Goal: Task Accomplishment & Management: Complete application form

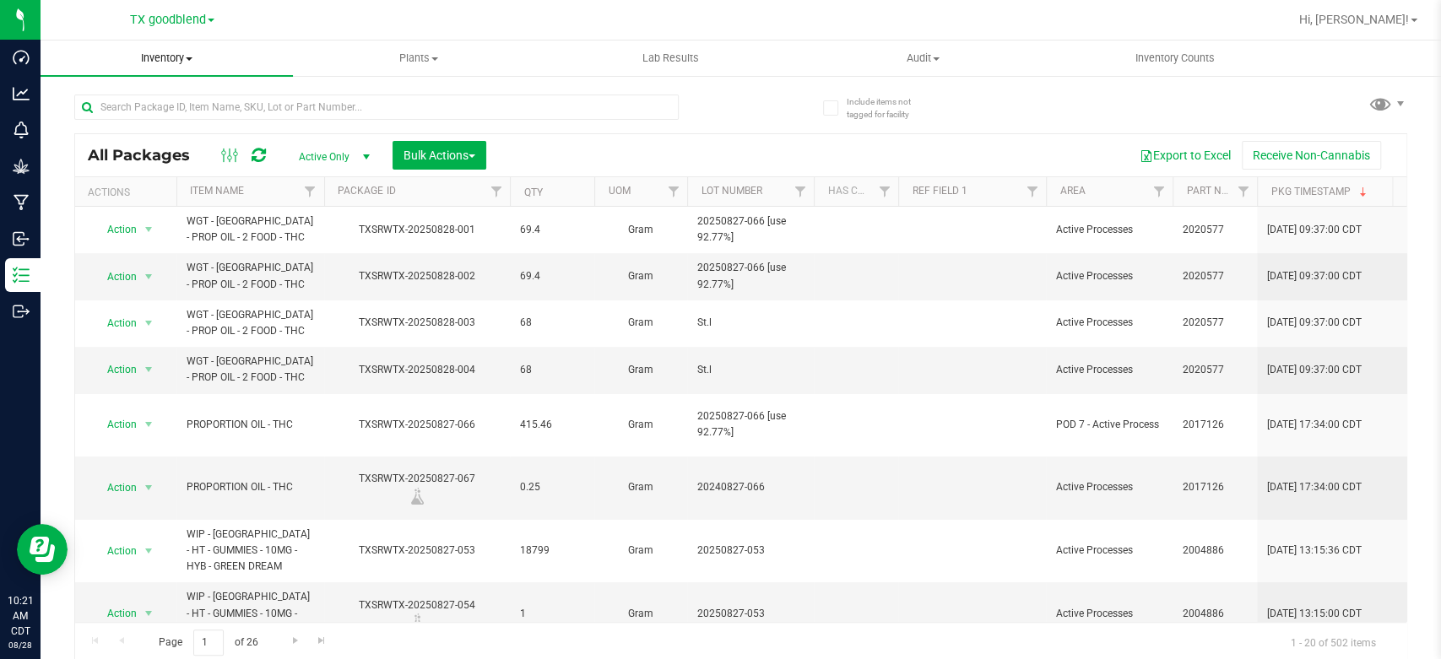
click at [170, 62] on span "Inventory" at bounding box center [167, 58] width 252 height 15
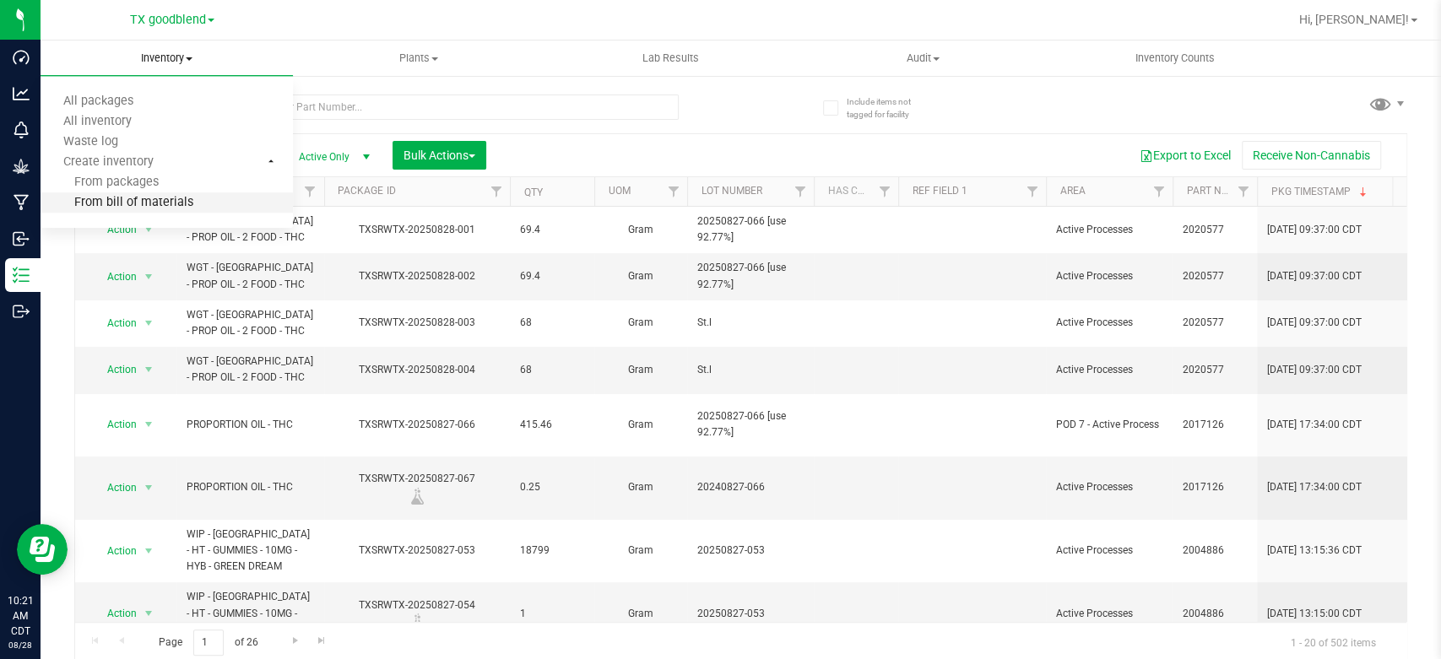
click at [115, 196] on span "From bill of materials" at bounding box center [117, 203] width 153 height 14
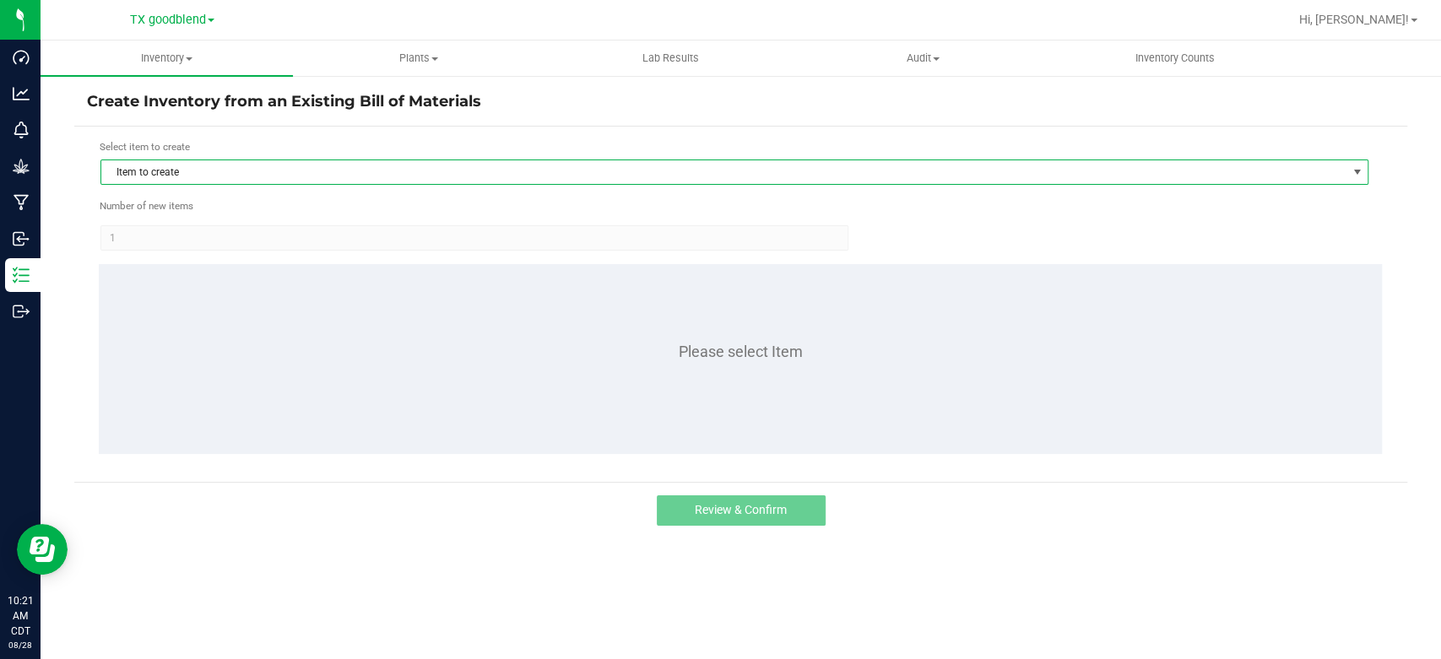
click at [332, 183] on span "Item to create" at bounding box center [734, 172] width 1268 height 25
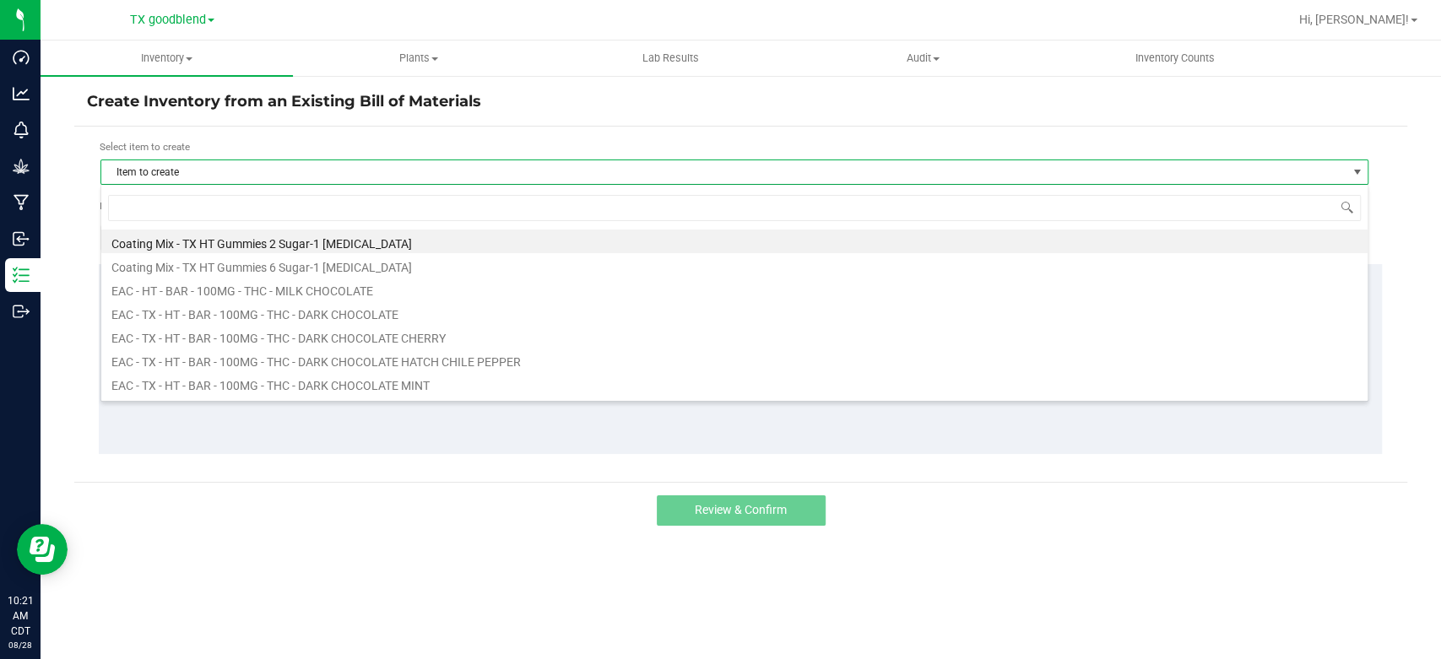
scroll to position [24, 1267]
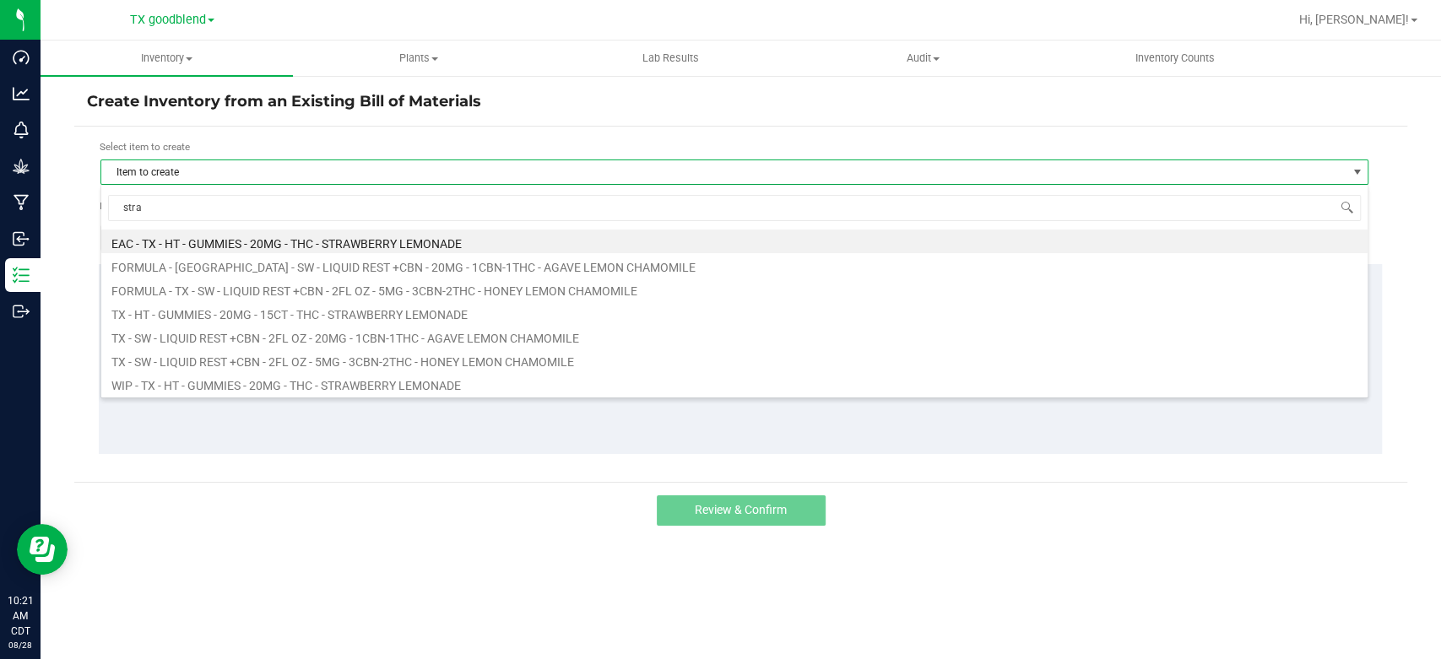
type input "straw"
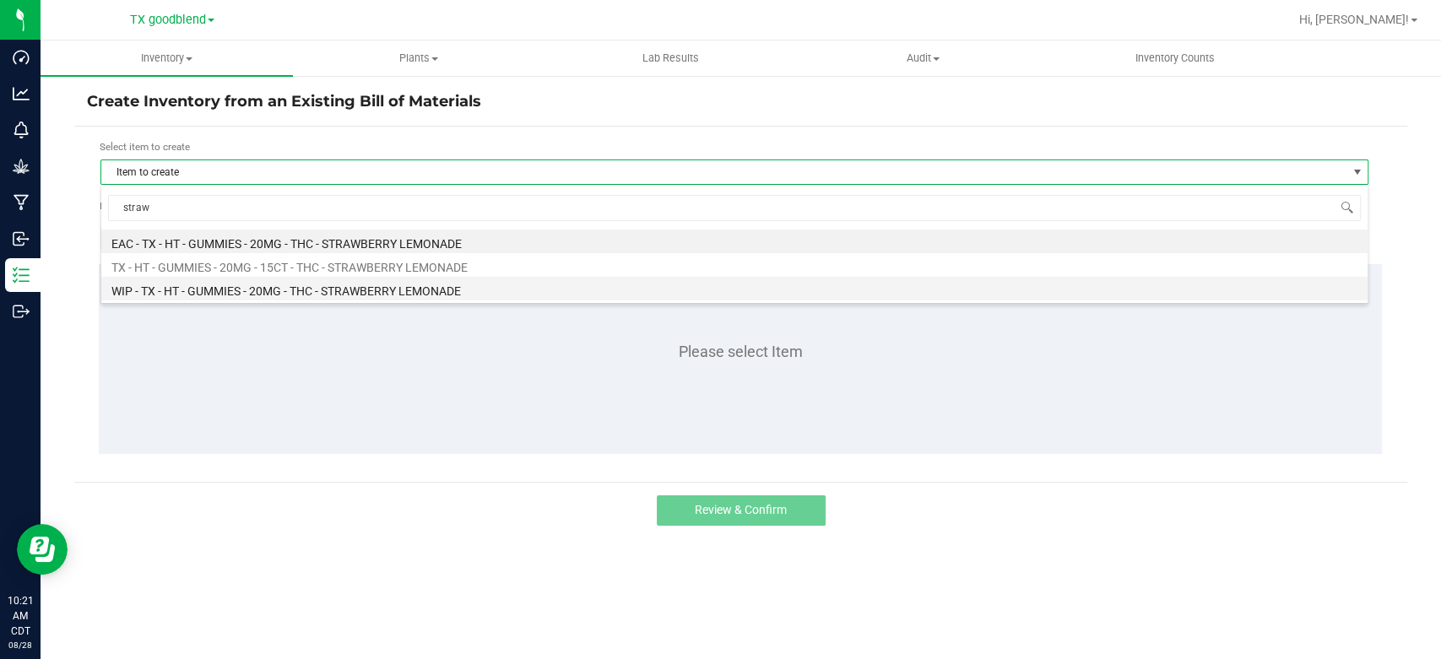
click at [327, 290] on li "WIP - TX - HT - GUMMIES - 20MG - THC - STRAWBERRY LEMONADE" at bounding box center [734, 289] width 1266 height 24
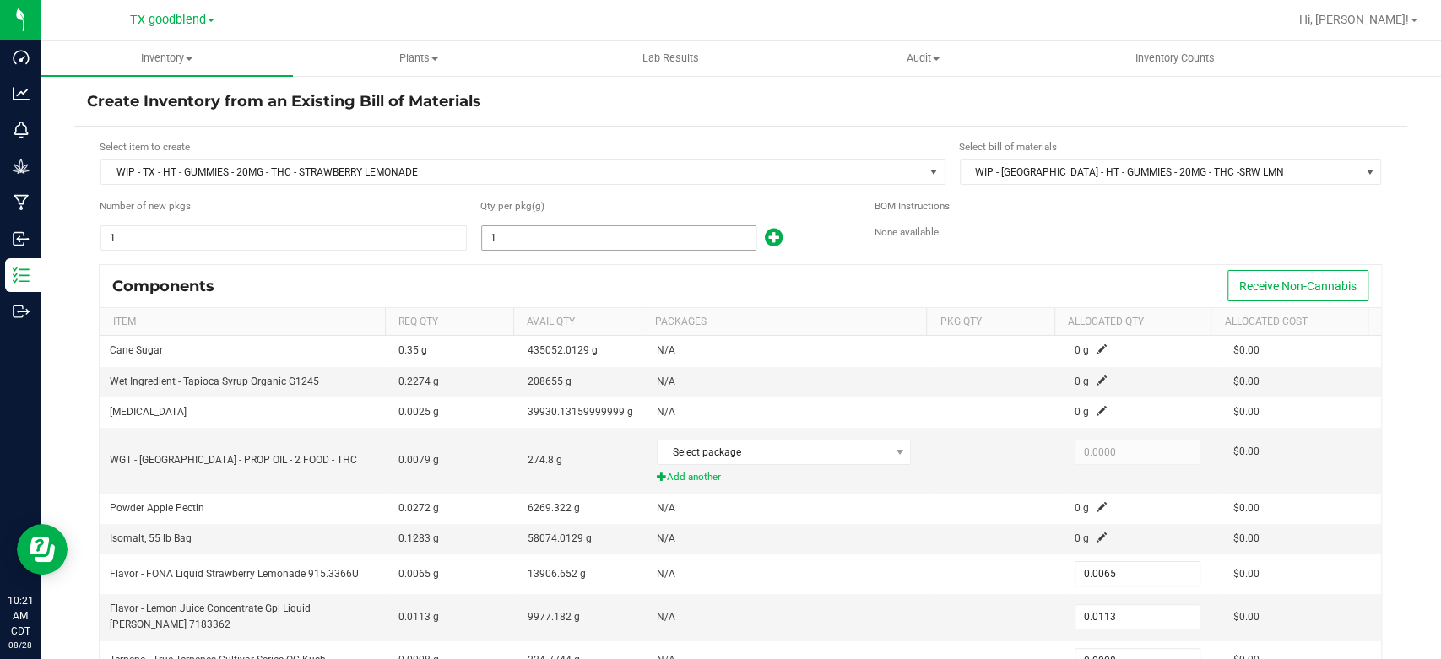
click at [523, 236] on input "1" at bounding box center [619, 238] width 274 height 24
click at [586, 241] on input "1" at bounding box center [619, 238] width 274 height 24
type input "16"
type input "0.1040"
type input "0.1808"
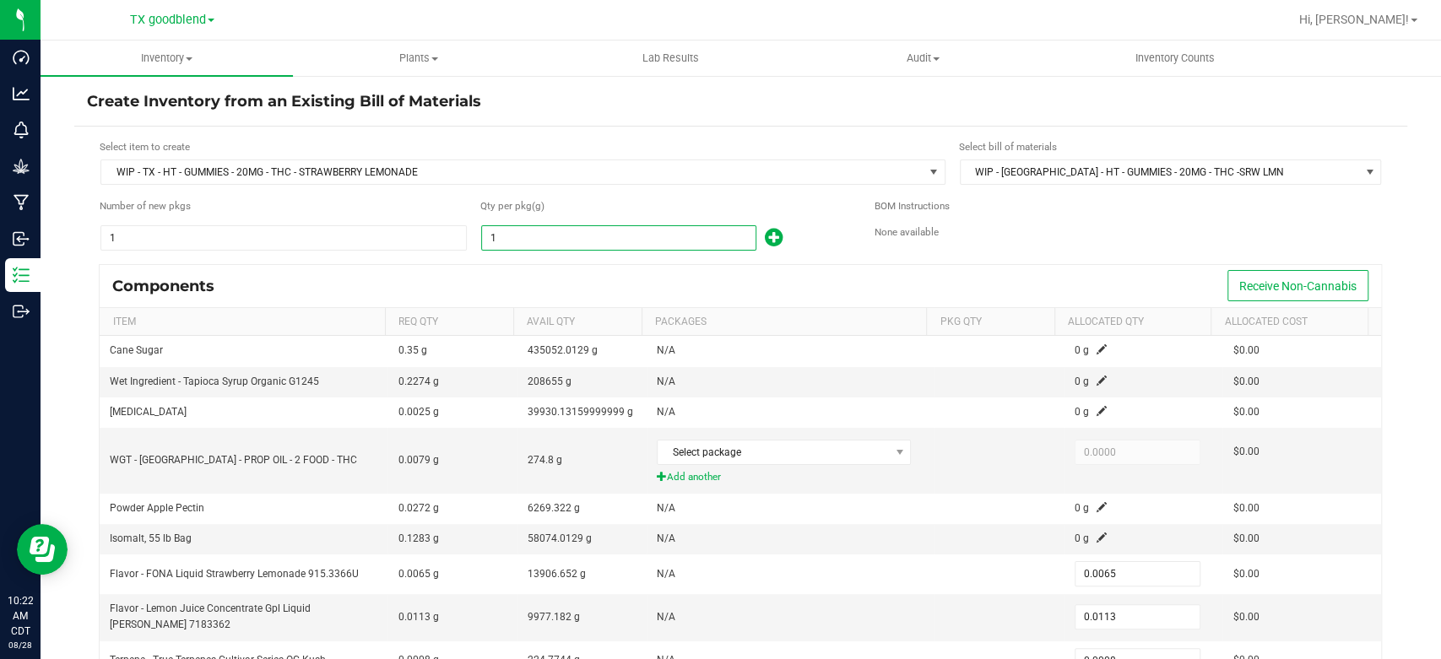
type input "0.0128"
type input "0.0480"
type input "167"
type input "1.0855"
type input "1.8871"
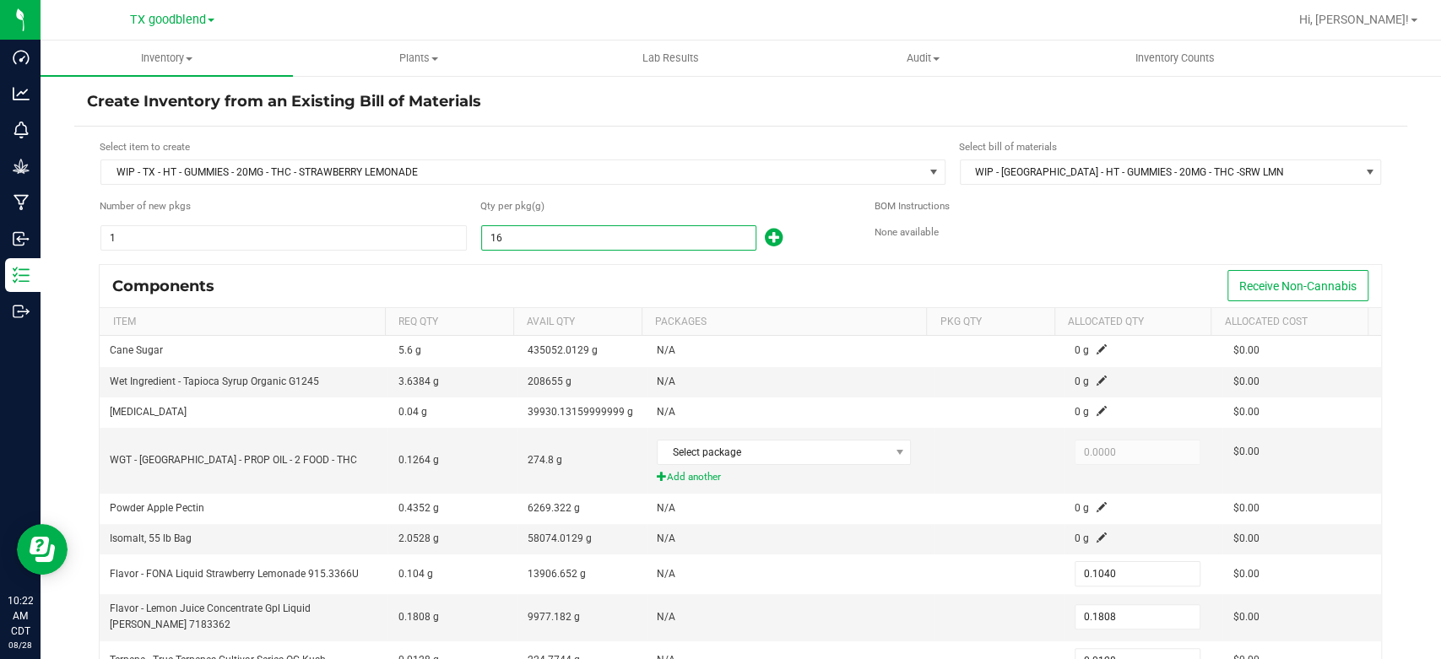
type input "0.1336"
type input "0.5010"
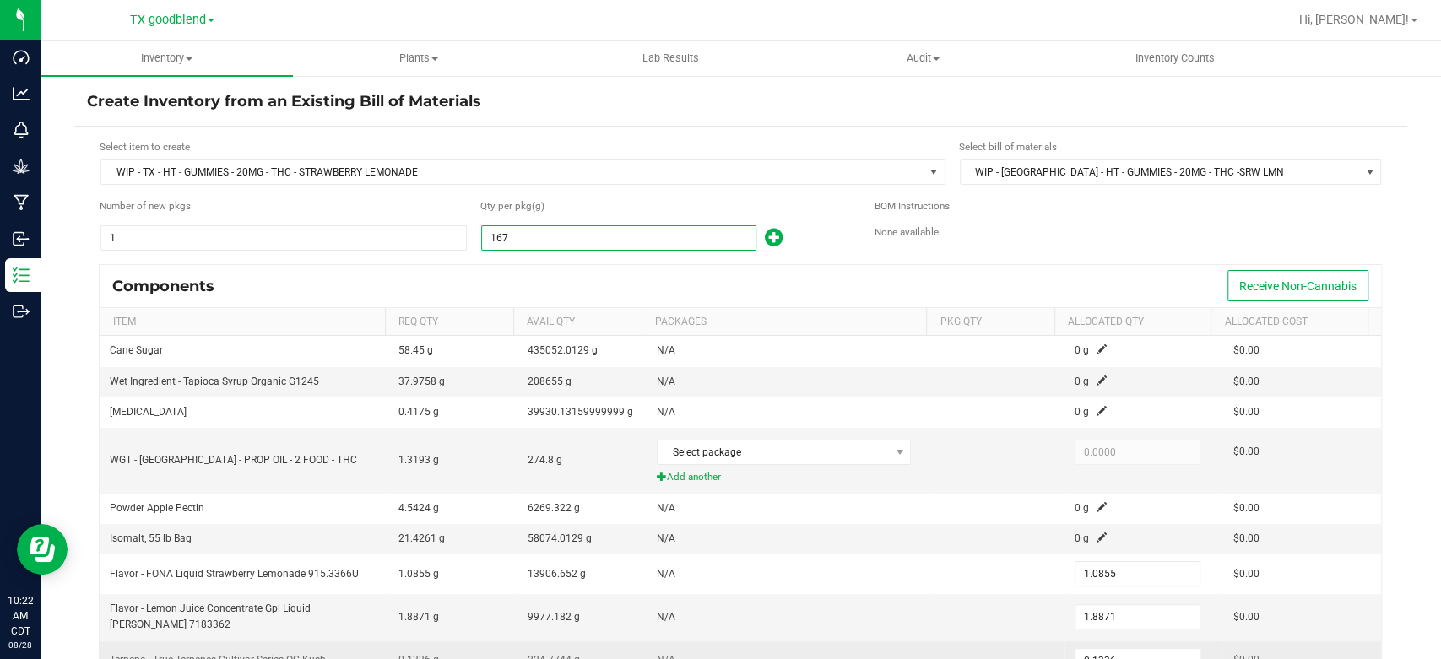
type input "1672"
type input "10.8680"
type input "18.8936"
type input "1.3376"
type input "5.0160"
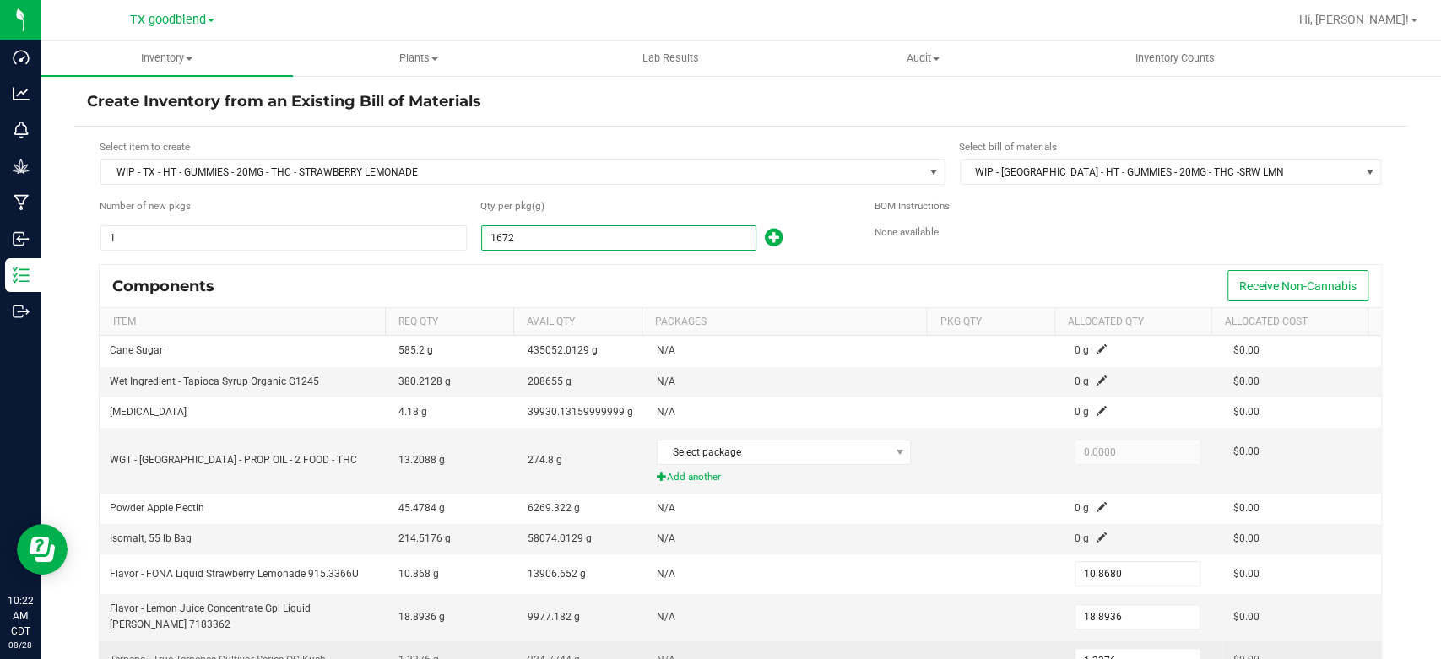
type input "16725"
type input "108.7125"
type input "188.9925"
type input "13.3800"
type input "50.1750"
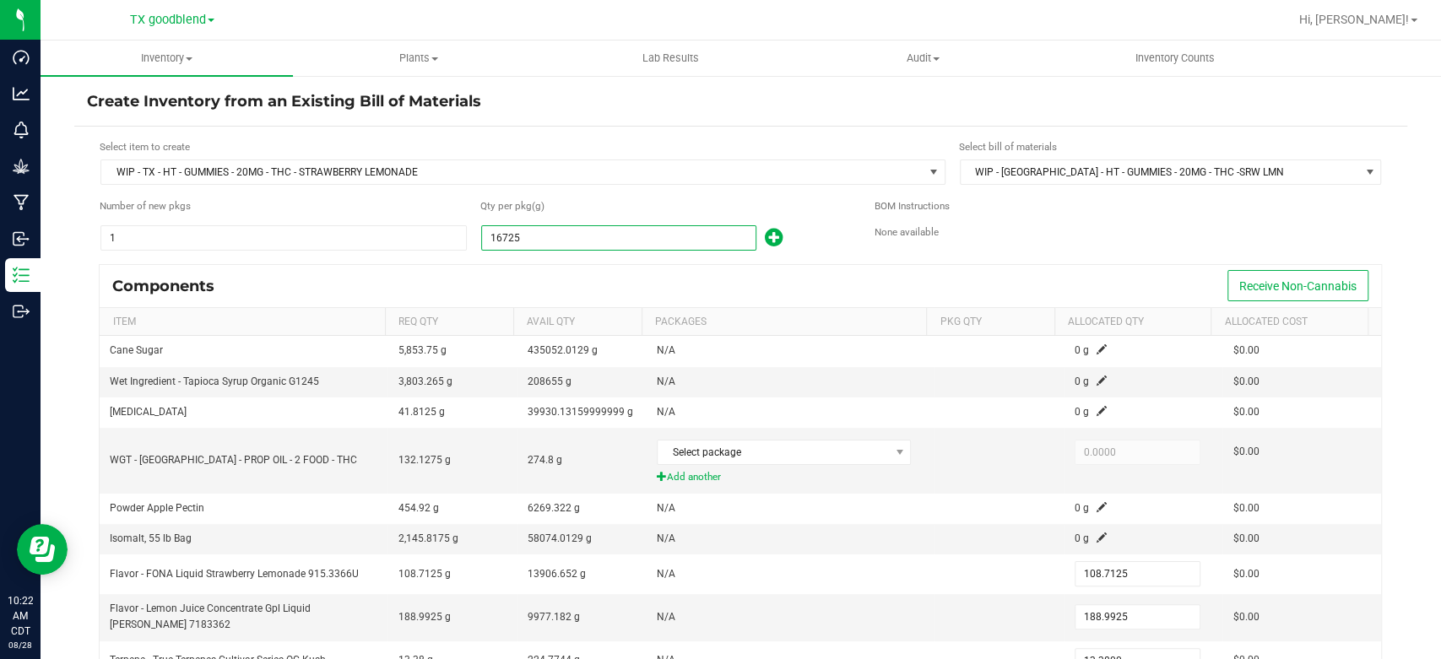
type input "16,725.0000"
click at [758, 276] on div "Components Receive Non-Cannabis" at bounding box center [741, 286] width 1282 height 42
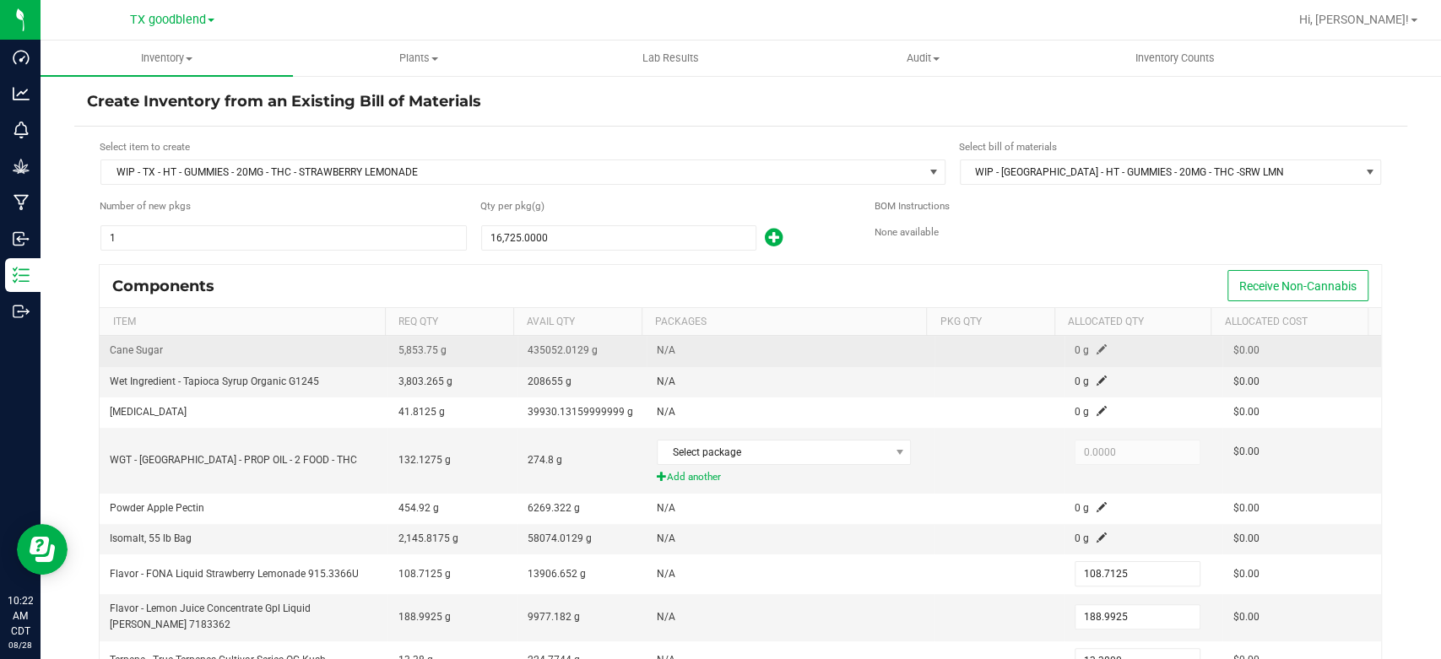
click at [1097, 350] on span at bounding box center [1102, 349] width 10 height 10
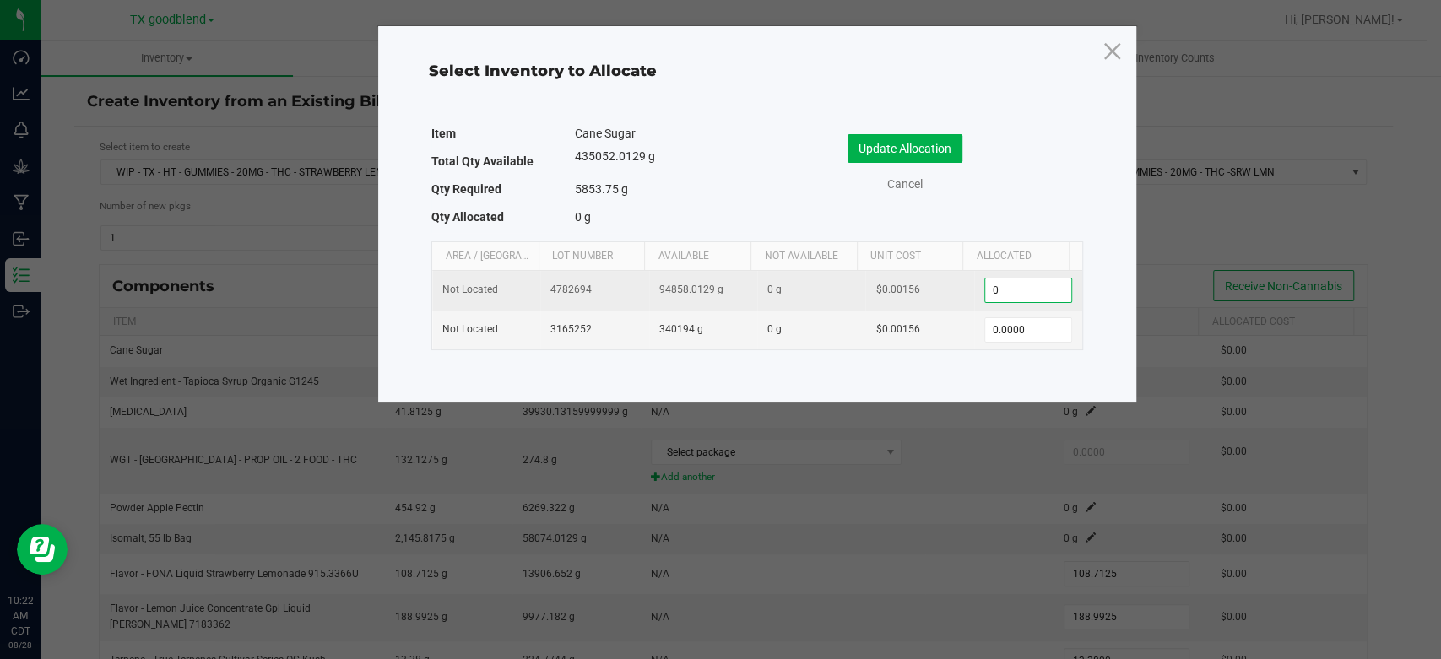
click at [985, 279] on input "0" at bounding box center [1028, 291] width 86 height 24
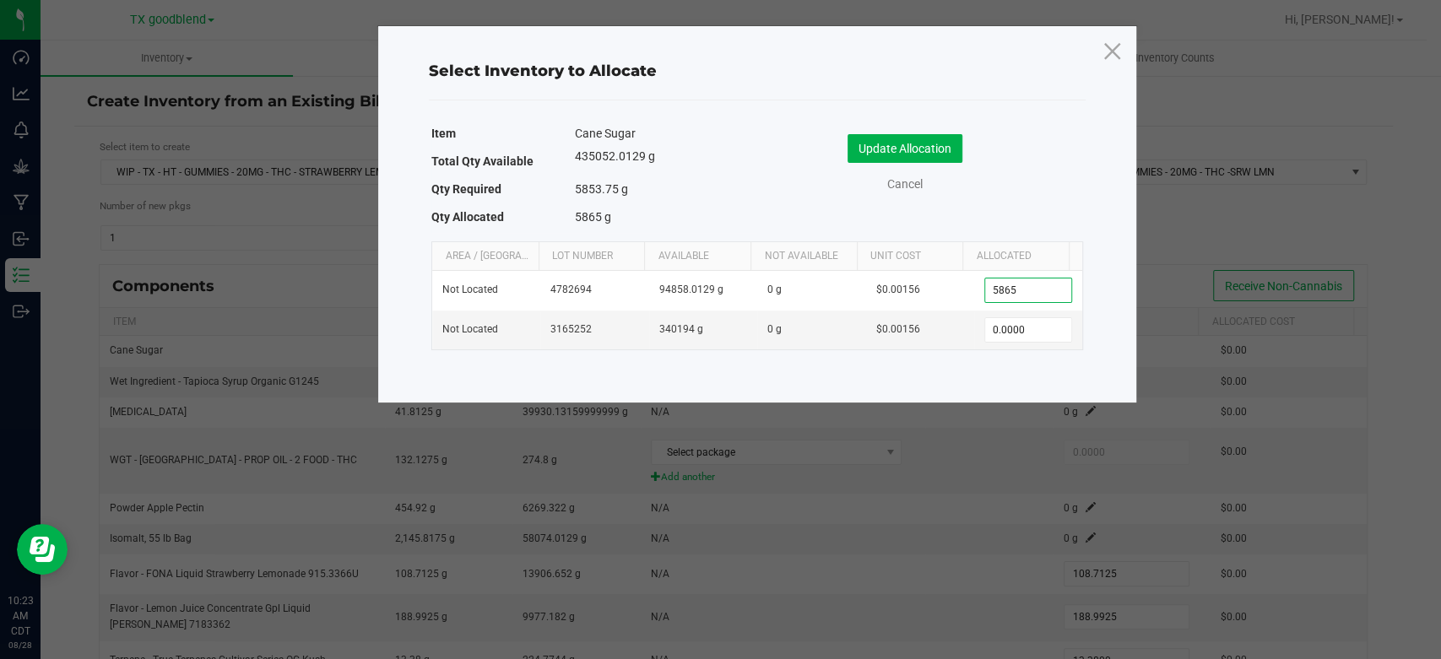
type input "5,865.0000"
click at [909, 132] on div "Update Allocation Cancel" at bounding box center [920, 166] width 301 height 89
click at [909, 155] on button "Update Allocation" at bounding box center [905, 148] width 115 height 29
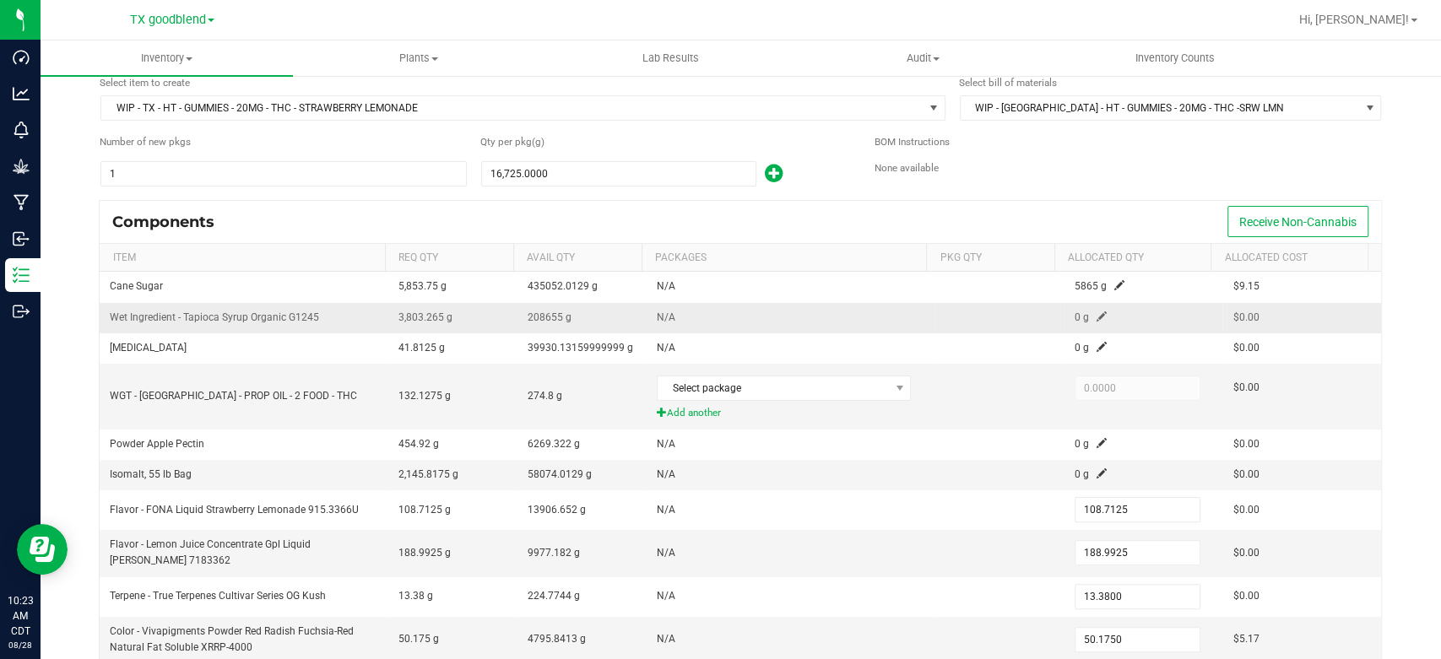
click at [1097, 320] on span at bounding box center [1102, 317] width 10 height 10
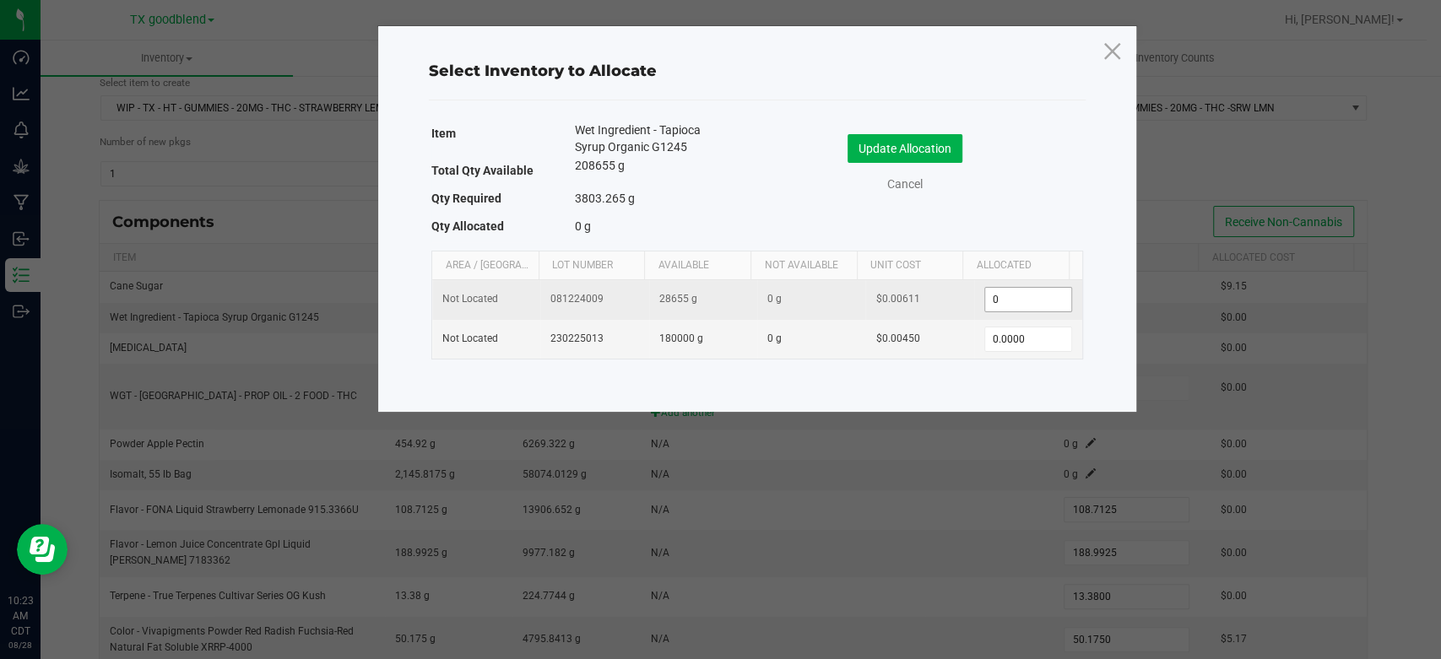
click at [1033, 295] on input "0" at bounding box center [1028, 300] width 86 height 24
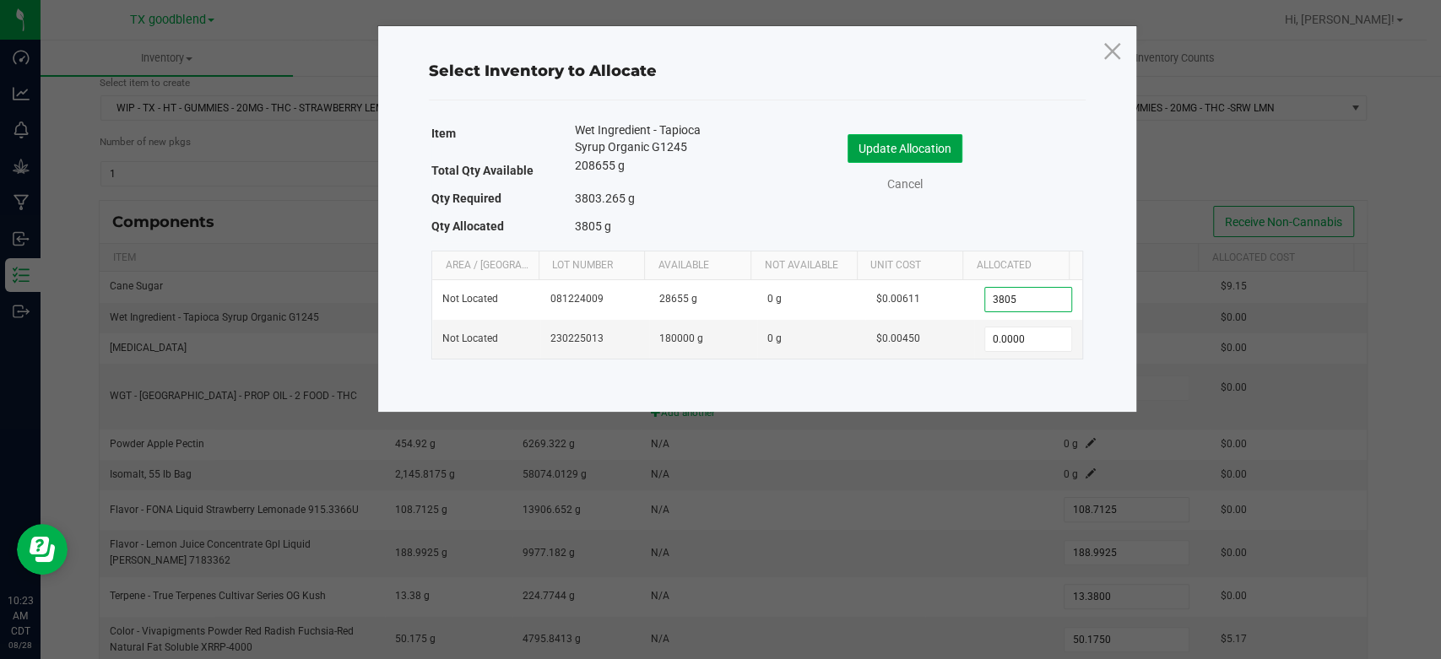
type input "3,805.0000"
click at [906, 154] on button "Update Allocation" at bounding box center [905, 148] width 115 height 29
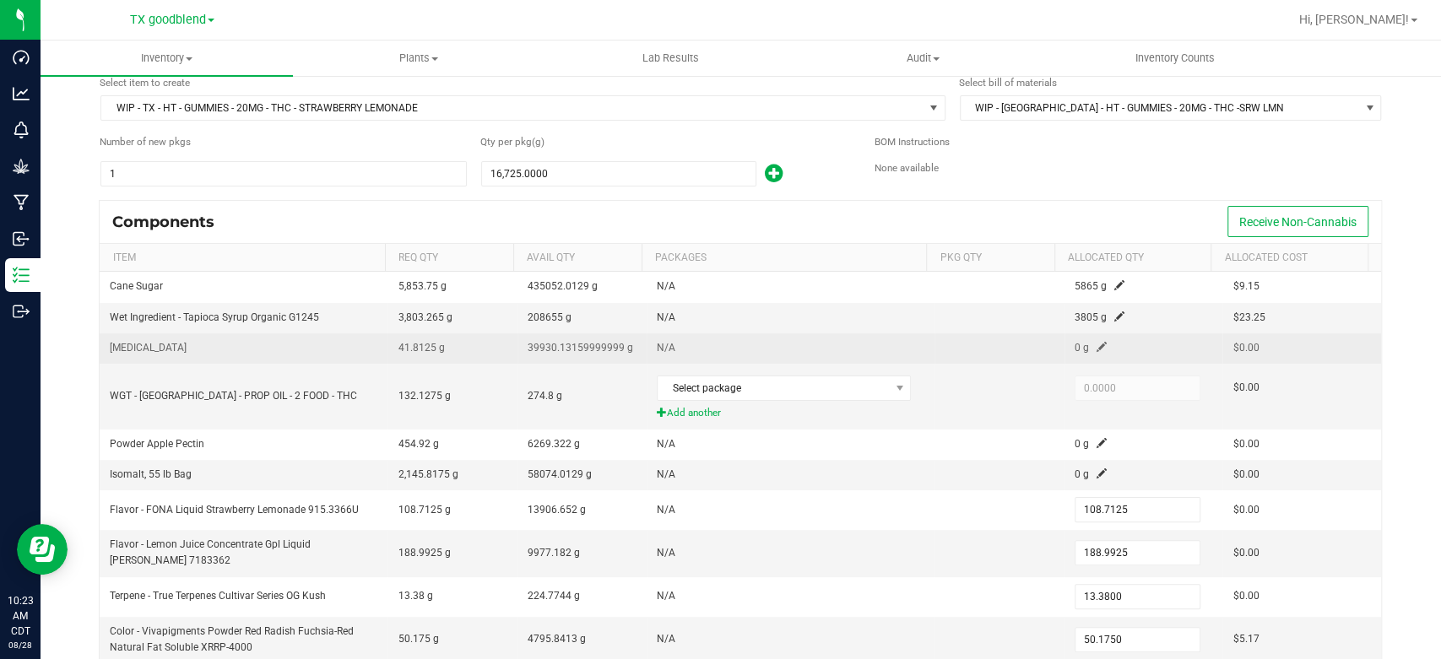
click at [1097, 345] on span at bounding box center [1102, 347] width 10 height 10
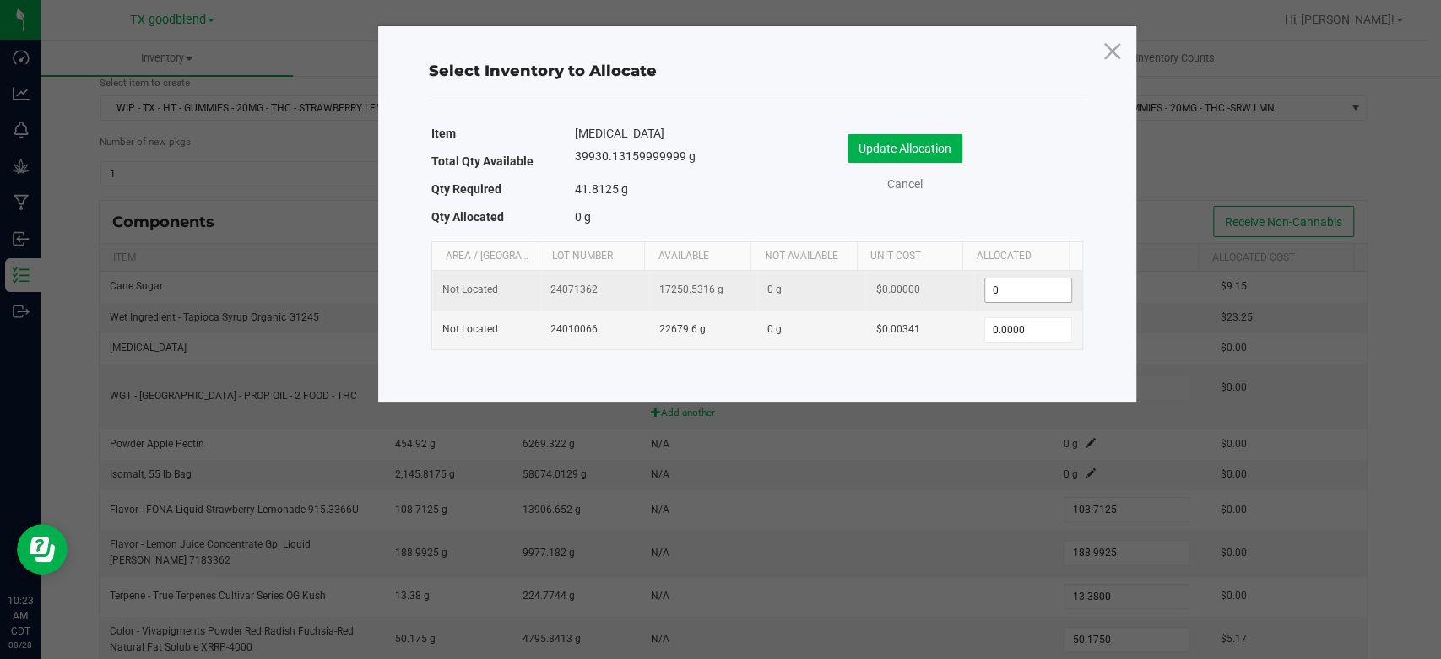
click at [1011, 291] on input "0" at bounding box center [1028, 291] width 86 height 24
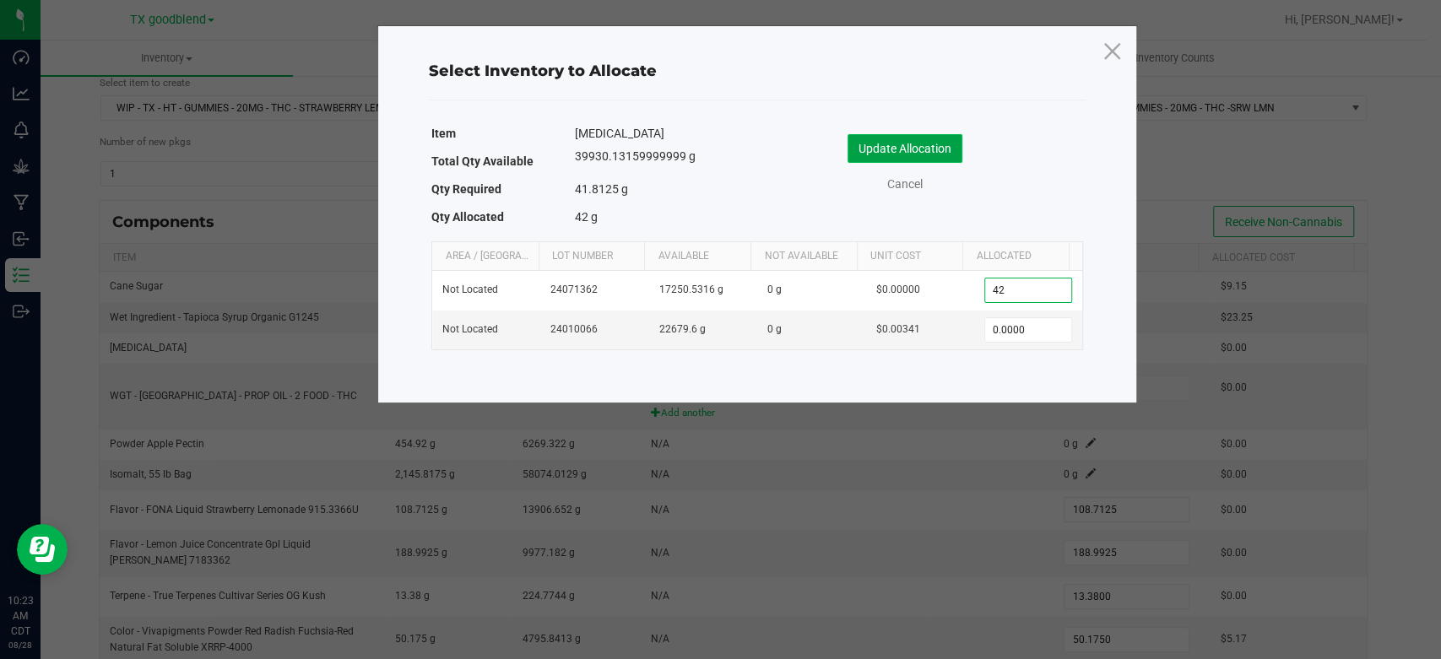
type input "42.0000"
click at [867, 148] on button "Update Allocation" at bounding box center [905, 148] width 115 height 29
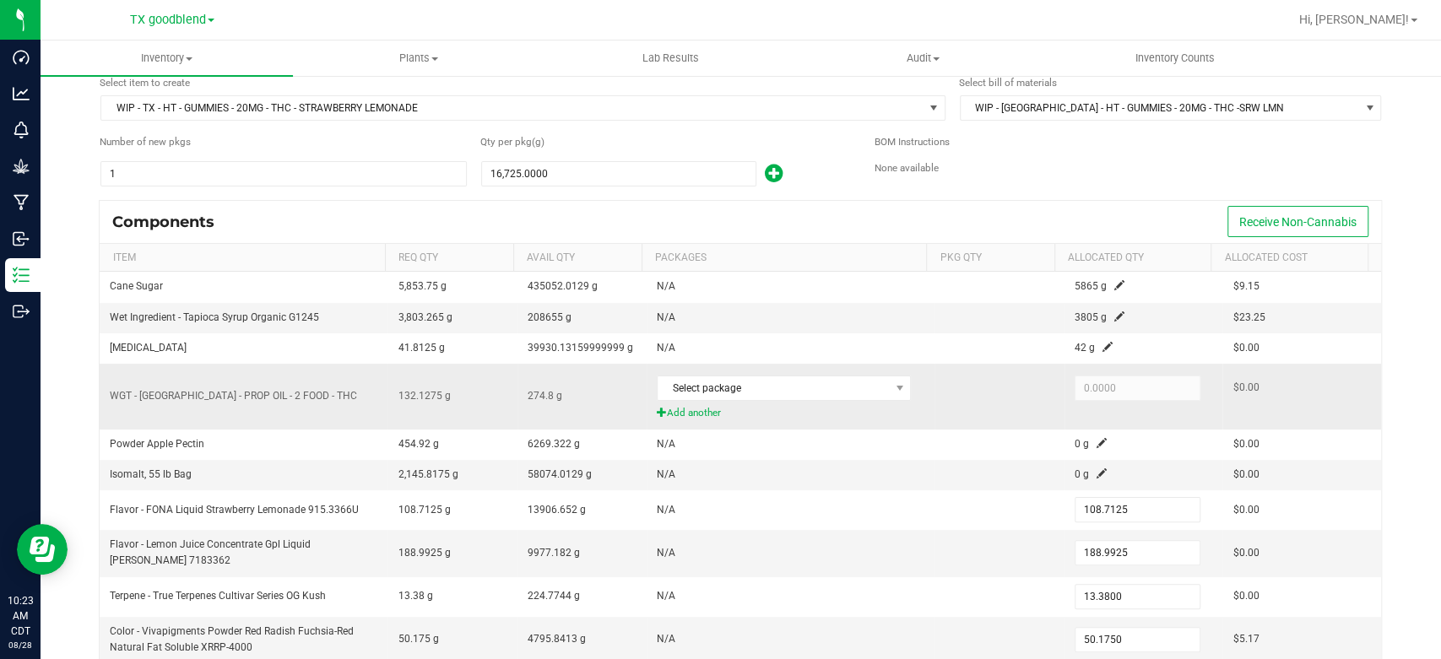
click at [686, 417] on span "Add another" at bounding box center [791, 413] width 268 height 16
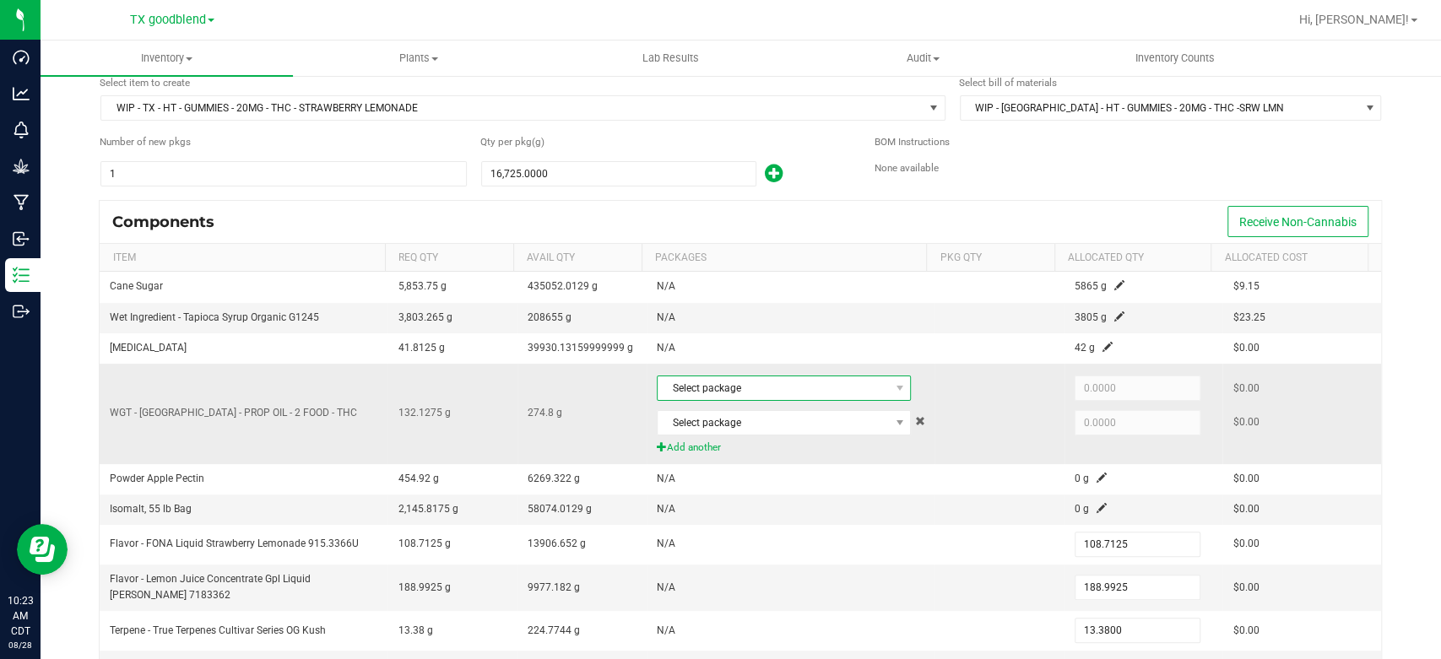
click at [733, 391] on span "Select package" at bounding box center [773, 389] width 231 height 24
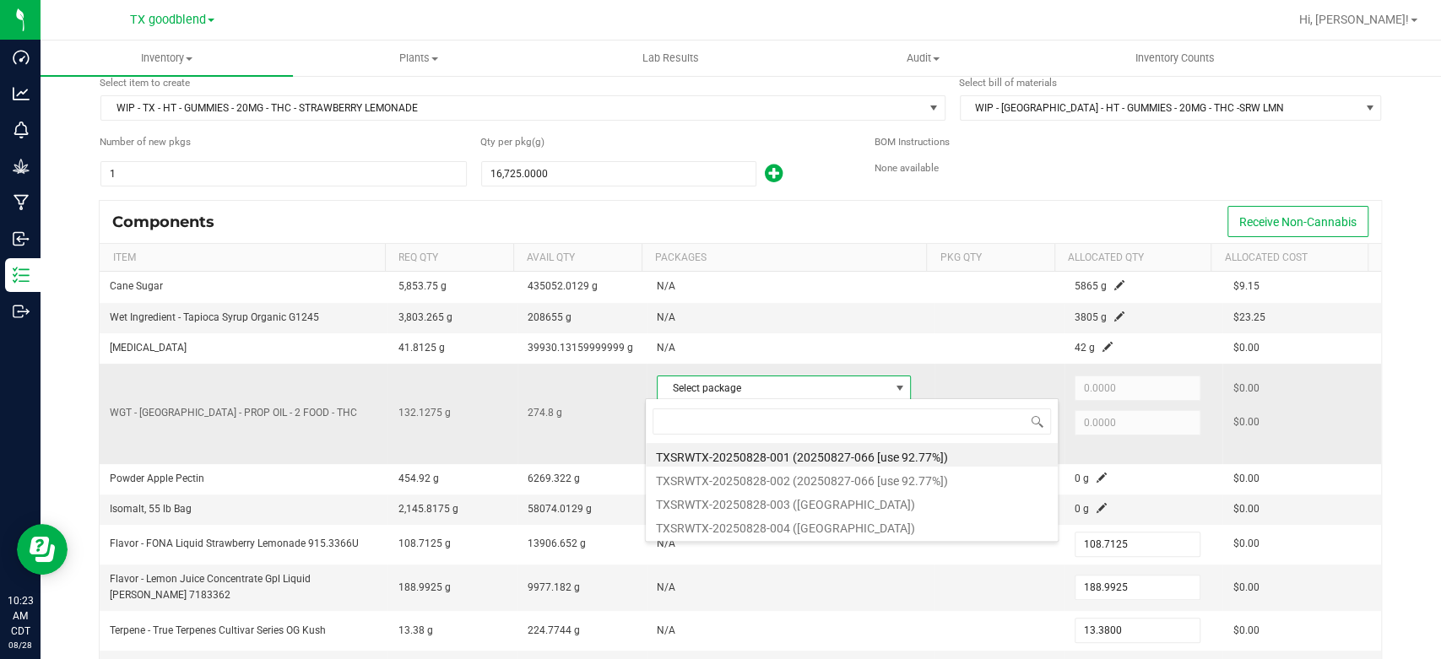
scroll to position [24, 247]
click at [737, 504] on li "TXSRWTX-20250828-003 ([GEOGRAPHIC_DATA])" at bounding box center [852, 503] width 412 height 24
type input "68.0000"
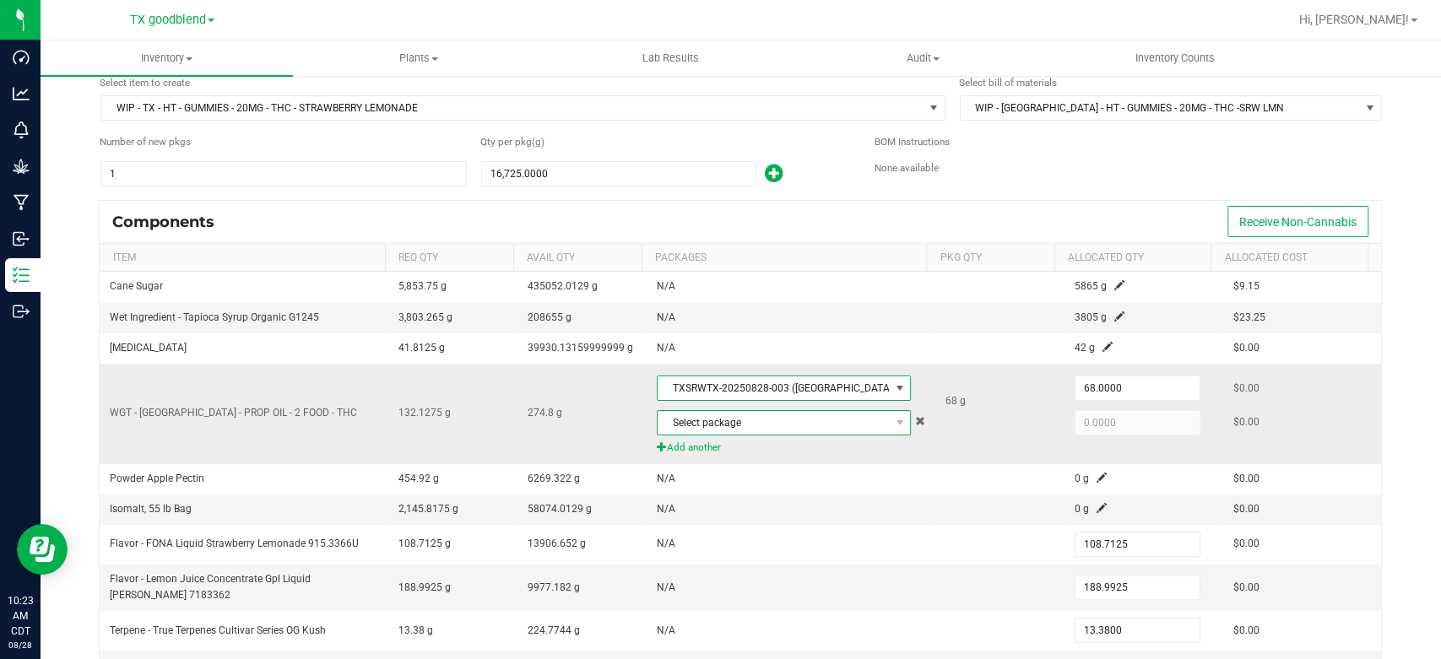
click at [715, 420] on span "Select package" at bounding box center [773, 423] width 231 height 24
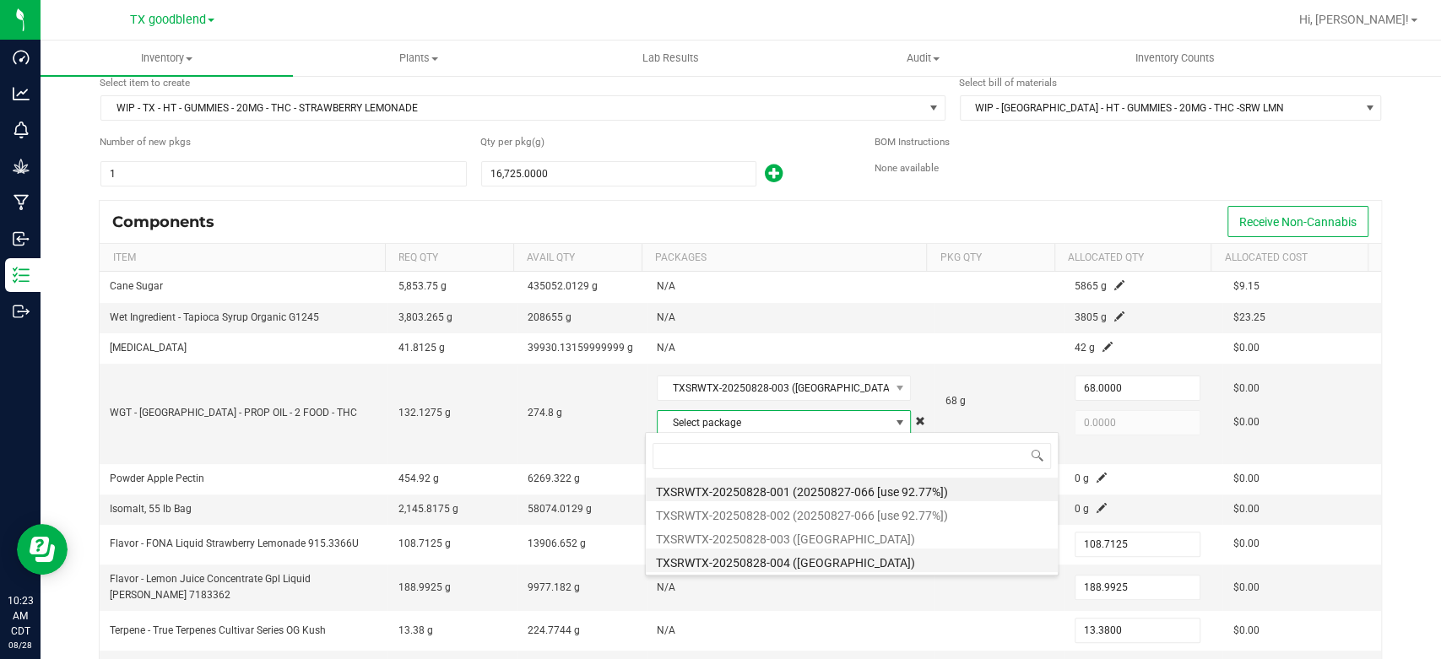
click at [754, 564] on li "TXSRWTX-20250828-004 ([GEOGRAPHIC_DATA])" at bounding box center [852, 561] width 412 height 24
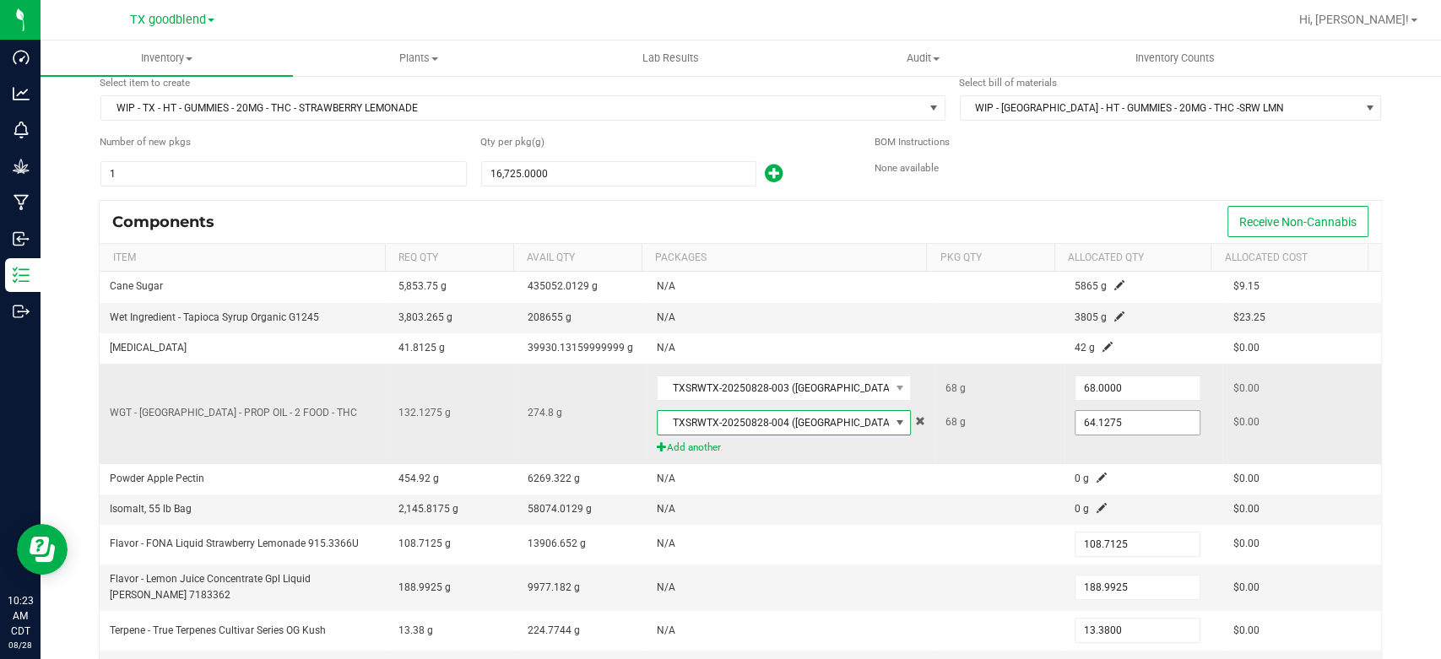
click at [1119, 421] on input "64.1275" at bounding box center [1138, 423] width 124 height 24
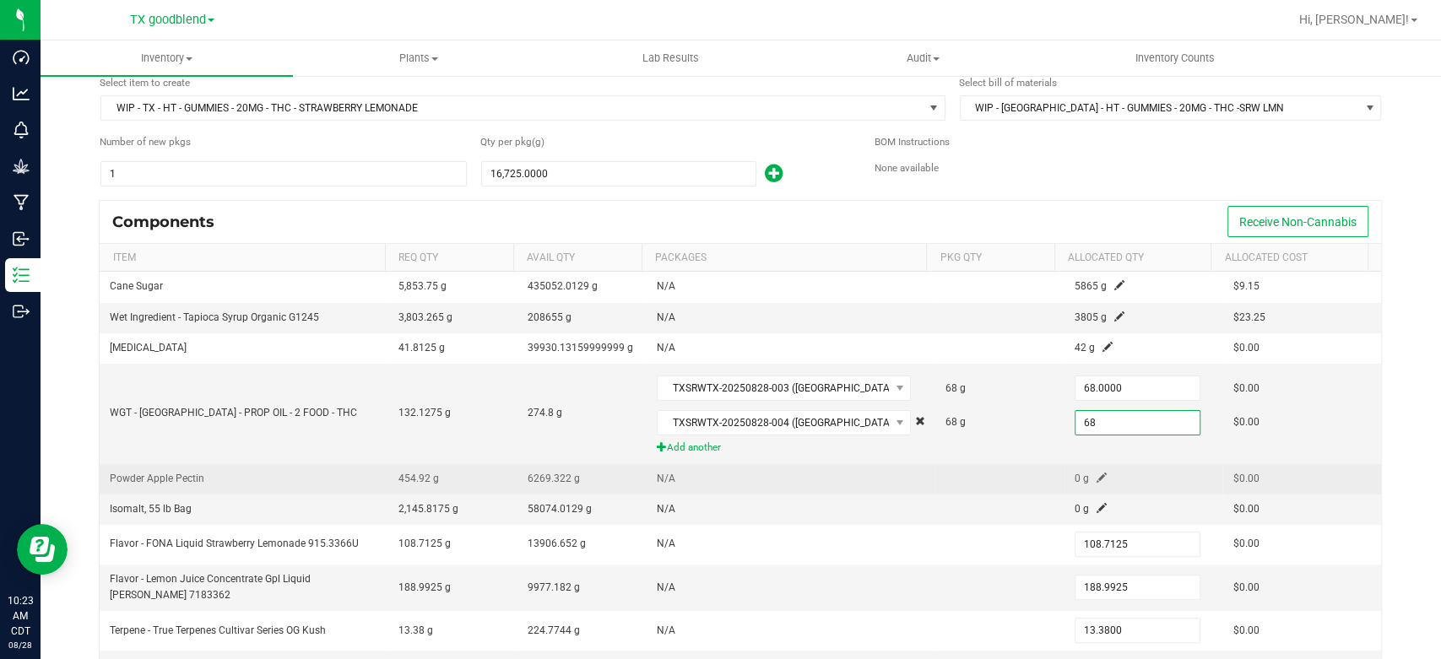
type input "68.0000"
click at [949, 474] on td at bounding box center [999, 479] width 129 height 30
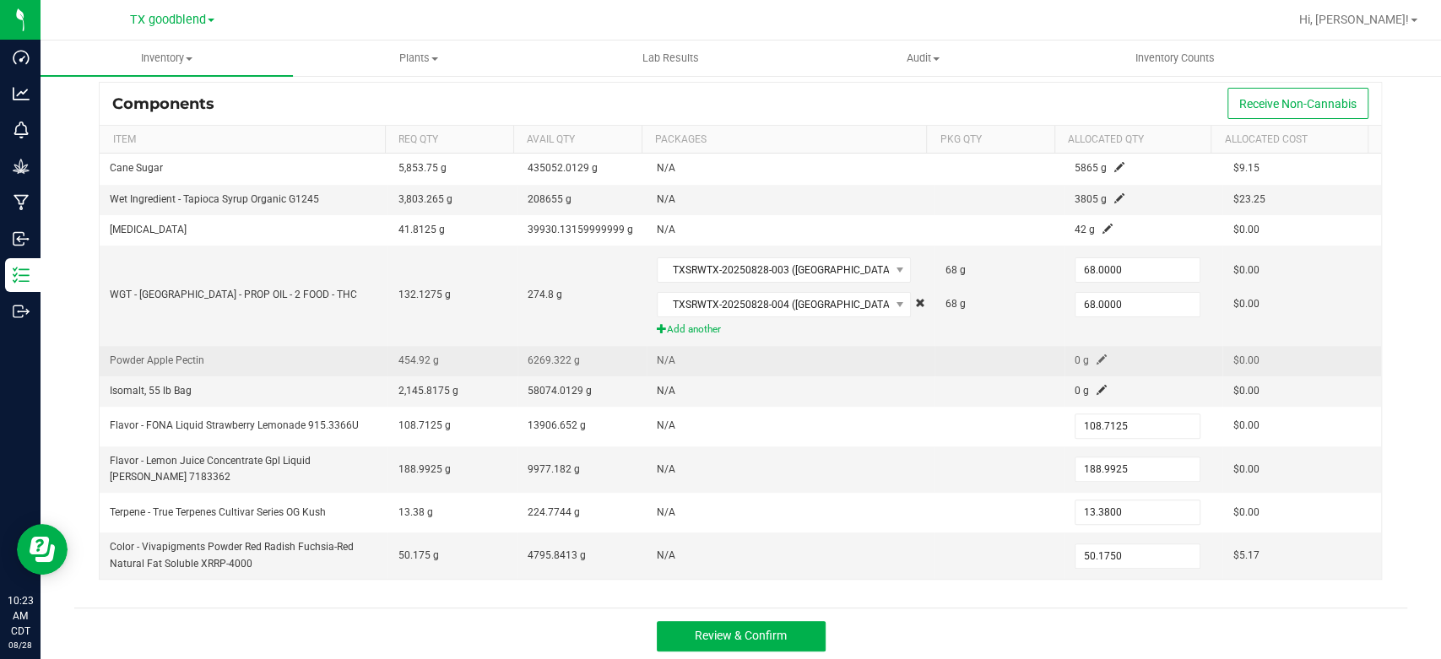
click at [1097, 355] on span at bounding box center [1102, 360] width 10 height 10
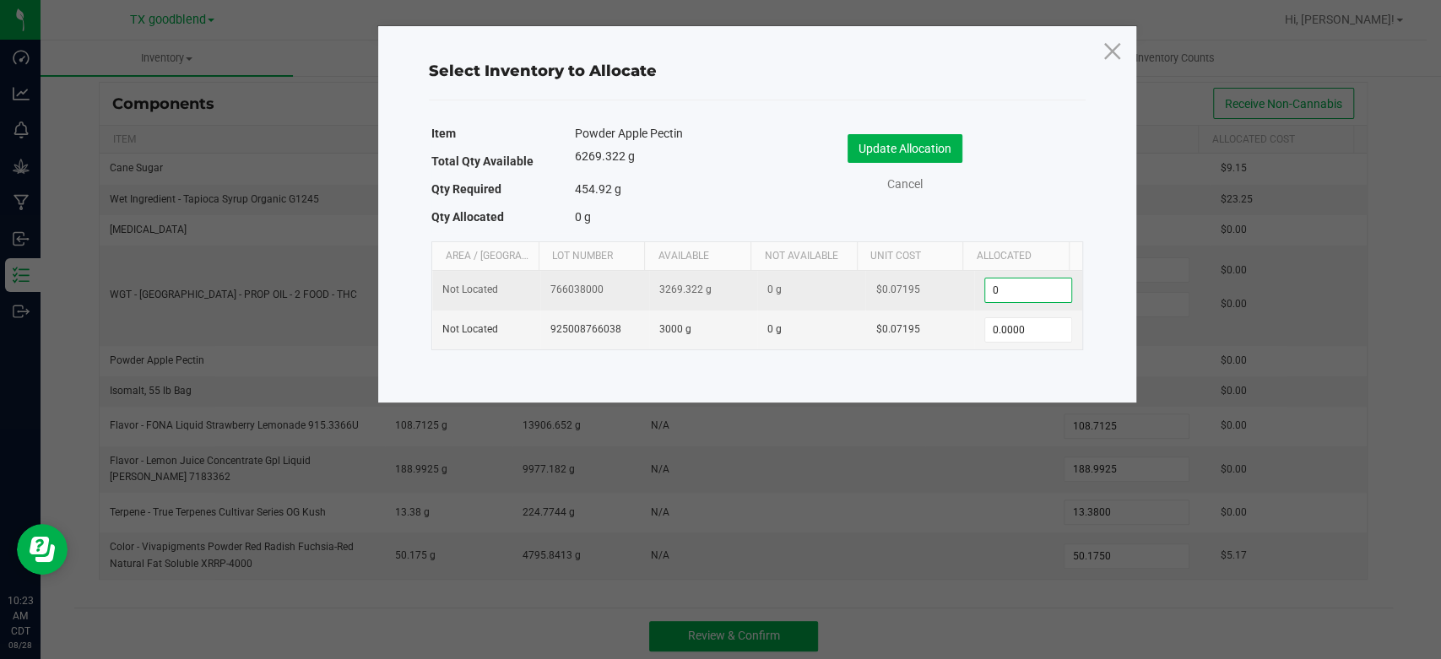
click at [1024, 285] on input "0" at bounding box center [1028, 291] width 86 height 24
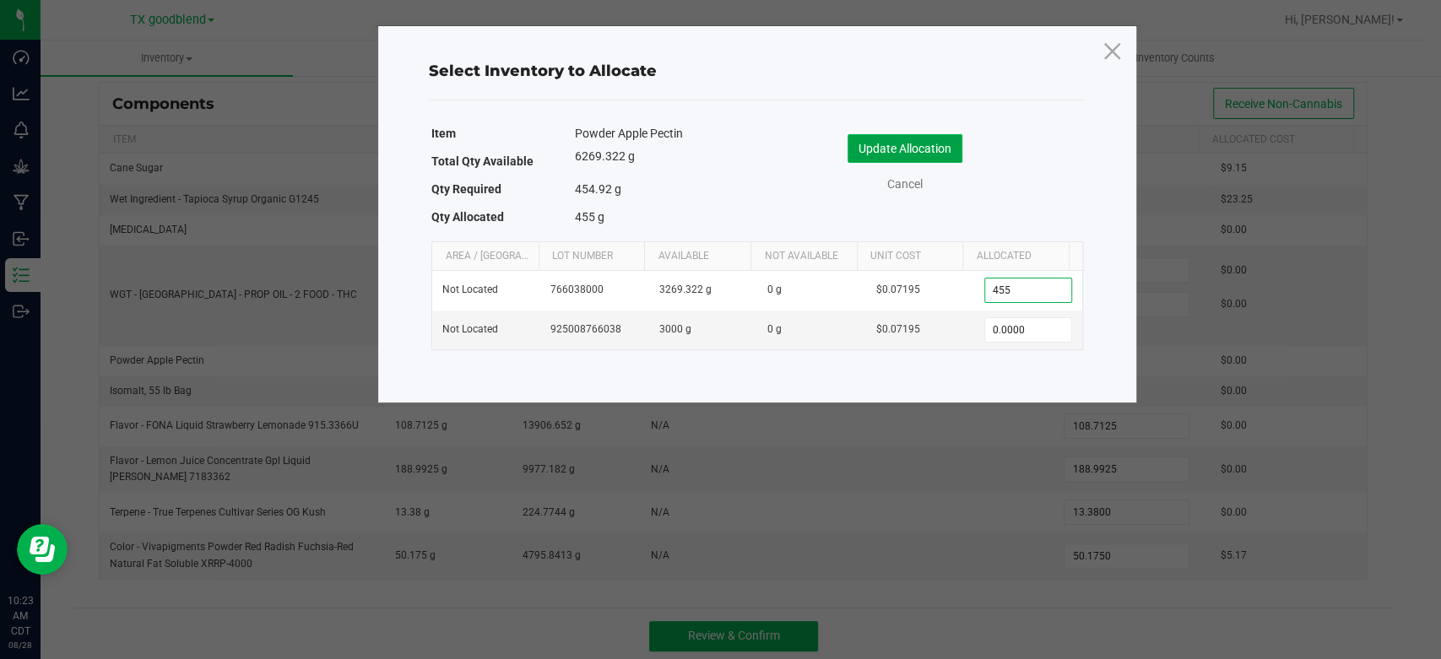
type input "455.0000"
click at [894, 158] on button "Update Allocation" at bounding box center [905, 148] width 115 height 29
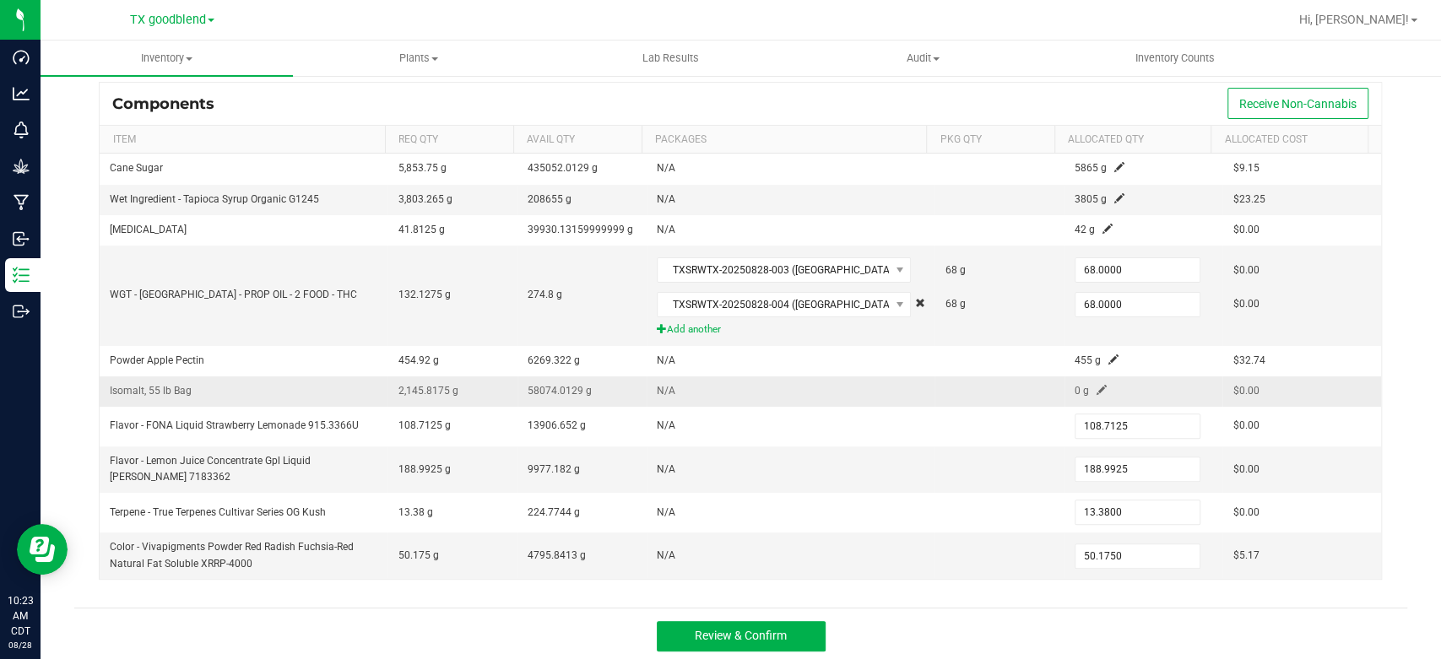
click at [1097, 385] on span at bounding box center [1102, 390] width 10 height 10
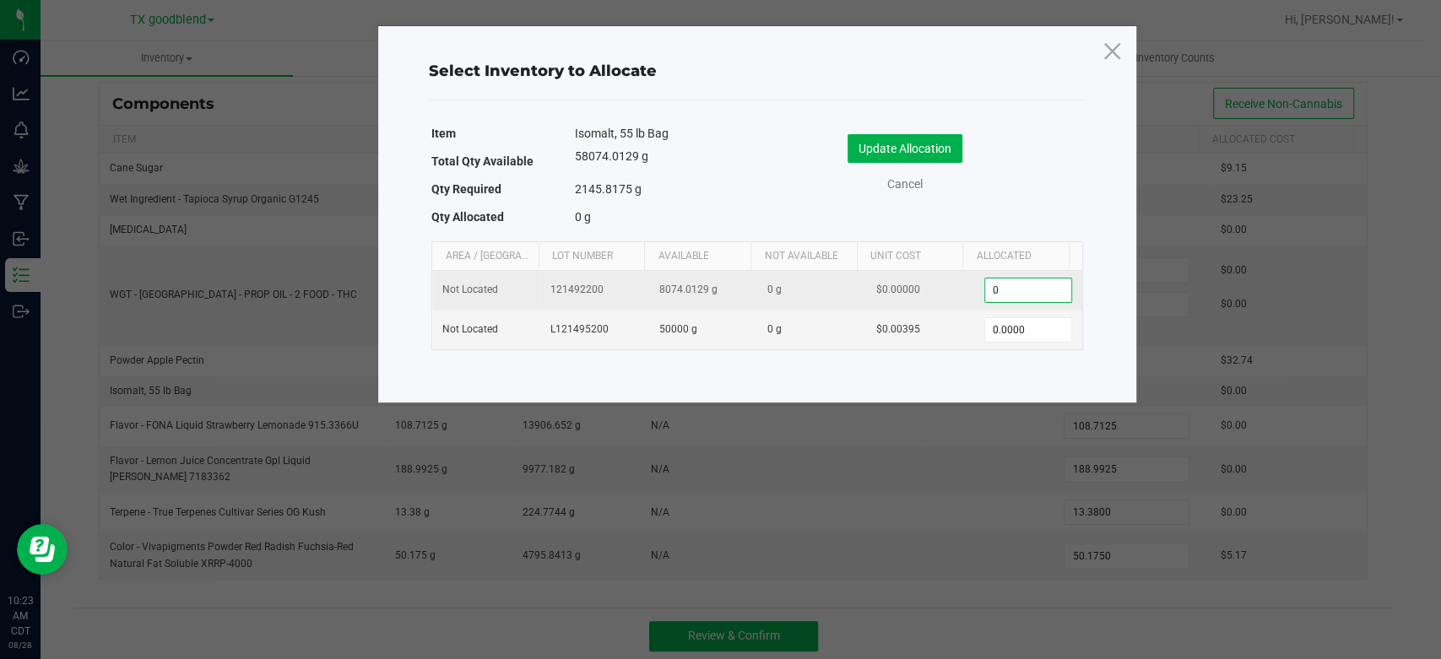
click at [1016, 286] on input "0" at bounding box center [1028, 291] width 86 height 24
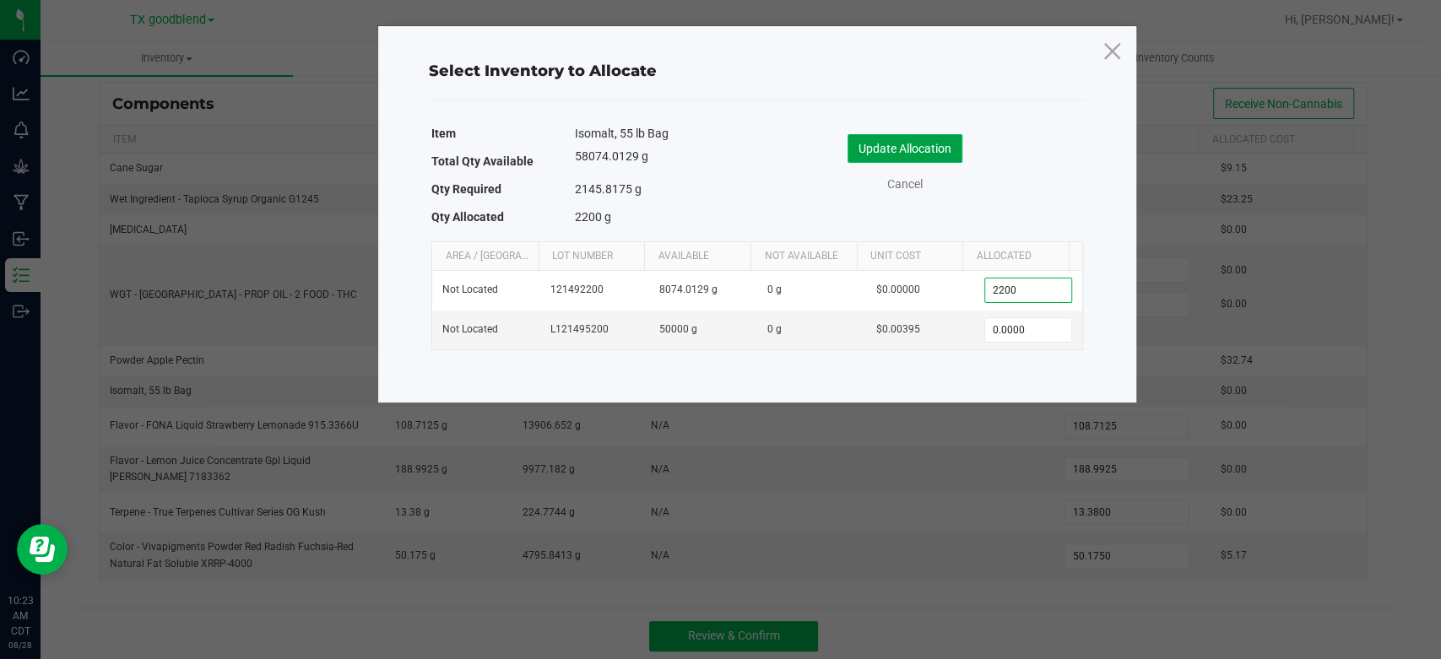
type input "2,200.0000"
click at [907, 156] on button "Update Allocation" at bounding box center [905, 148] width 115 height 29
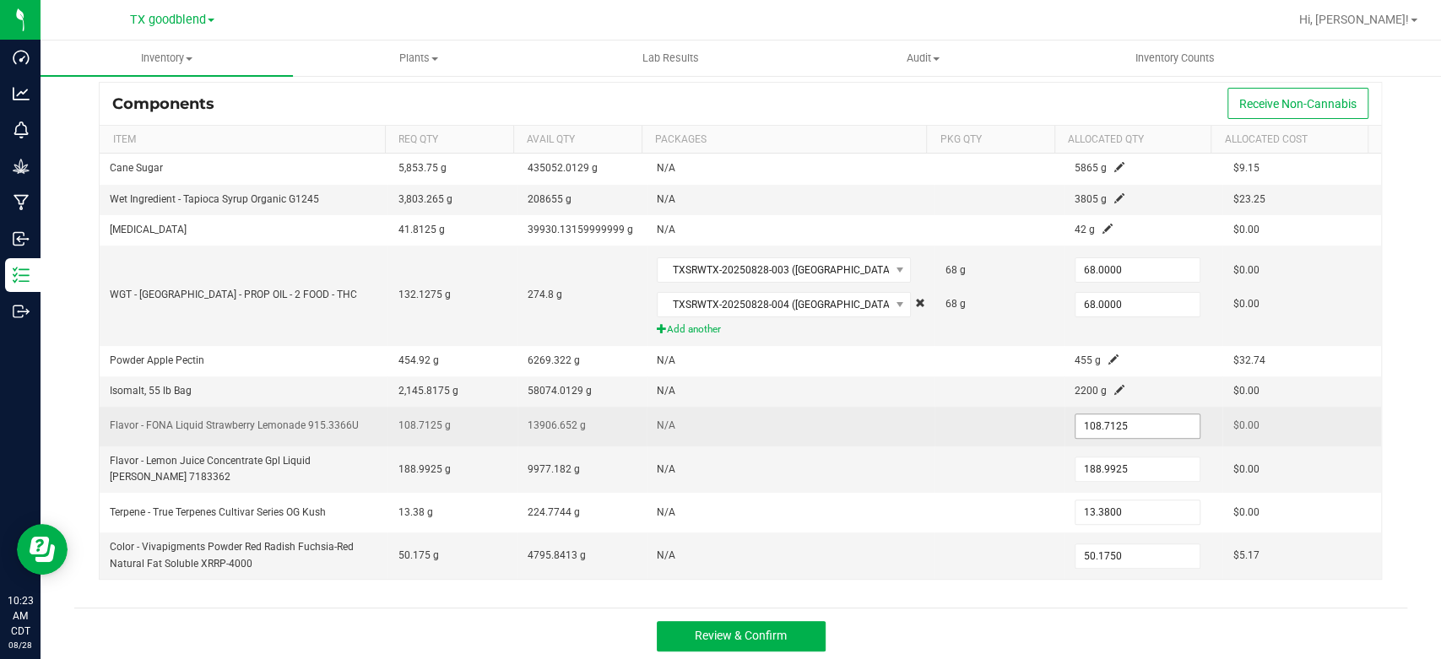
click at [1108, 426] on input "108.7125" at bounding box center [1138, 427] width 124 height 24
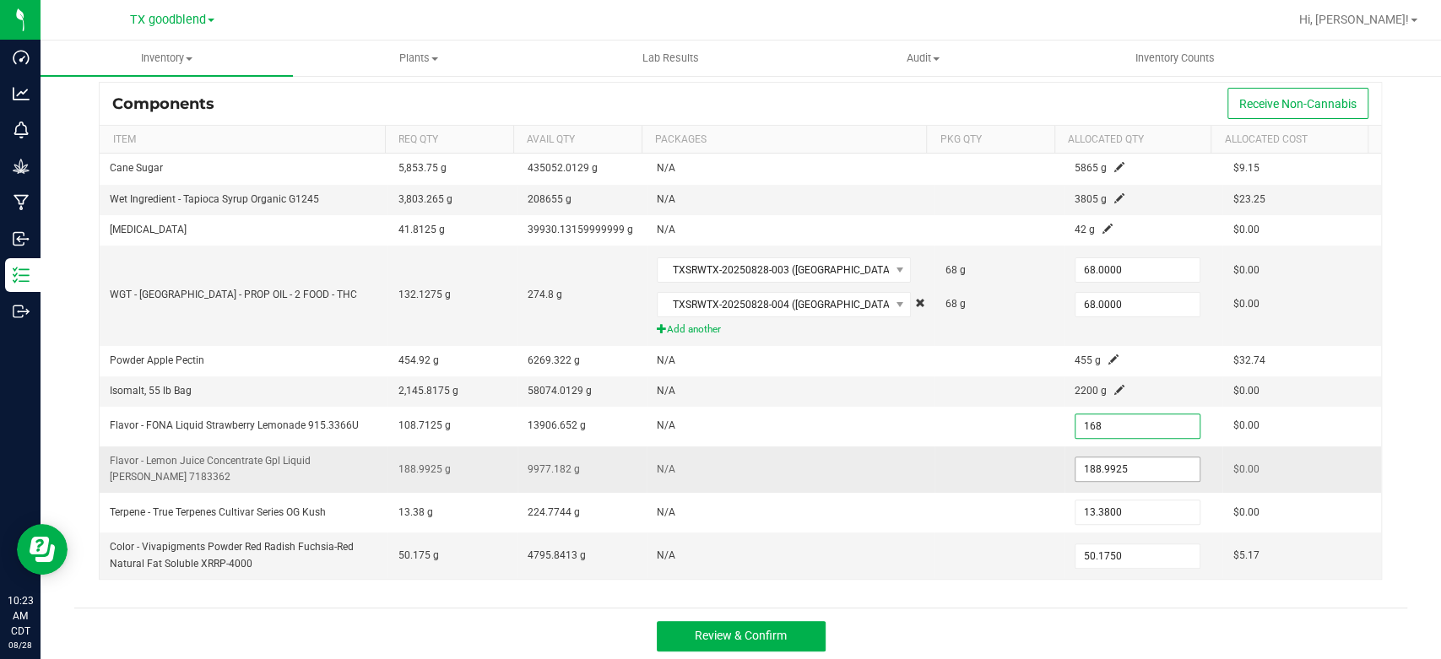
type input "168.0000"
click at [1112, 469] on input "188.9925" at bounding box center [1138, 470] width 124 height 24
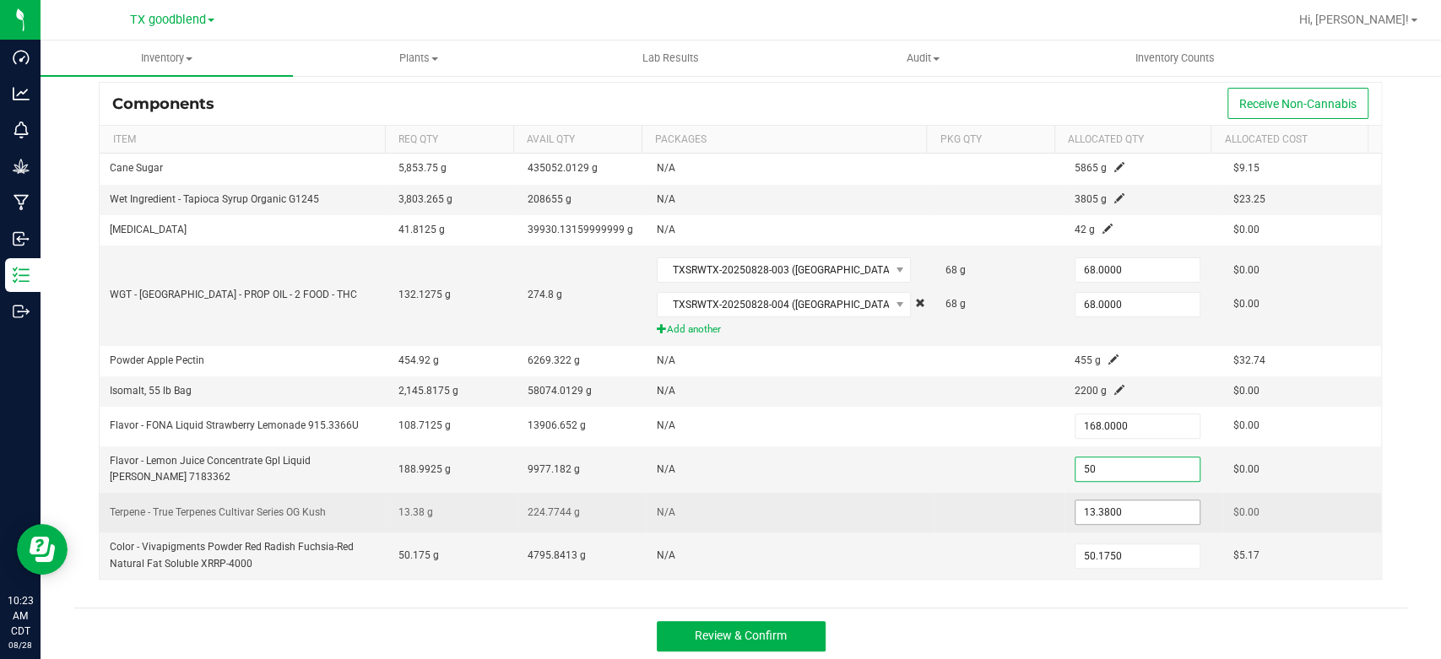
type input "50.0000"
click at [1112, 505] on input "13.38" at bounding box center [1138, 513] width 124 height 24
type input "14.0000"
click at [935, 512] on td at bounding box center [999, 513] width 129 height 40
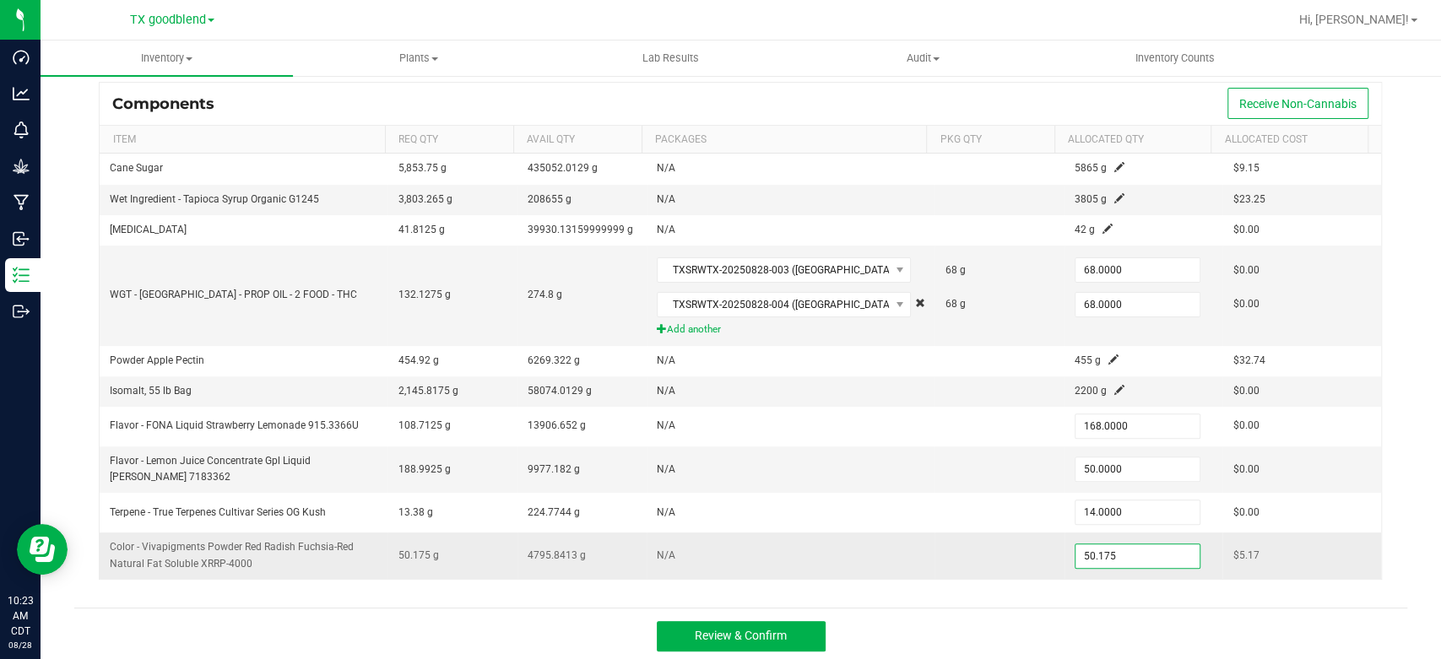
click at [1138, 555] on input "50.175" at bounding box center [1138, 557] width 124 height 24
type input "65.0000"
click at [1054, 620] on div "Review & Confirm" at bounding box center [740, 636] width 1333 height 57
click at [707, 629] on span "Review & Confirm" at bounding box center [741, 636] width 92 height 14
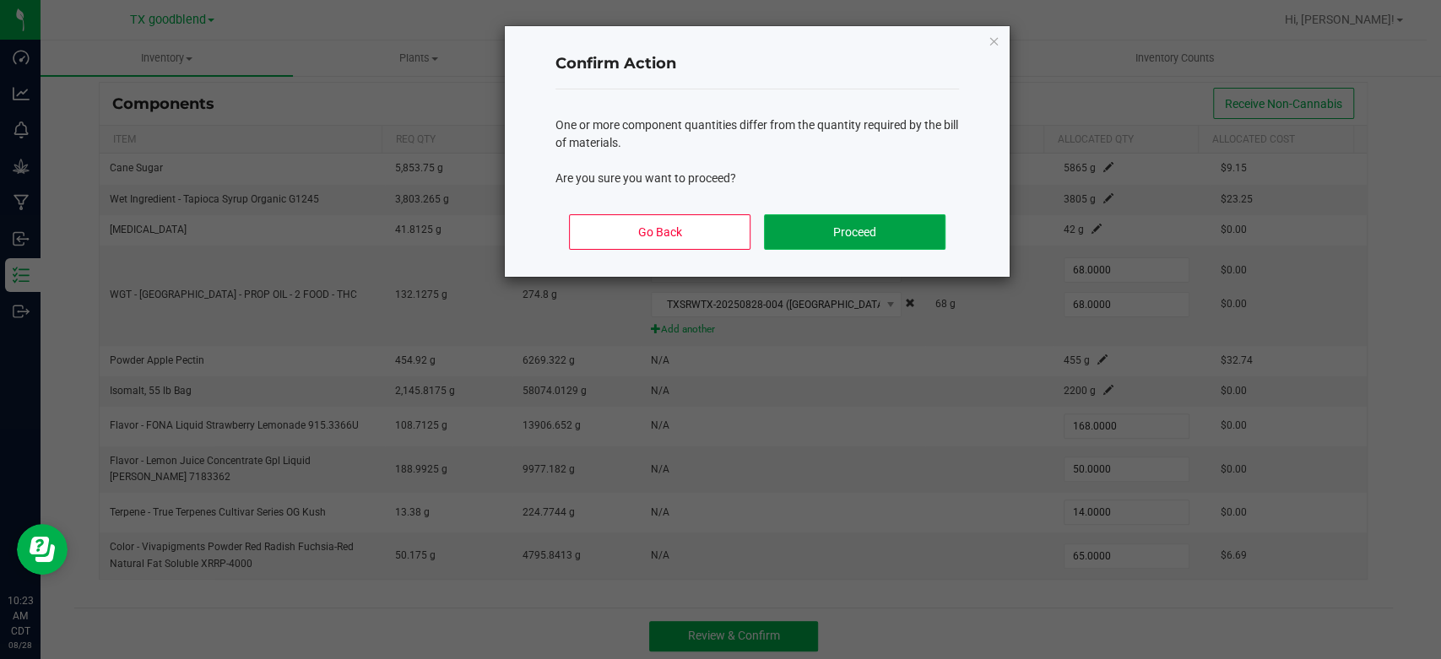
click at [852, 228] on button "Proceed" at bounding box center [855, 231] width 182 height 35
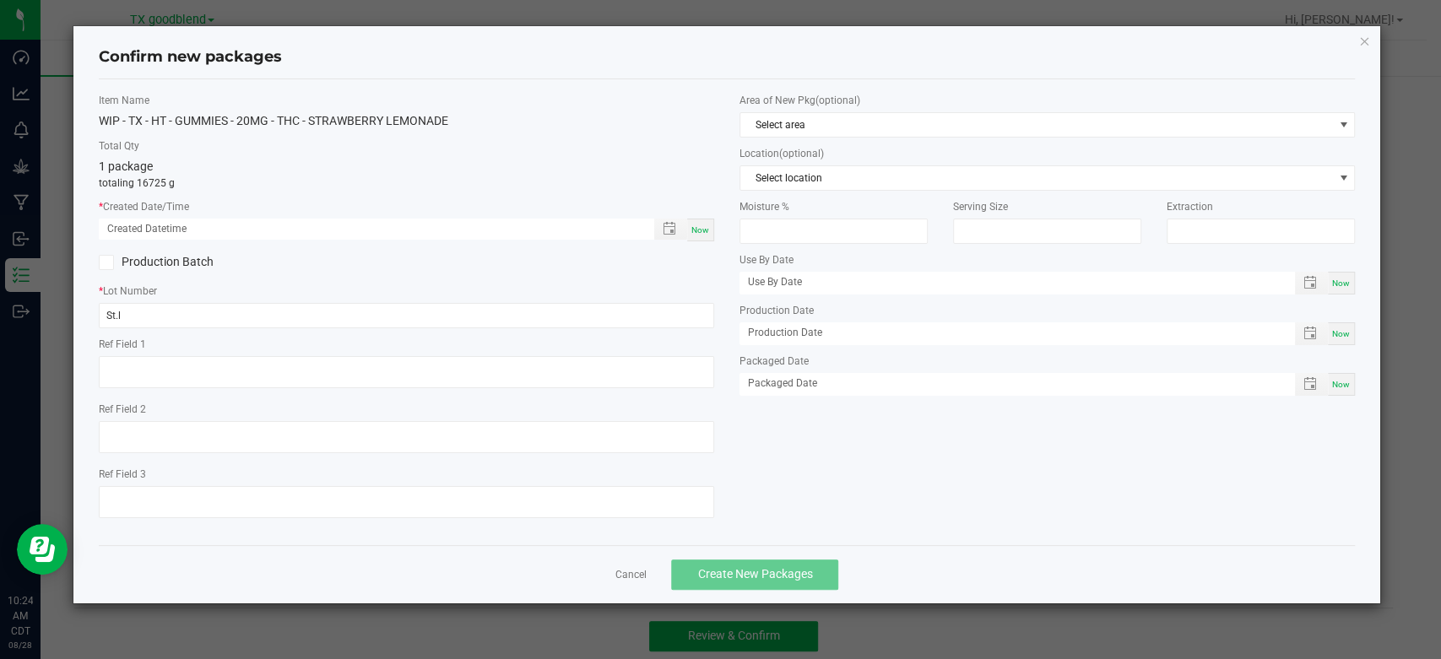
click at [693, 231] on span "Now" at bounding box center [700, 229] width 18 height 9
type input "[DATE] 10:24 AM"
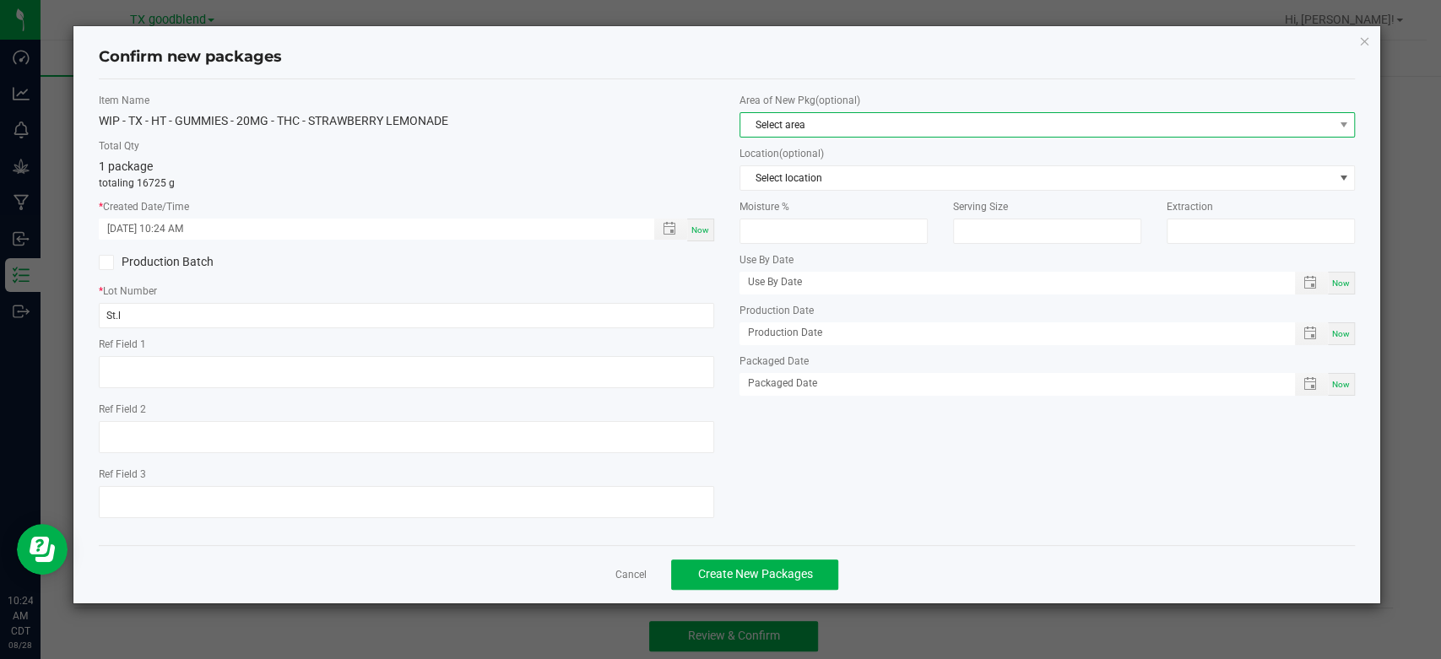
click at [795, 122] on span "Select area" at bounding box center [1036, 125] width 593 height 24
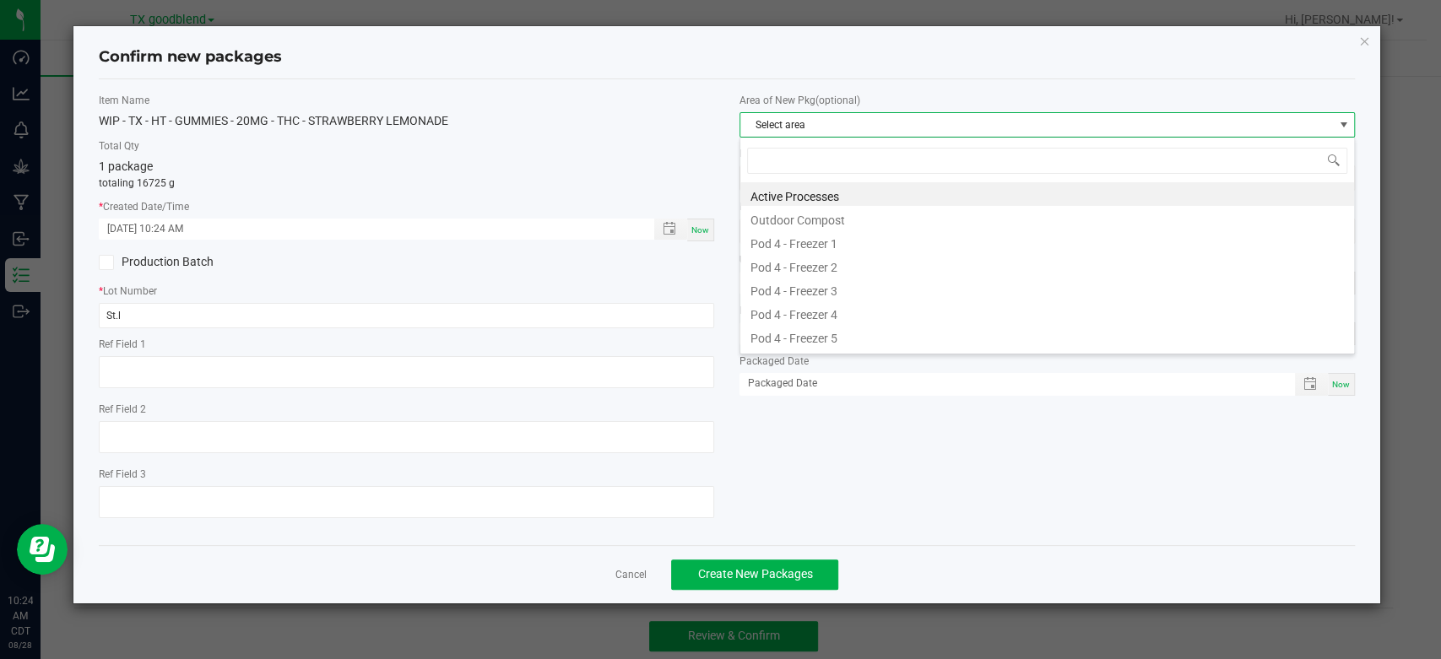
scroll to position [24, 615]
click at [795, 195] on li "Active Processes" at bounding box center [1047, 194] width 614 height 24
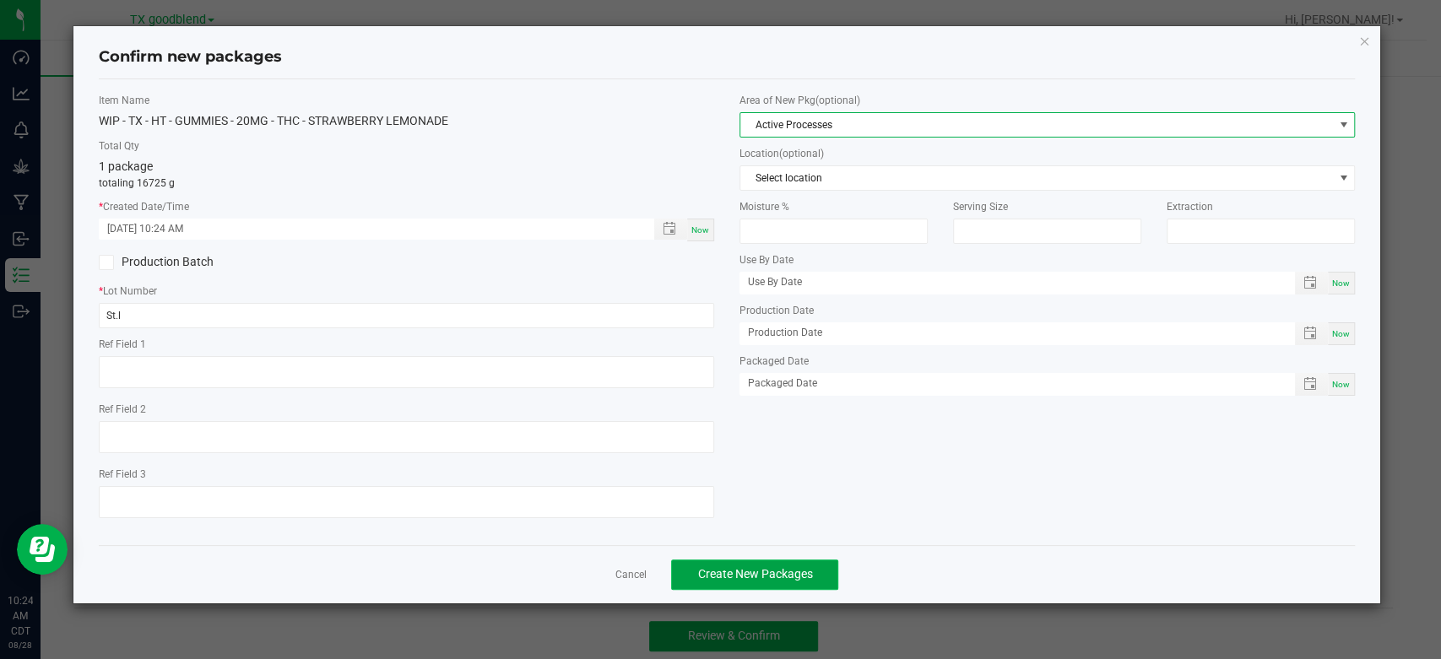
click at [716, 567] on span "Create New Packages" at bounding box center [754, 574] width 115 height 14
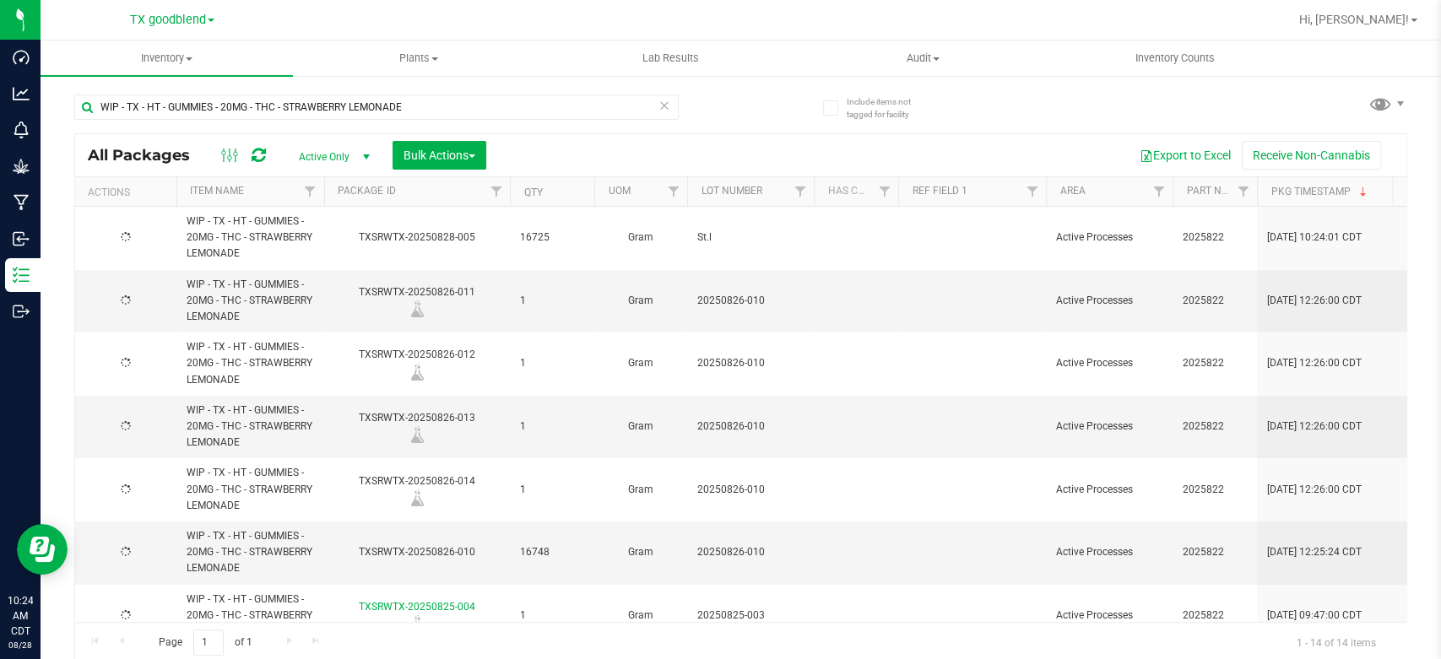
click at [746, 230] on span "St.l" at bounding box center [750, 238] width 106 height 16
click at [746, 229] on input "St.l" at bounding box center [746, 238] width 121 height 26
type input "20250828-005"
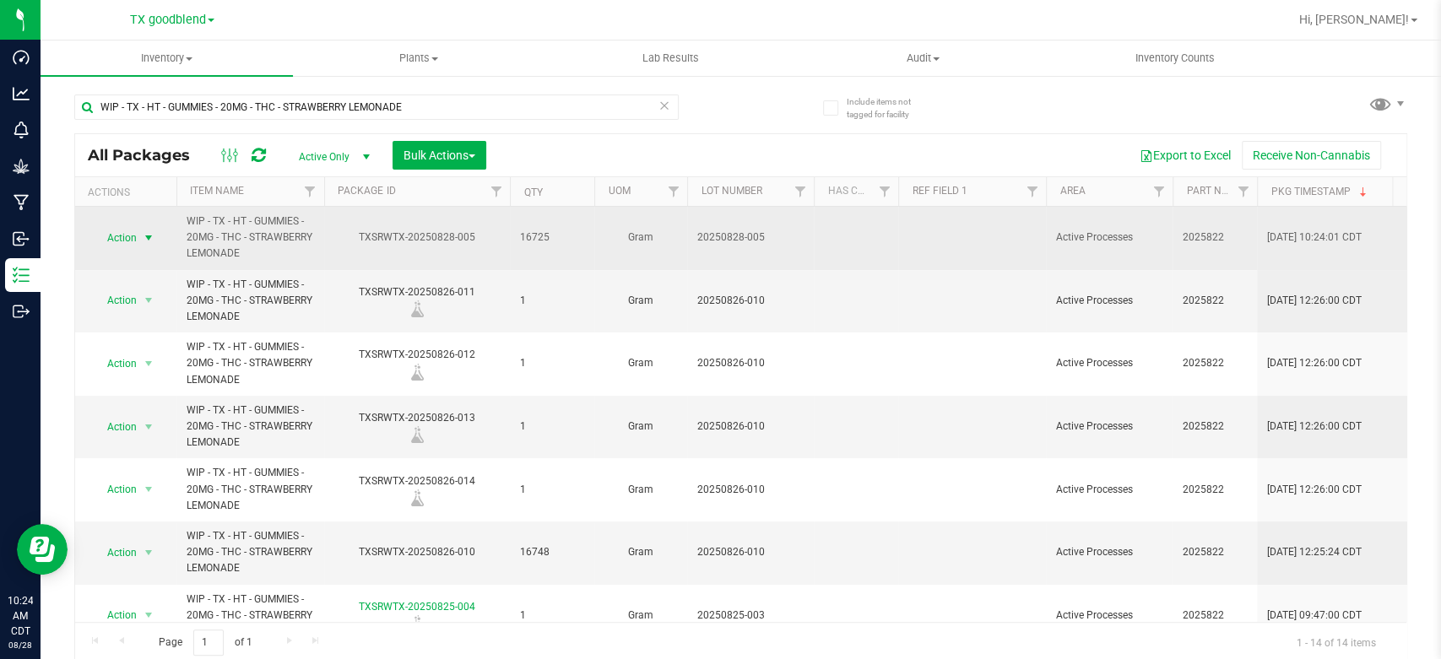
click at [128, 235] on span "Action" at bounding box center [115, 238] width 46 height 24
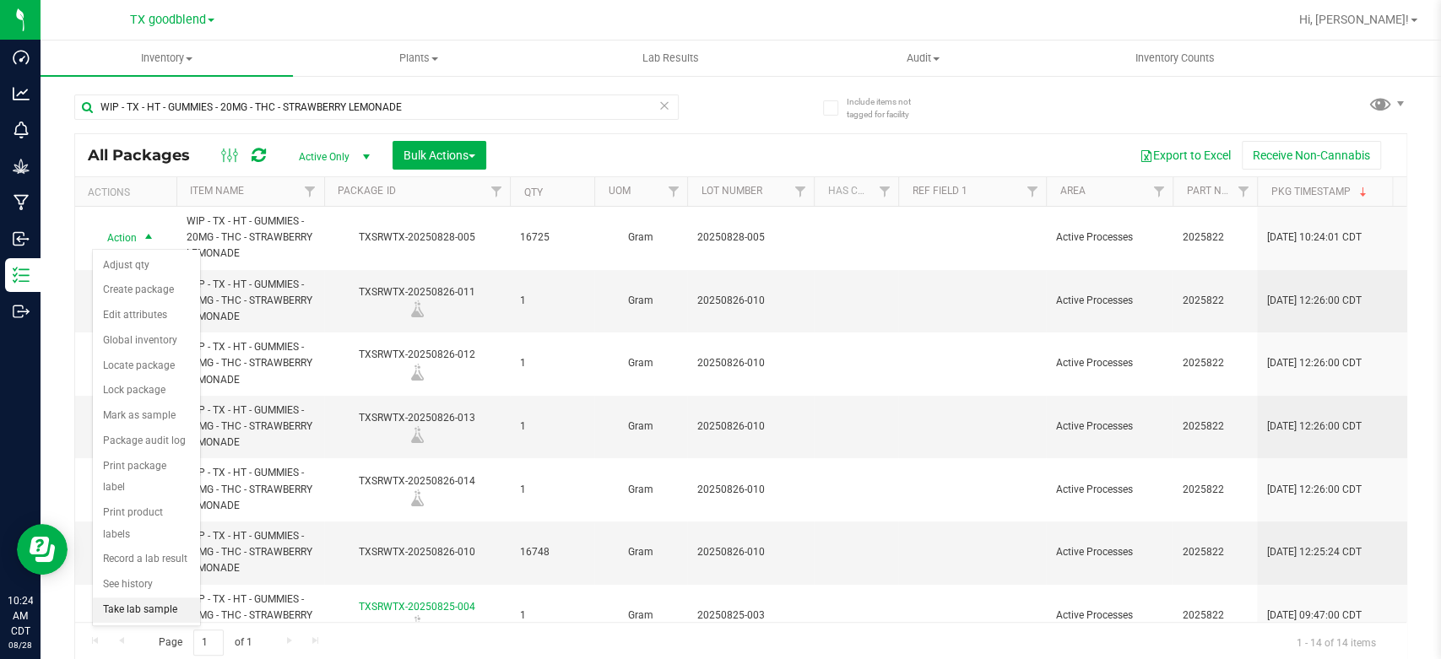
click at [129, 598] on li "Take lab sample" at bounding box center [146, 610] width 107 height 25
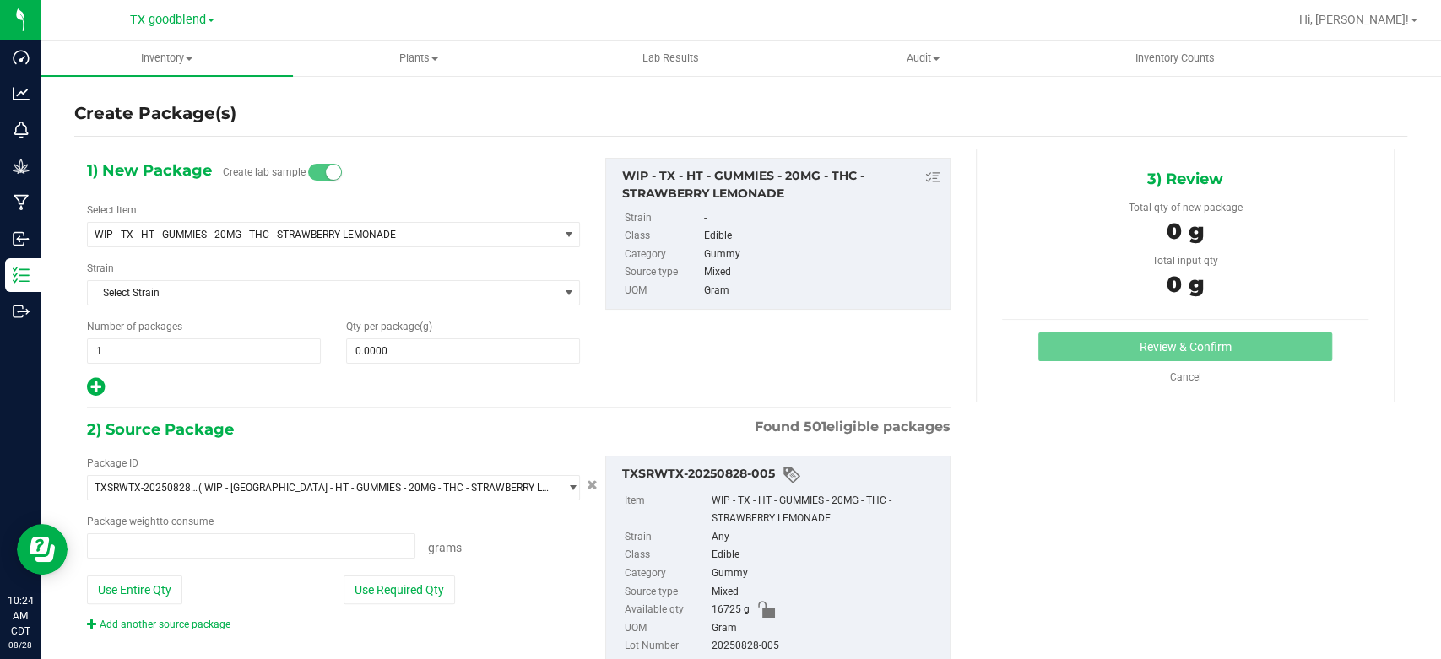
type input "0.0000 g"
click at [182, 354] on span "1 1" at bounding box center [204, 351] width 234 height 25
type input "4"
click at [414, 353] on span at bounding box center [463, 351] width 234 height 25
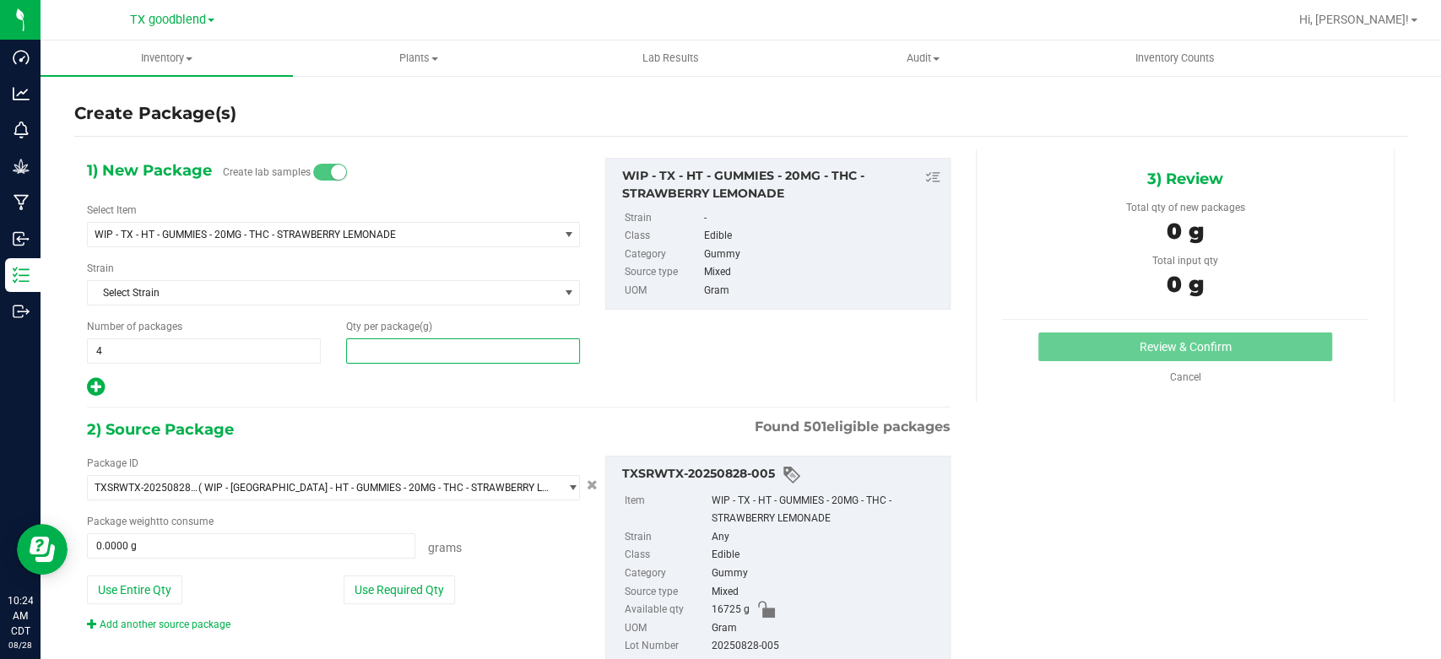
type input "1"
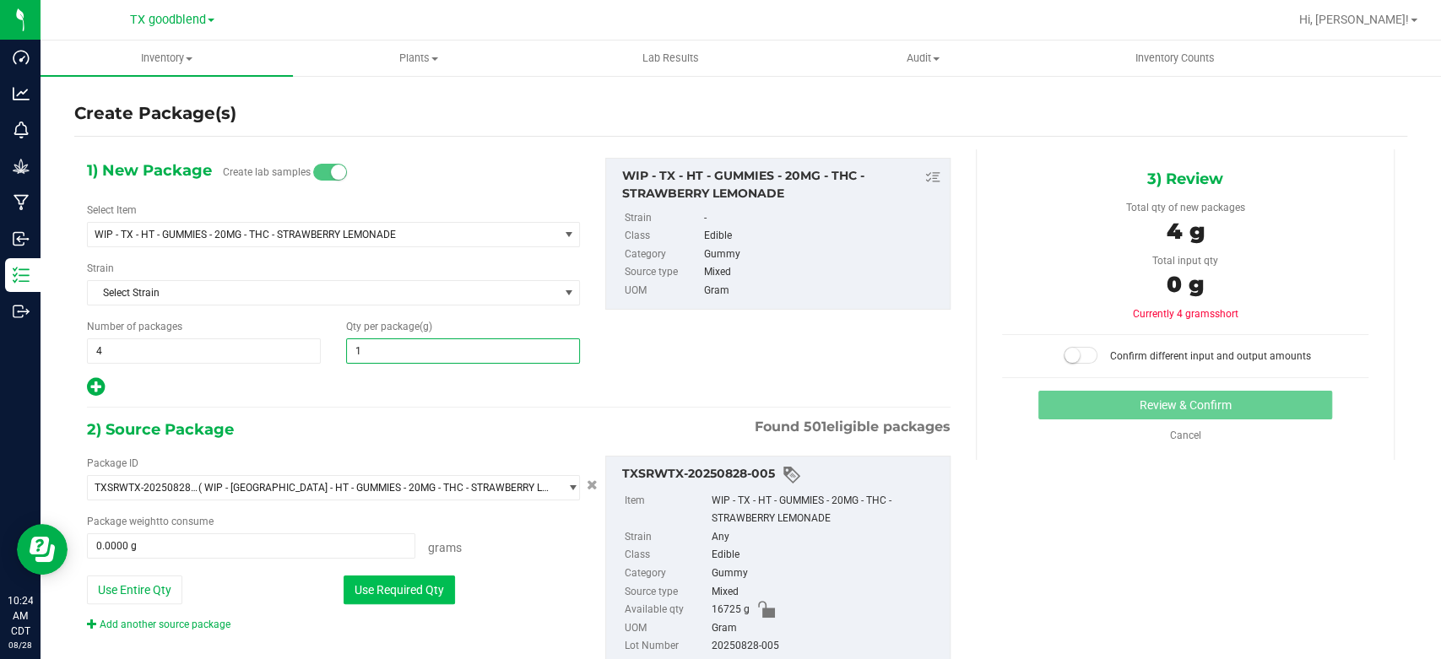
type input "1.0000"
click at [398, 586] on button "Use Required Qty" at bounding box center [399, 590] width 111 height 29
type input "4.0000 g"
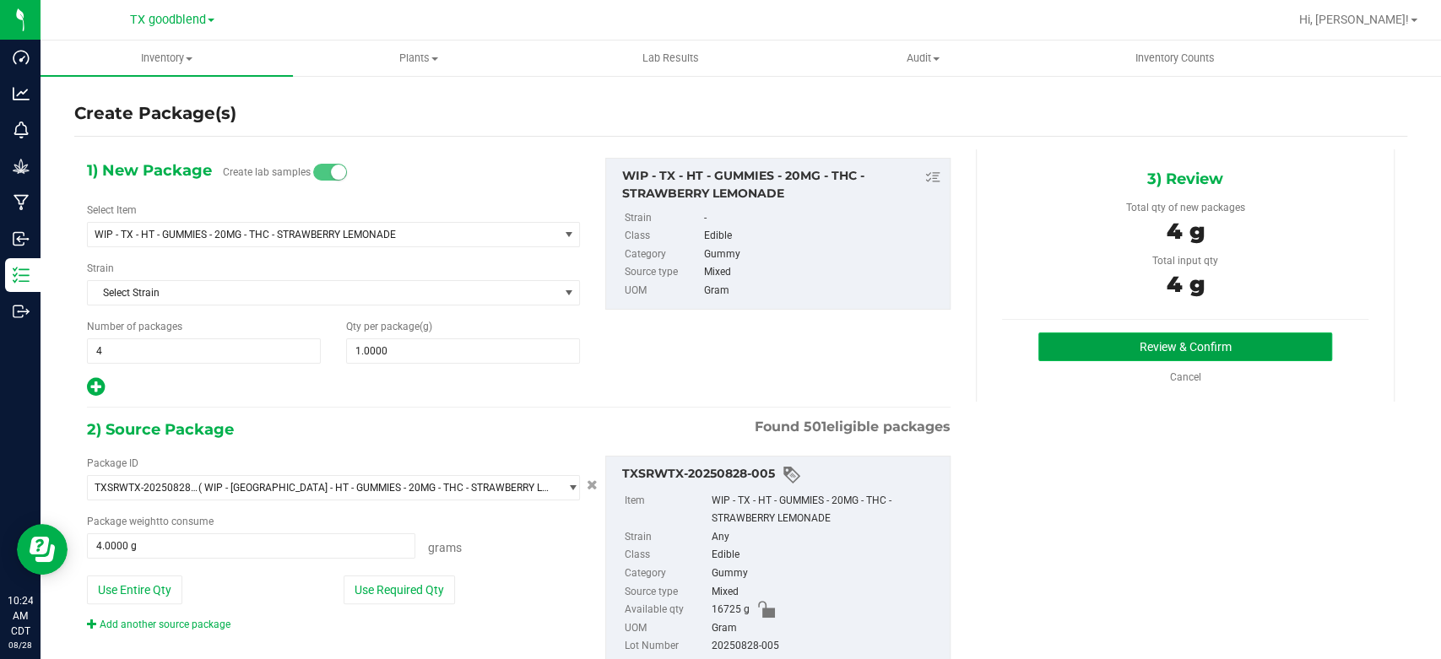
click at [1080, 344] on button "Review & Confirm" at bounding box center [1184, 347] width 293 height 29
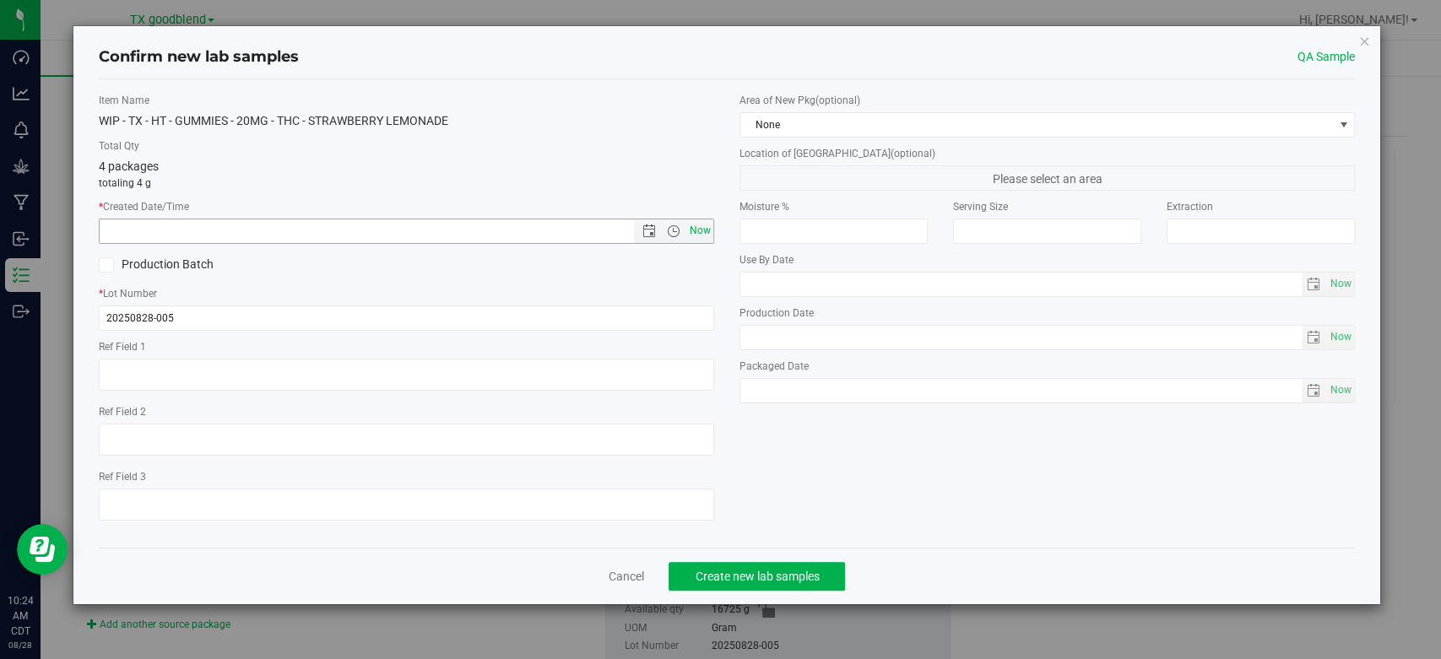
click at [700, 227] on span "Now" at bounding box center [700, 231] width 29 height 24
type input "[DATE] 10:24 AM"
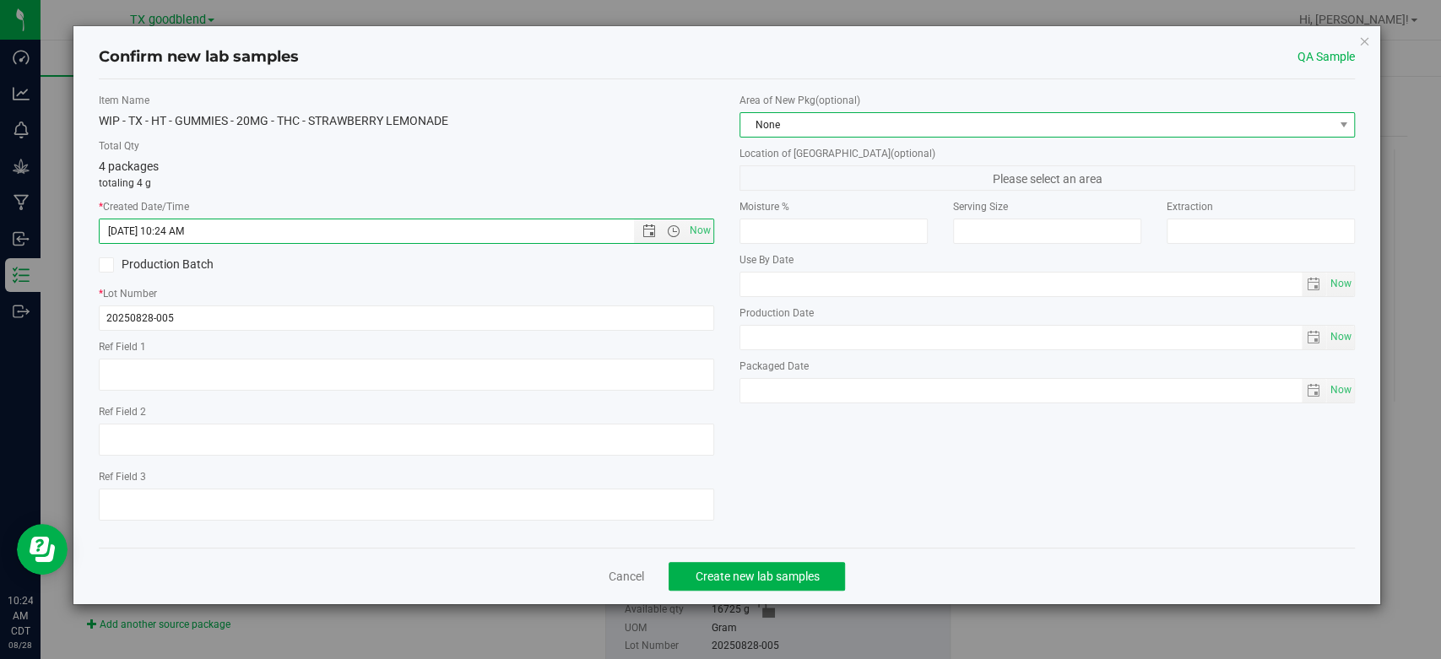
click at [806, 120] on span "None" at bounding box center [1036, 125] width 593 height 24
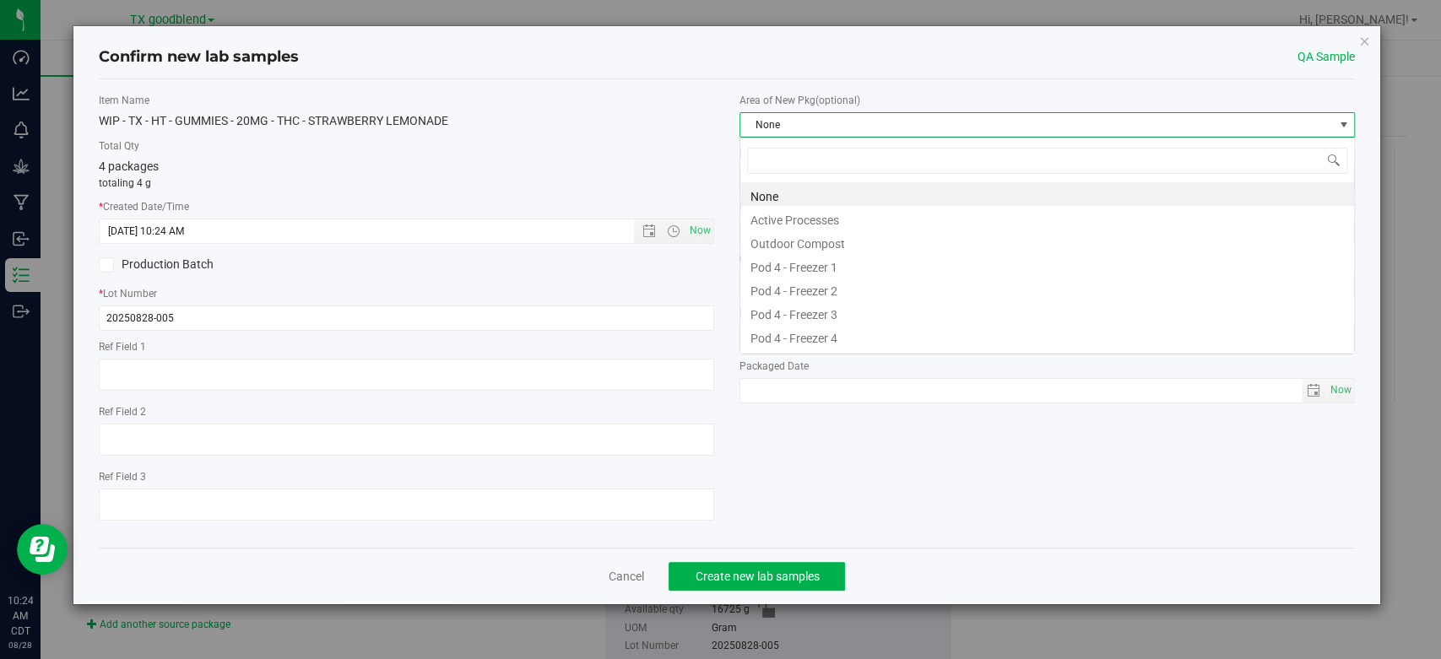
scroll to position [24, 615]
click at [812, 214] on li "Active Processes" at bounding box center [1047, 218] width 614 height 24
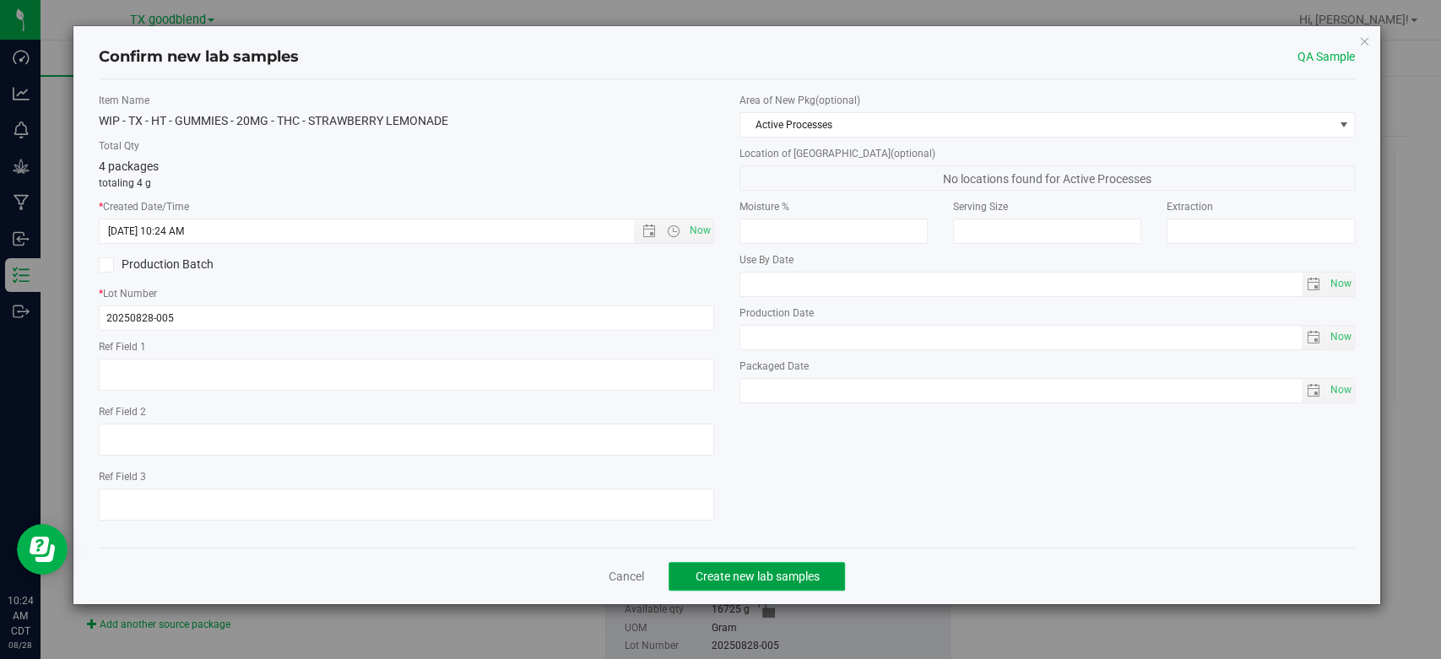
click at [734, 579] on span "Create new lab samples" at bounding box center [757, 577] width 124 height 14
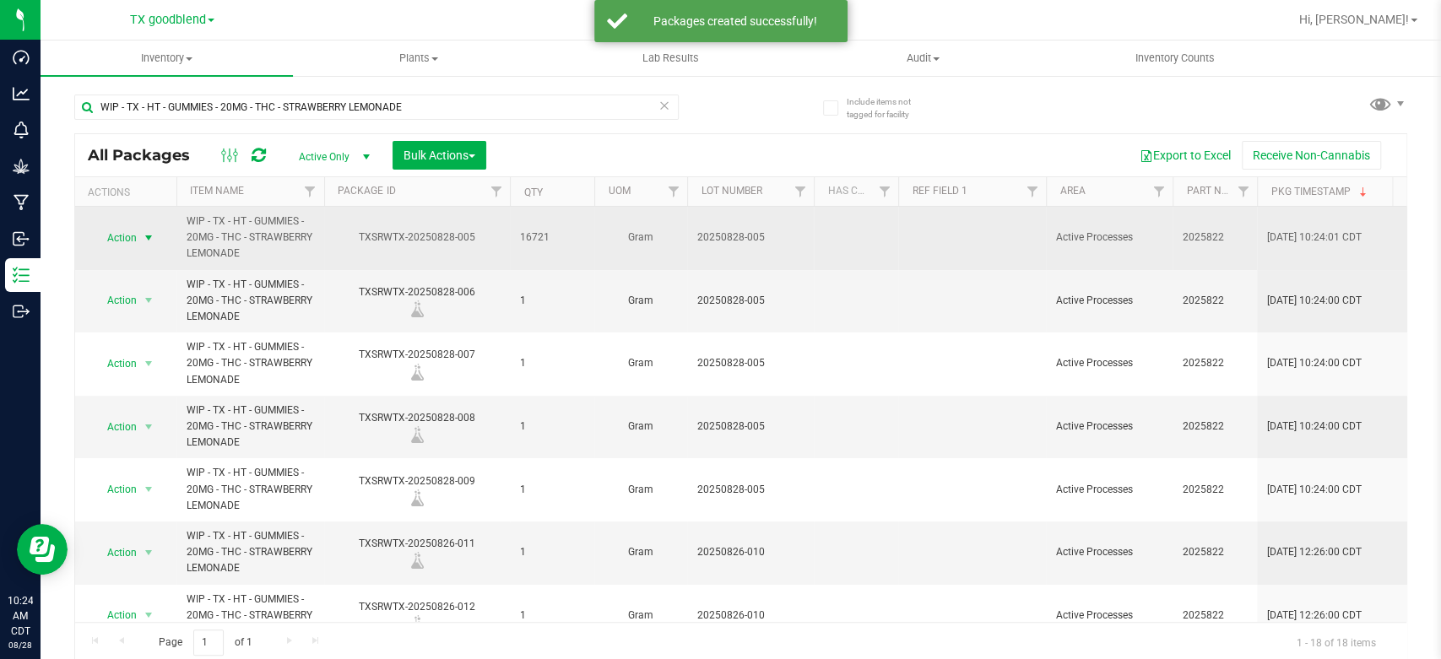
click at [133, 241] on span "Action" at bounding box center [115, 238] width 46 height 24
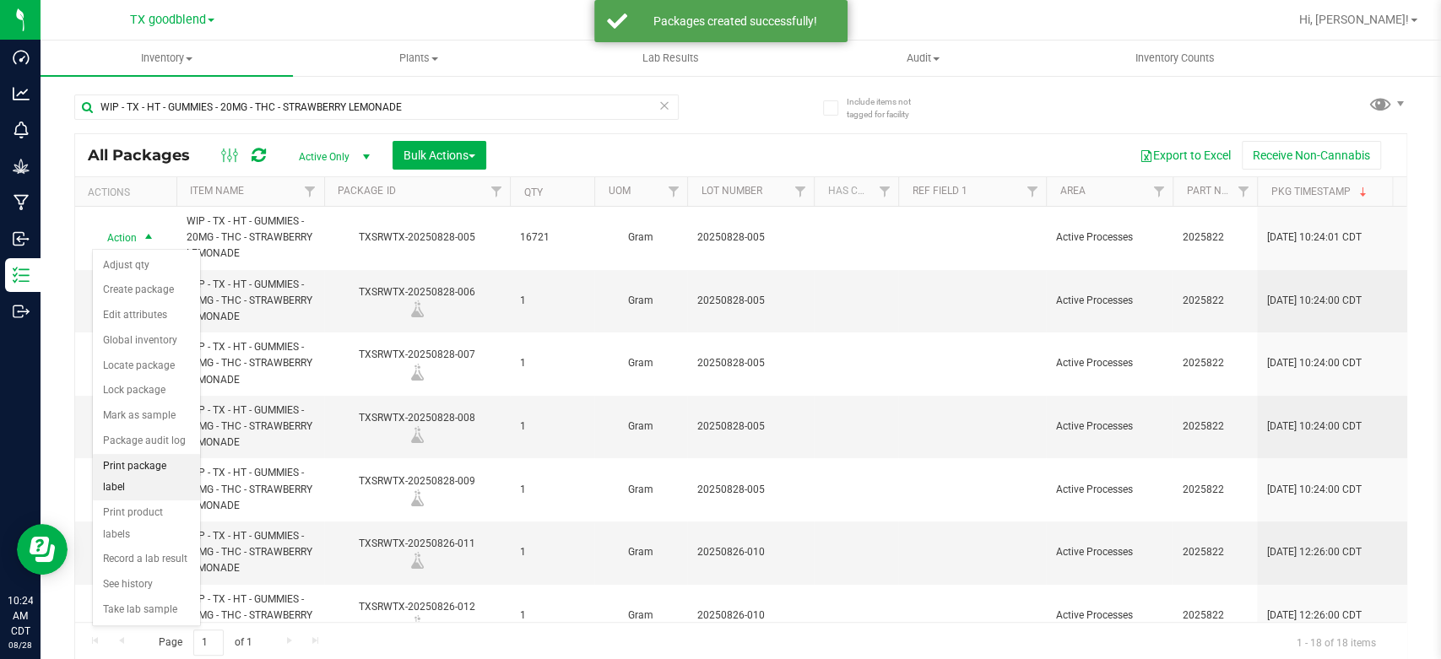
click at [170, 466] on li "Print package label" at bounding box center [146, 477] width 107 height 46
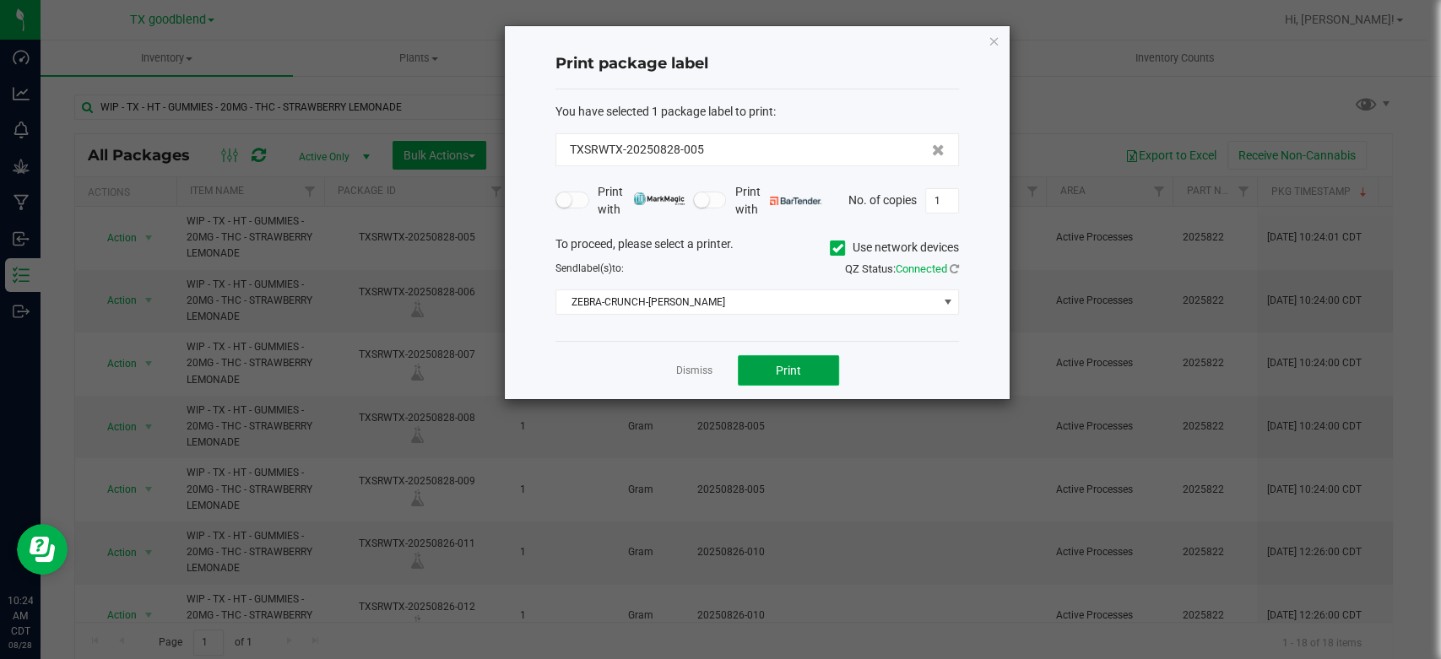
click at [790, 364] on span "Print" at bounding box center [788, 371] width 25 height 14
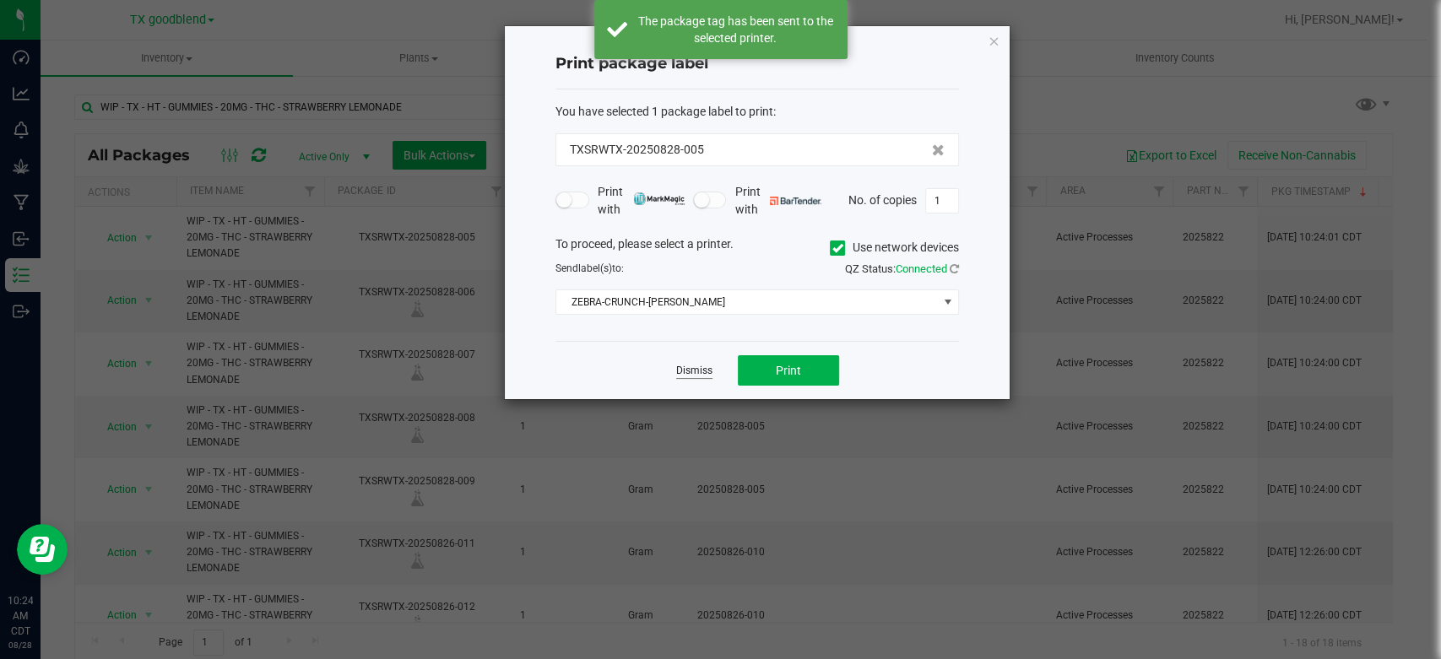
click at [691, 370] on link "Dismiss" at bounding box center [694, 371] width 36 height 14
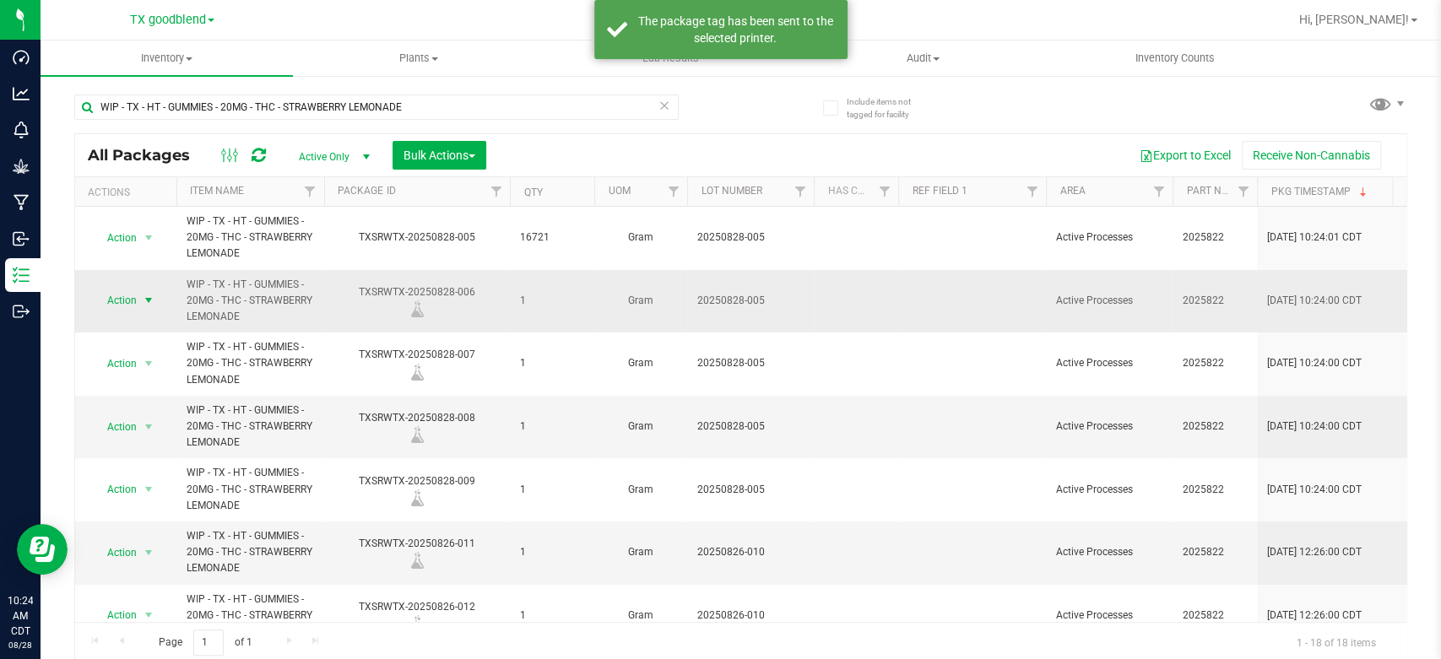
click at [129, 291] on span "Action" at bounding box center [115, 301] width 46 height 24
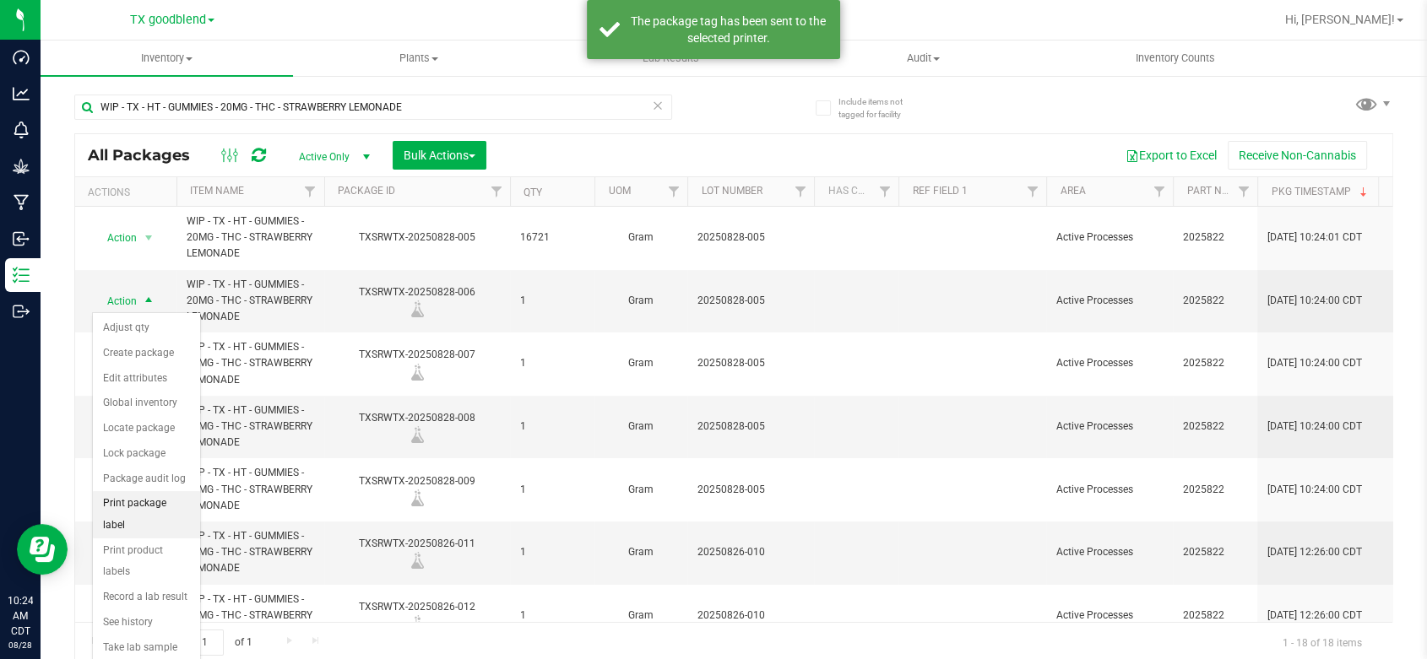
click at [167, 507] on li "Print package label" at bounding box center [146, 514] width 107 height 46
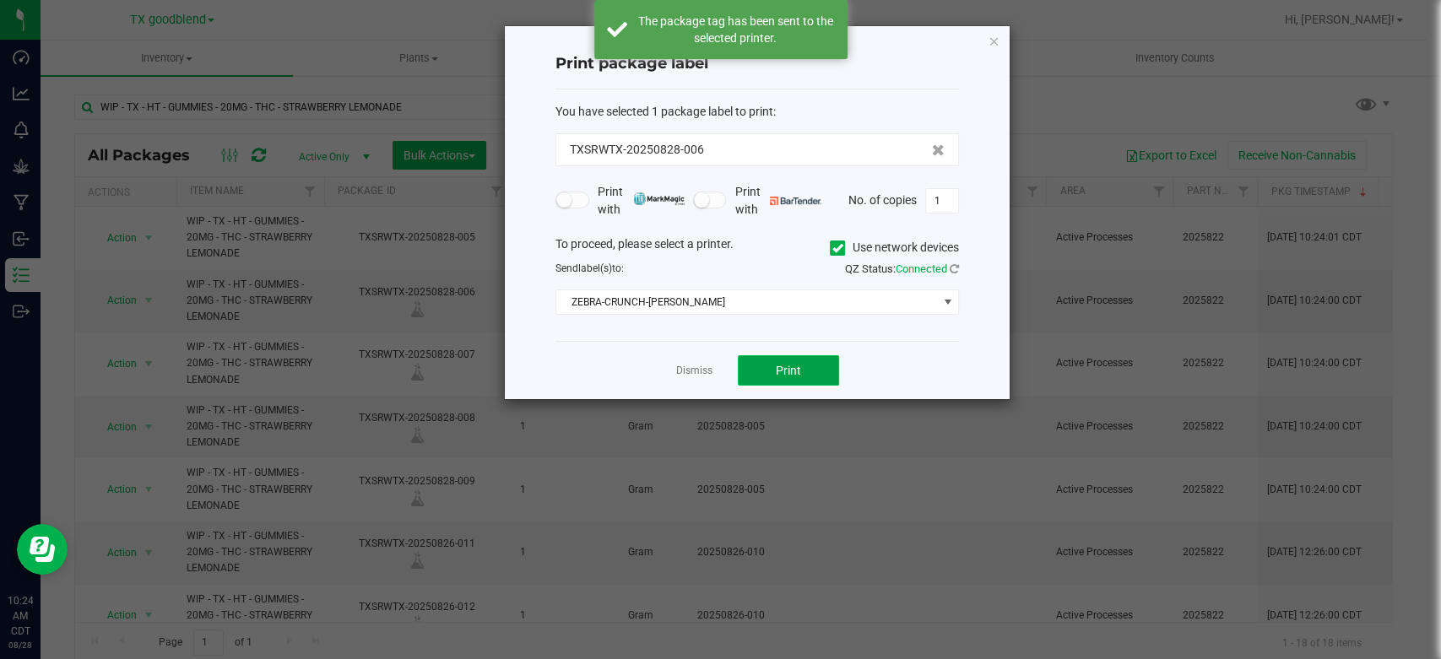
click at [793, 373] on span "Print" at bounding box center [788, 371] width 25 height 14
click at [703, 375] on link "Dismiss" at bounding box center [694, 371] width 36 height 14
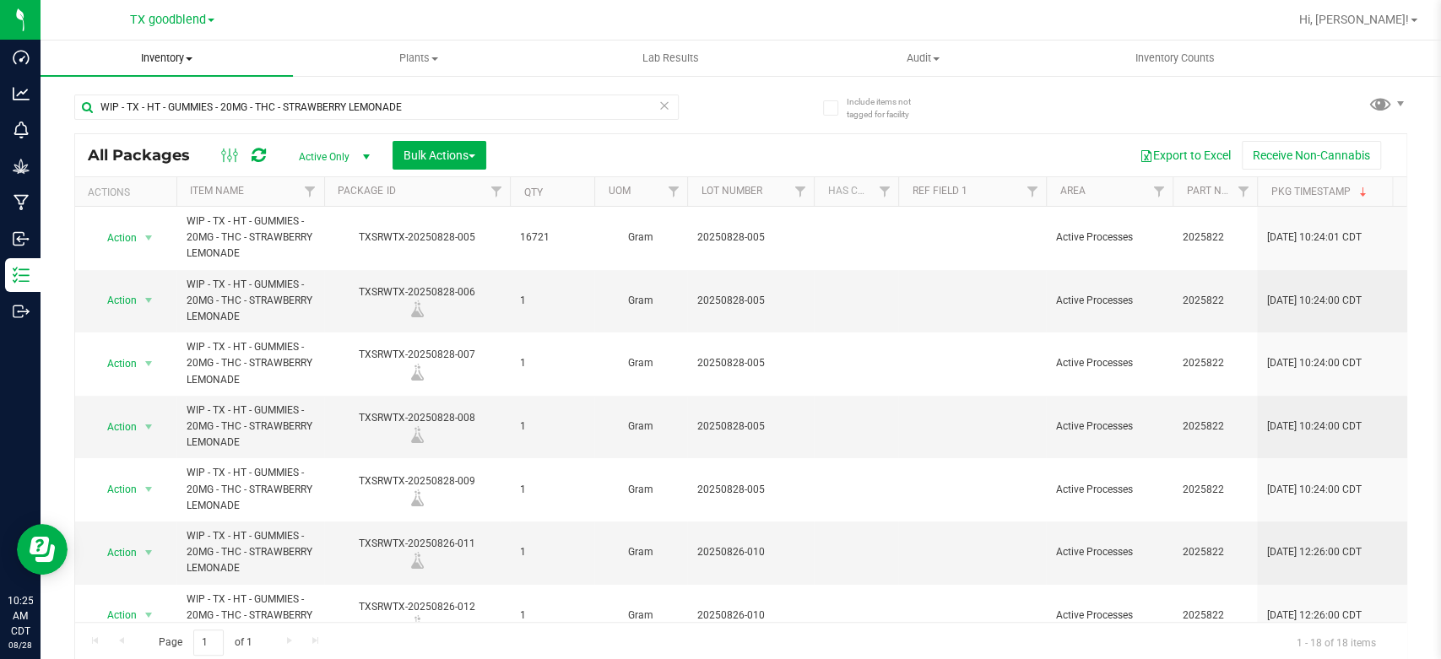
click at [160, 61] on span "Inventory" at bounding box center [167, 58] width 252 height 15
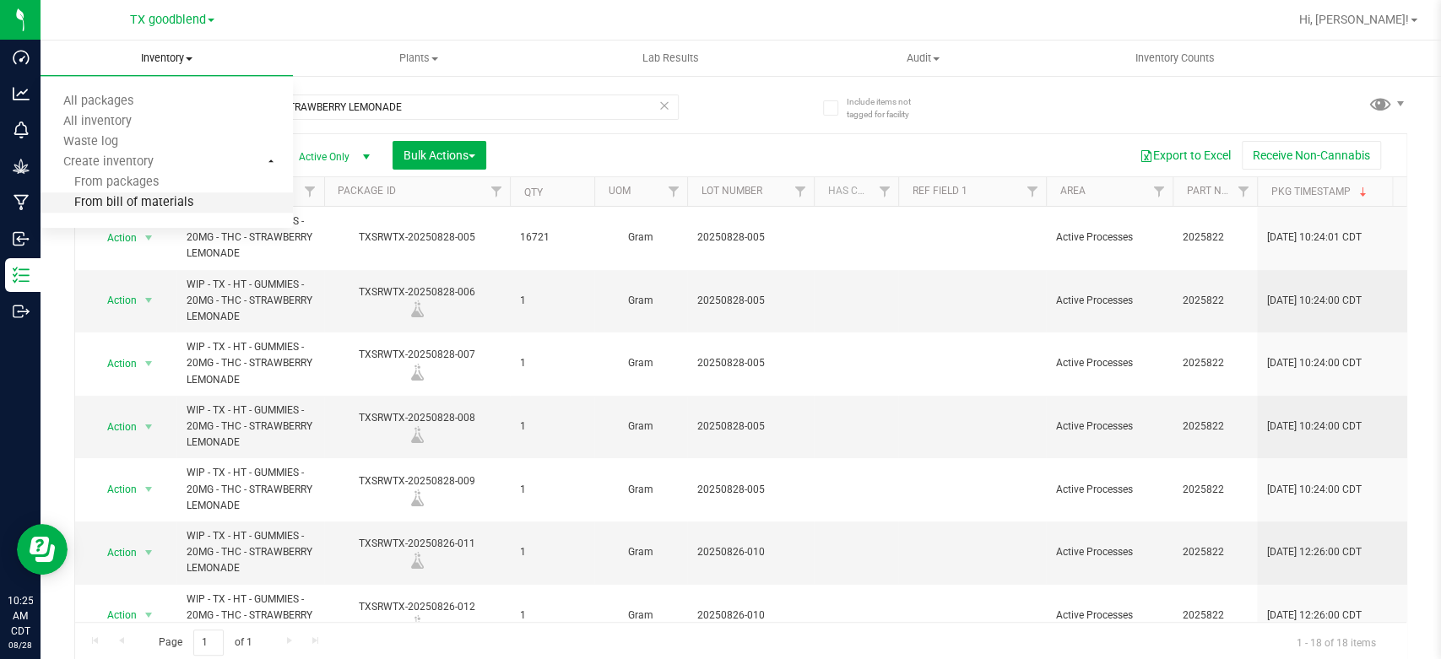
click at [142, 202] on span "From bill of materials" at bounding box center [117, 203] width 153 height 14
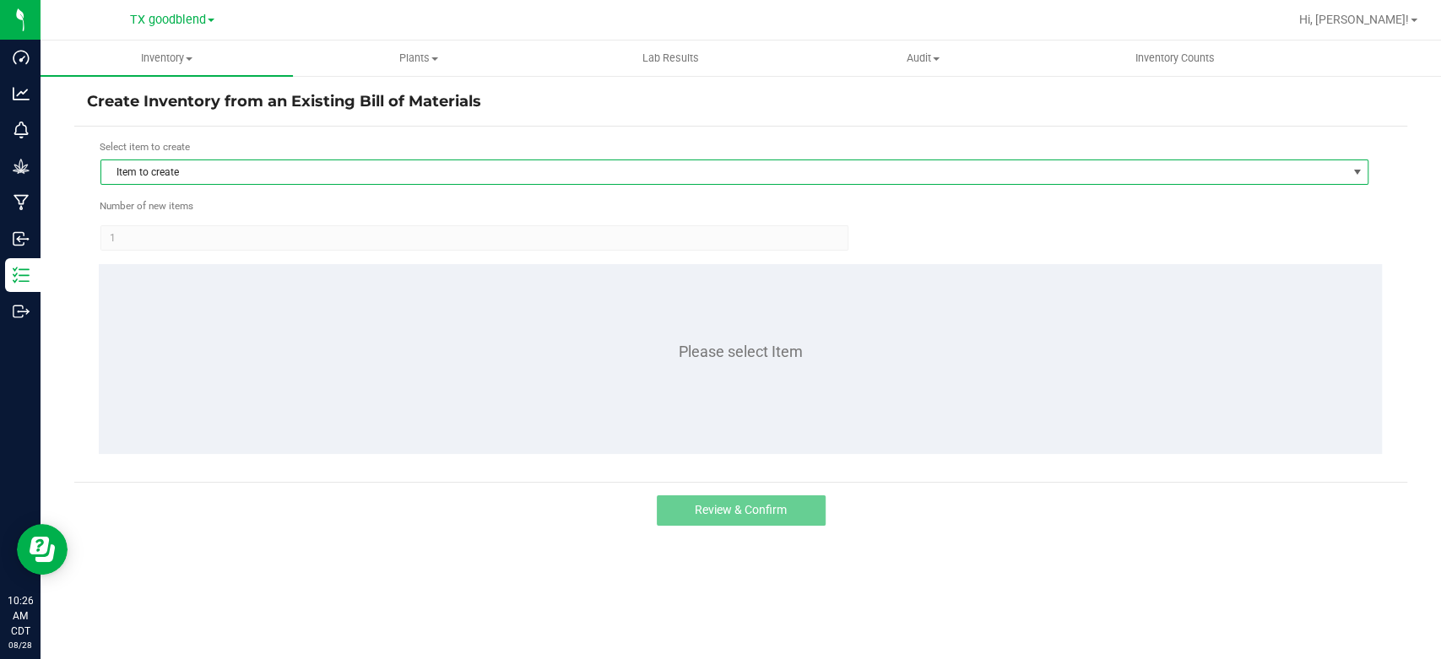
click at [324, 167] on span "Item to create" at bounding box center [723, 172] width 1245 height 24
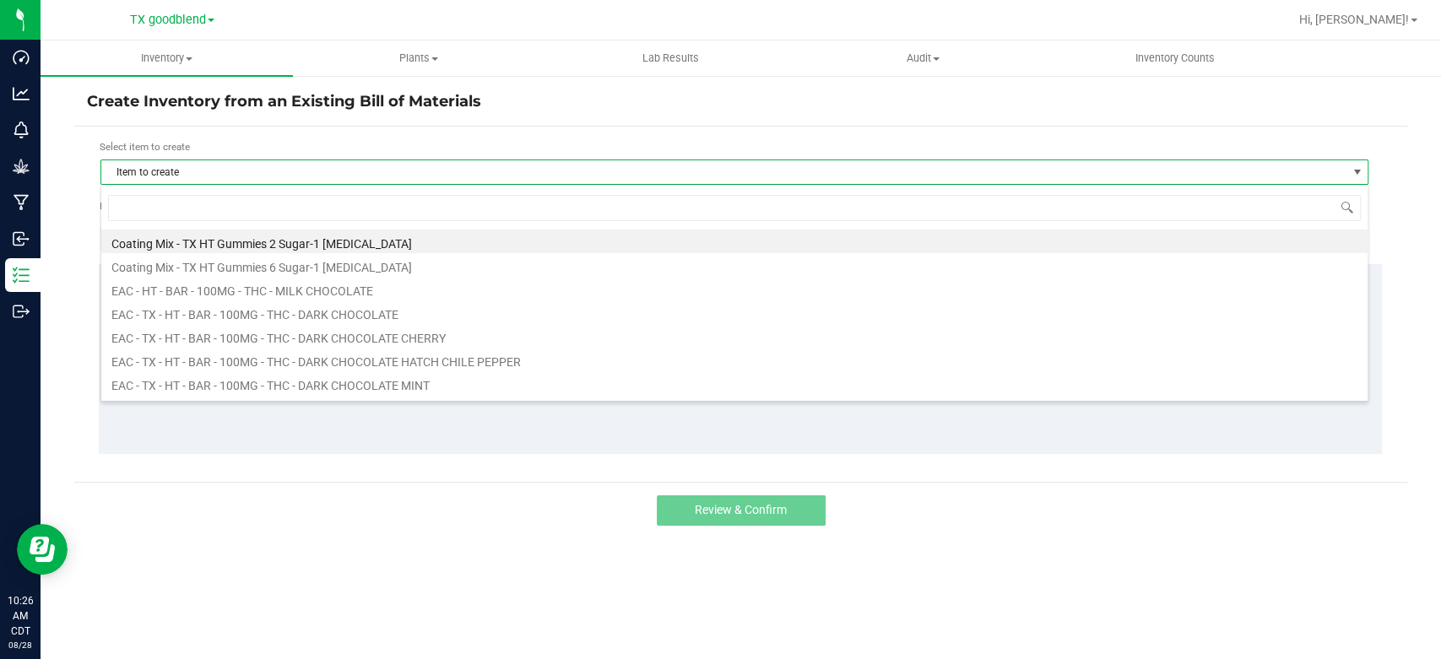
scroll to position [24, 1267]
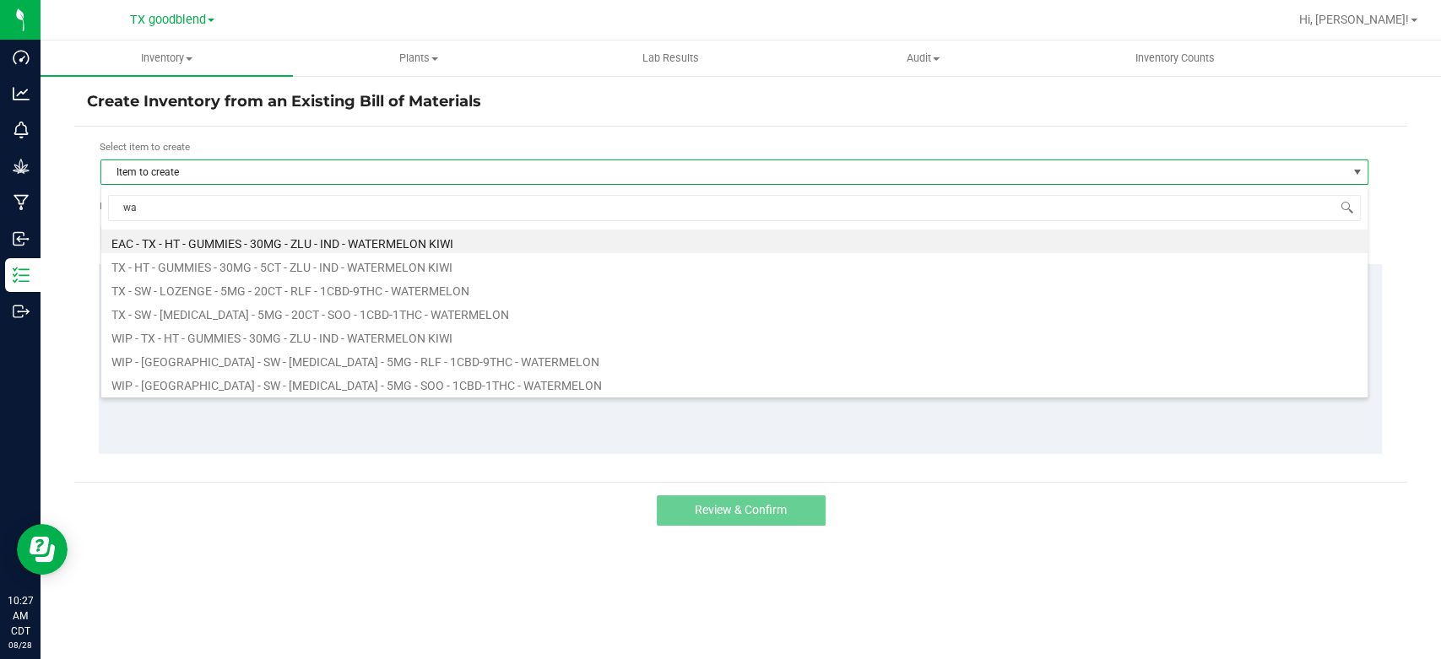
type input "w"
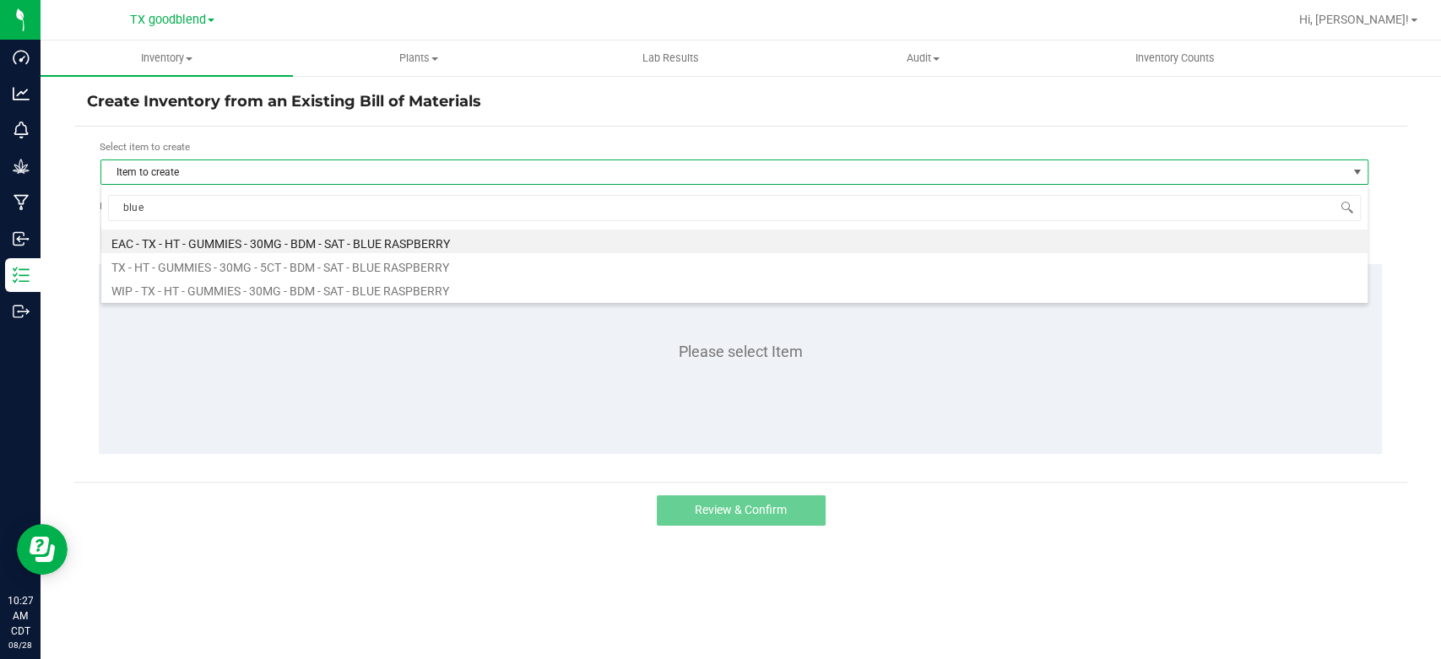
type input "blue"
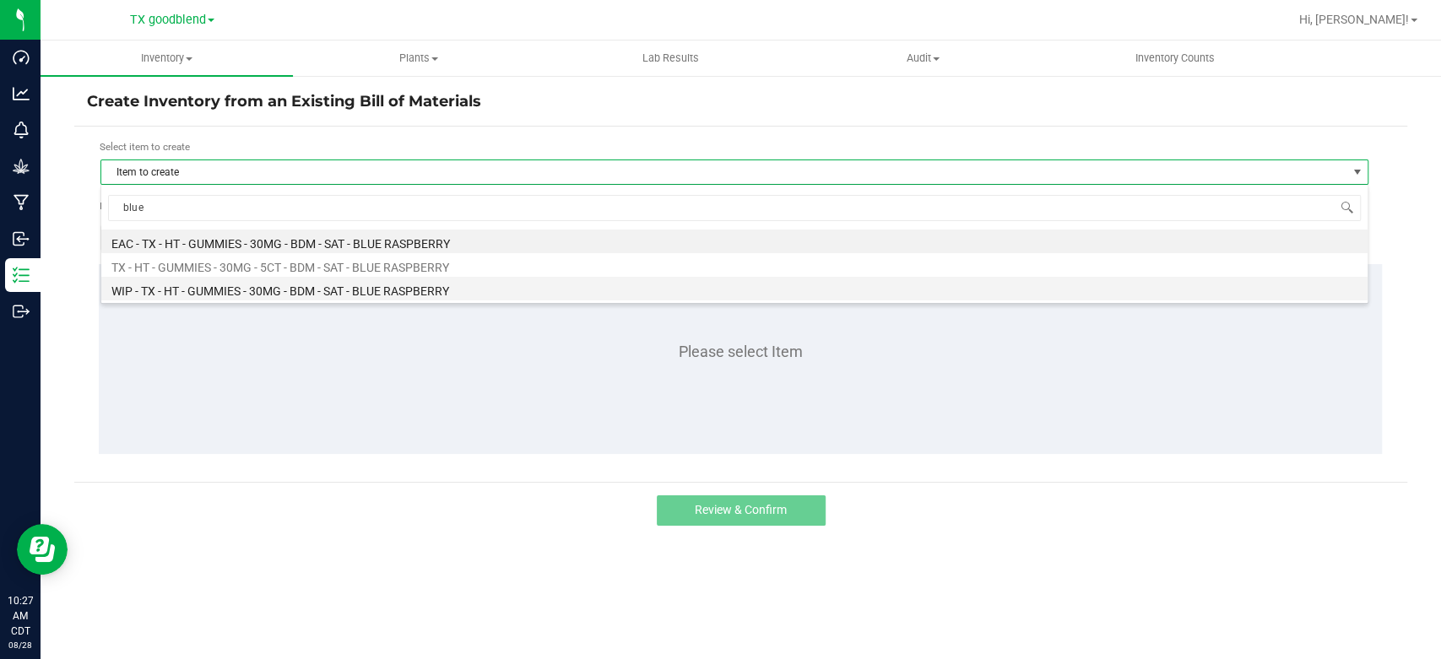
click at [339, 291] on li "WIP - TX - HT - GUMMIES - 30MG - BDM - SAT - BLUE RASPBERRY" at bounding box center [734, 289] width 1266 height 24
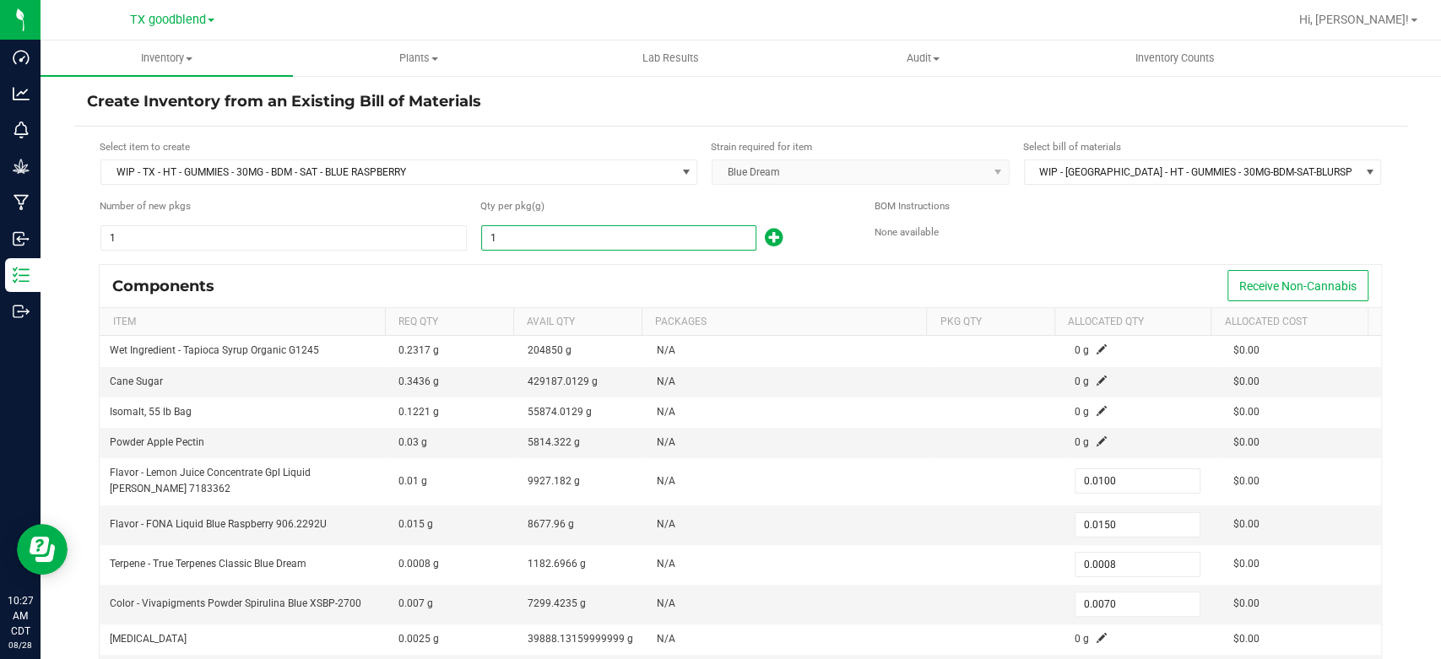
click at [544, 241] on input "1" at bounding box center [619, 238] width 274 height 24
click at [549, 236] on input "1" at bounding box center [619, 238] width 274 height 24
type input "12"
type input "0.1200"
type input "0.1800"
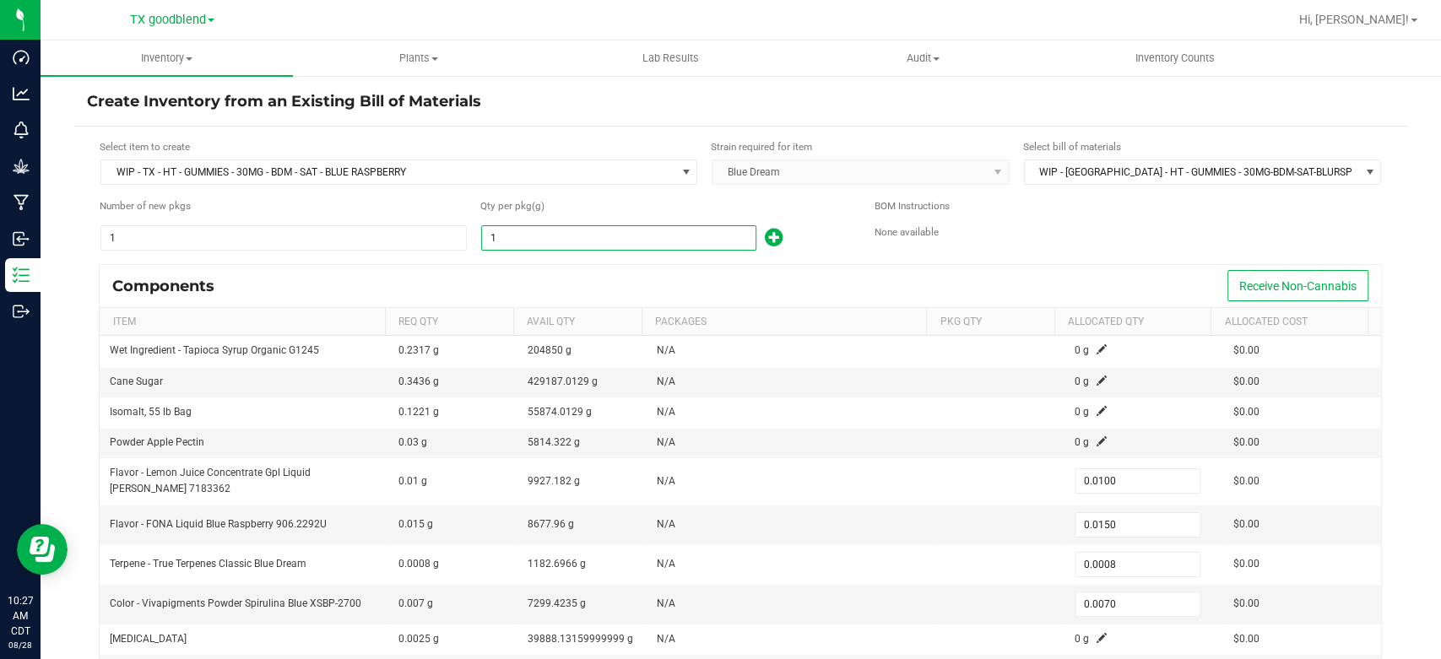
type input "0.0096"
type input "0.0840"
type input "120"
type input "1.2000"
type input "1.8000"
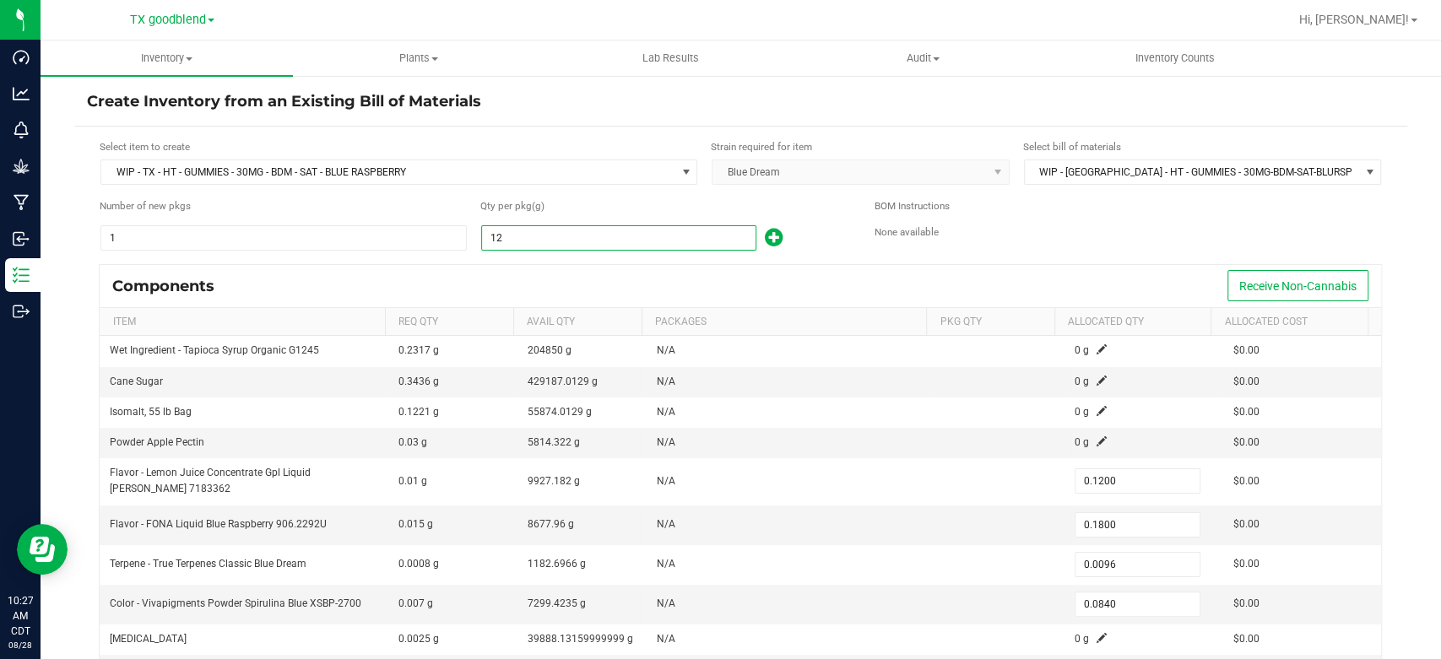
type input "0.0960"
type input "0.8400"
type input "12"
type input "0.1200"
type input "0.1800"
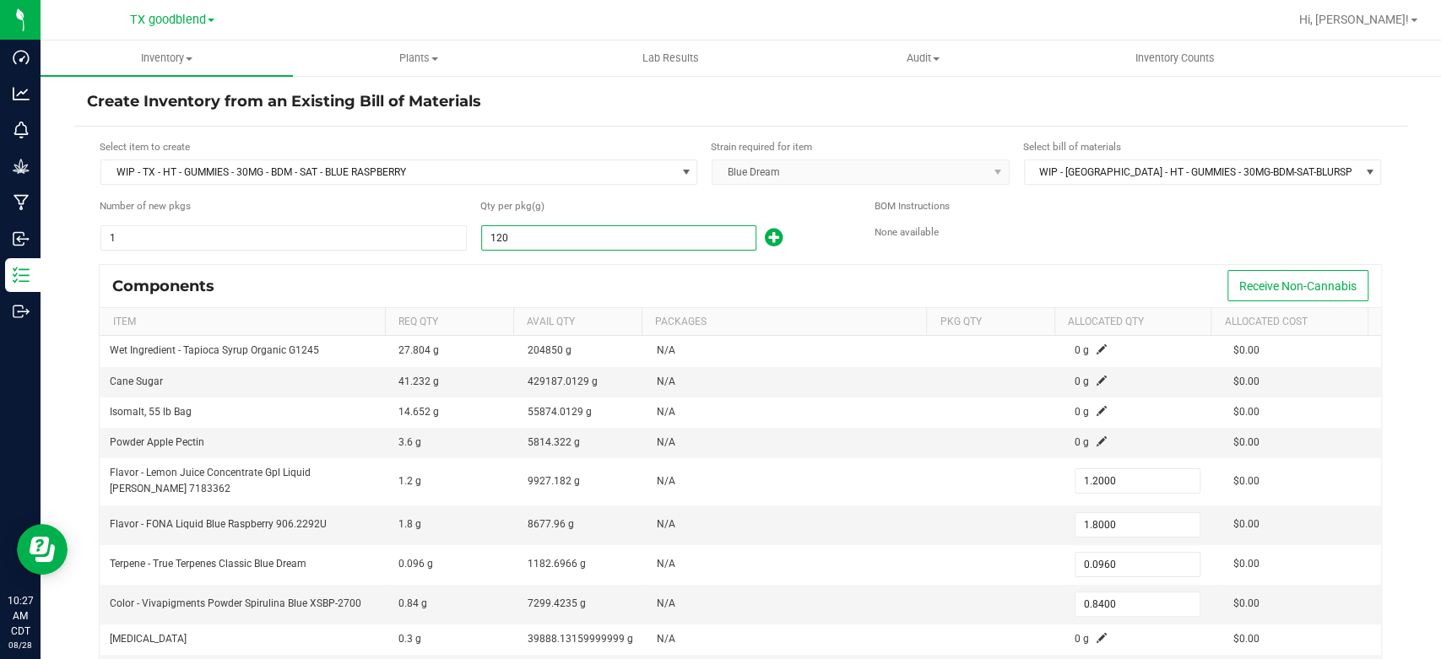
type input "0.0096"
type input "0.0840"
type input "1"
type input "0.0100"
type input "0.0150"
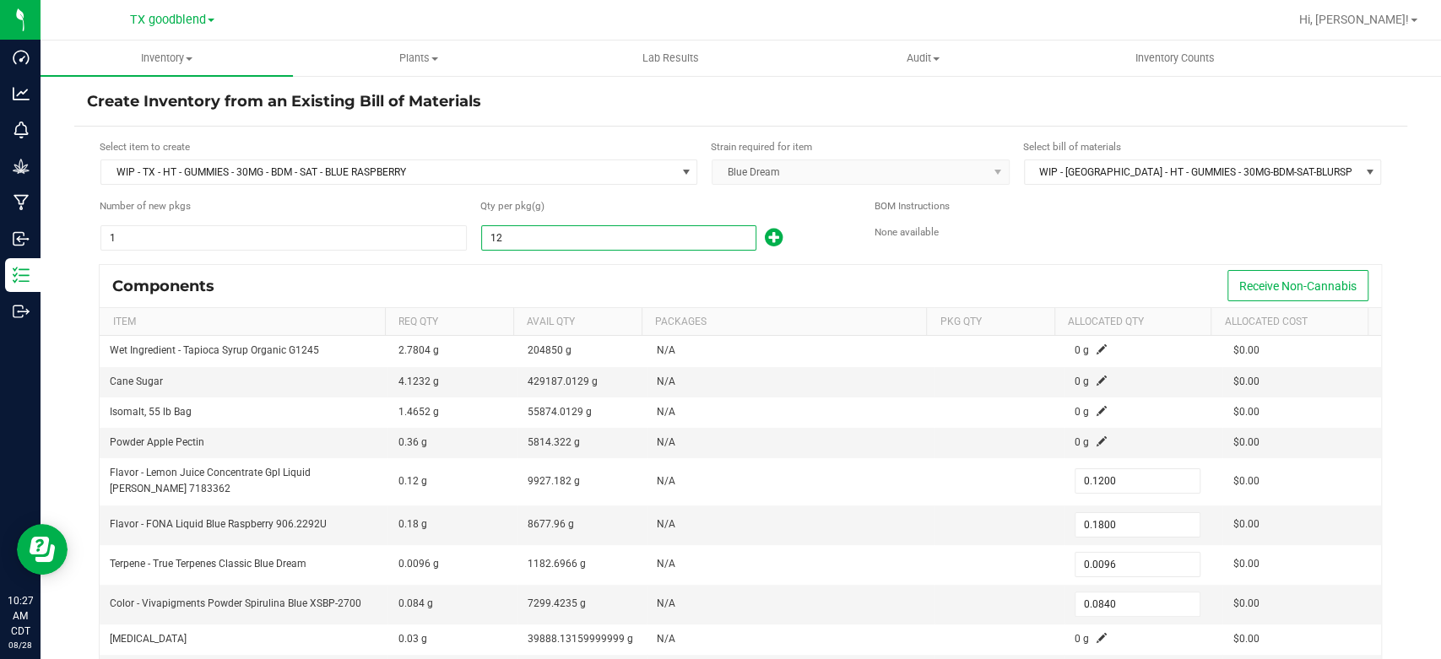
type input "0.0008"
type input "0.0070"
type input "2"
type input "0.0200"
type input "0.0300"
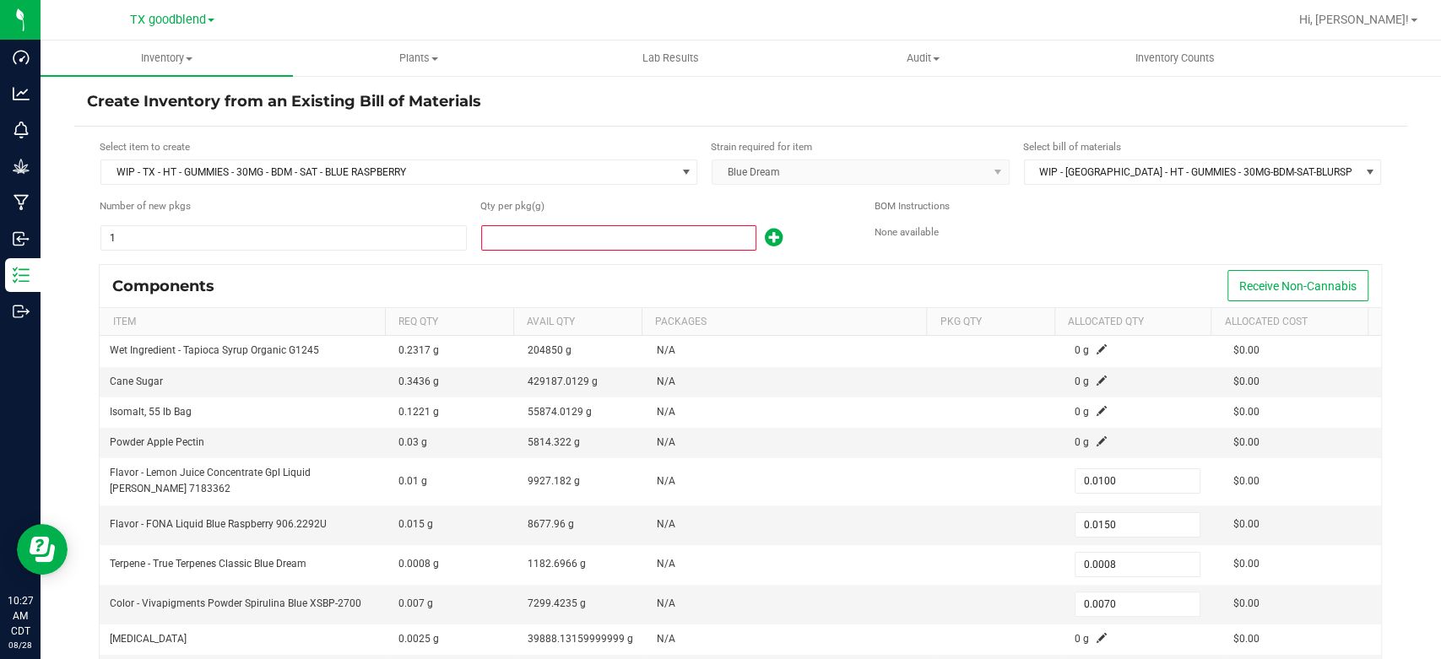
type input "0.0016"
type input "0.0140"
type input "20"
type input "0.2000"
type input "0.3000"
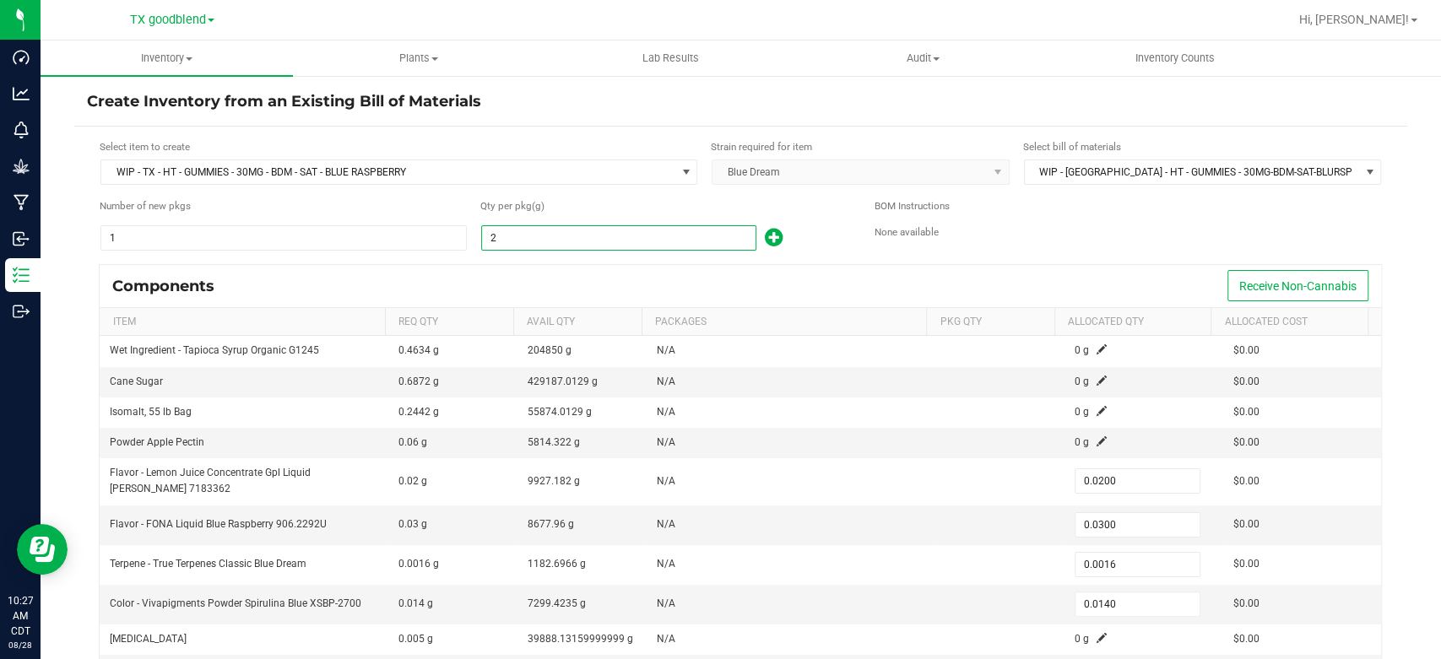
type input "0.0160"
type input "0.1400"
type input "201"
type input "2.0100"
type input "3.0150"
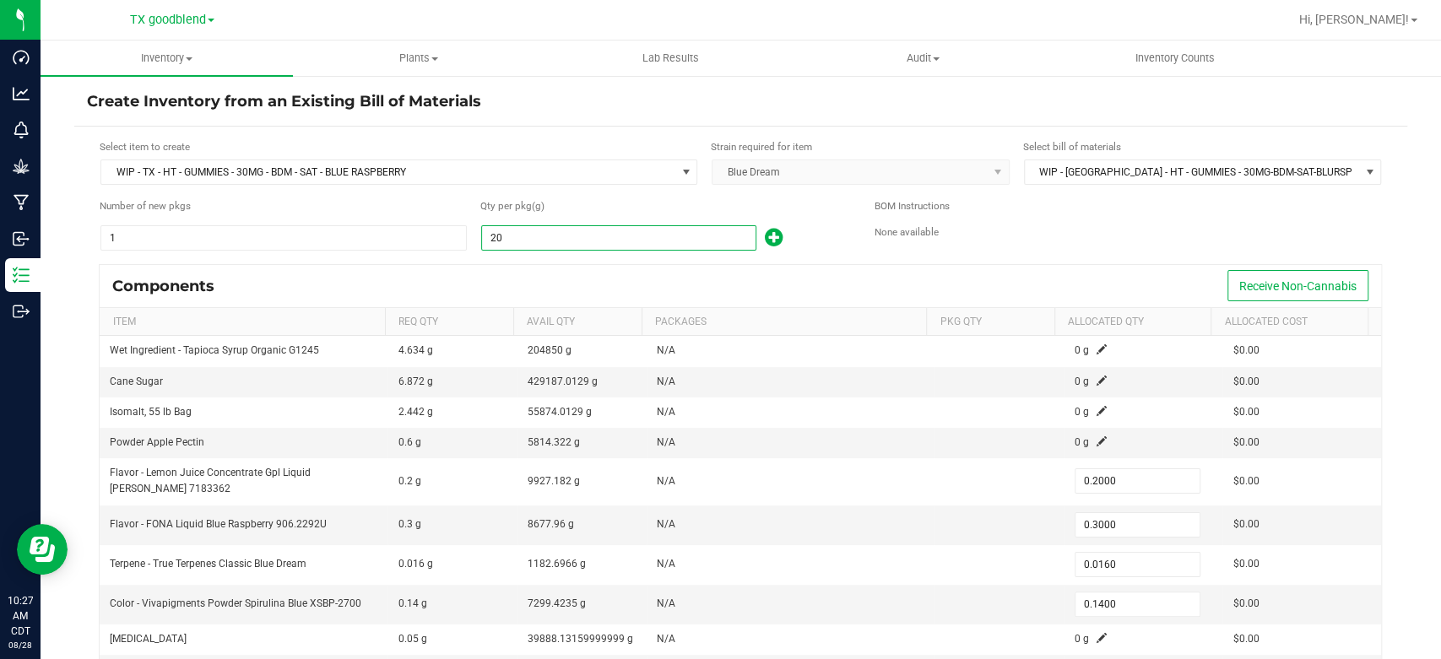
type input "0.1608"
type input "1.4070"
type input "2010"
type input "20.1000"
type input "30.1500"
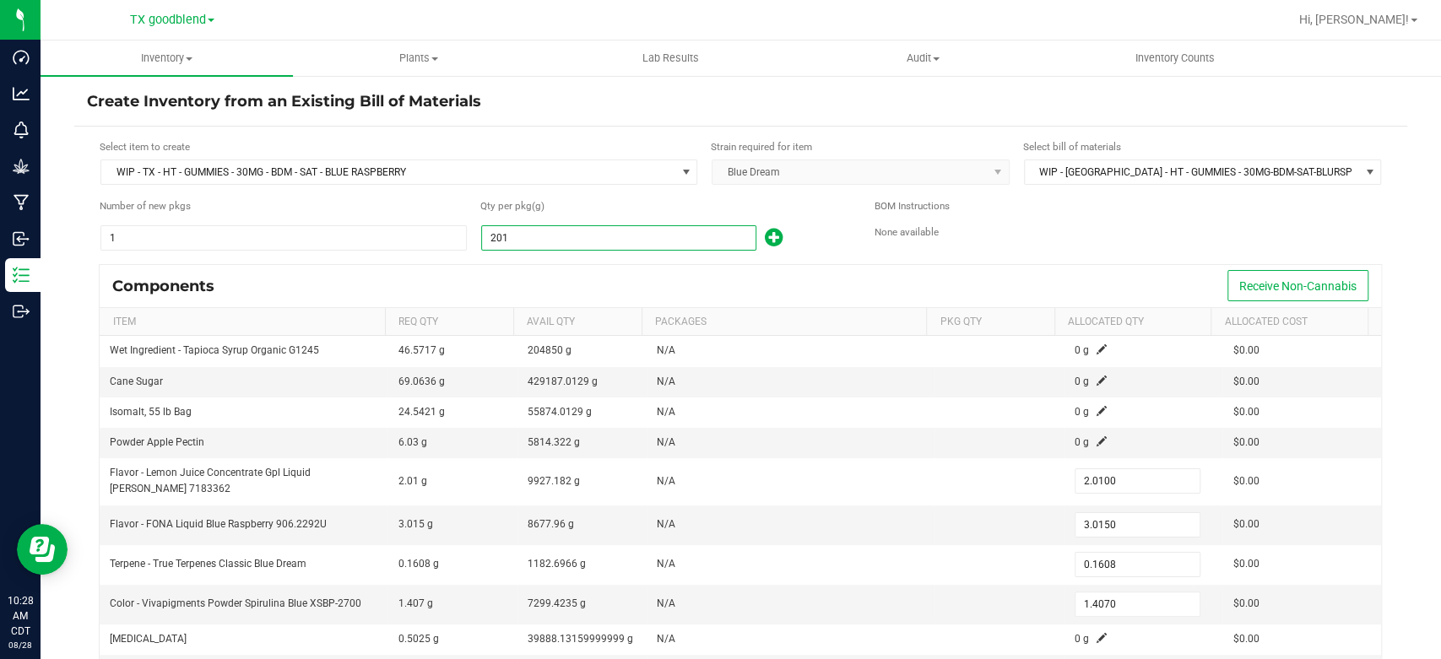
type input "1.6080"
type input "14.0700"
type input "20105"
type input "201.0500"
type input "301.5750"
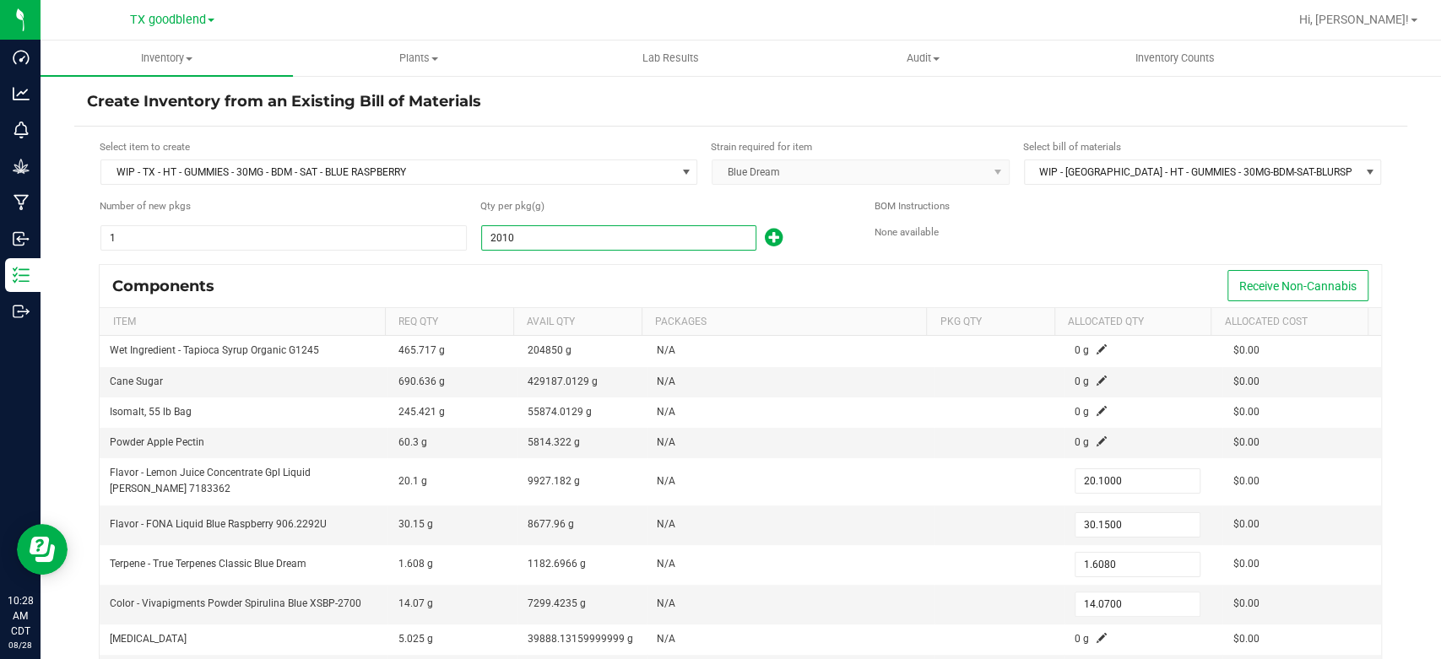
type input "16.0840"
type input "140.7350"
type input "20,105.0000"
click at [635, 271] on div "Components Receive Non-Cannabis" at bounding box center [741, 286] width 1282 height 42
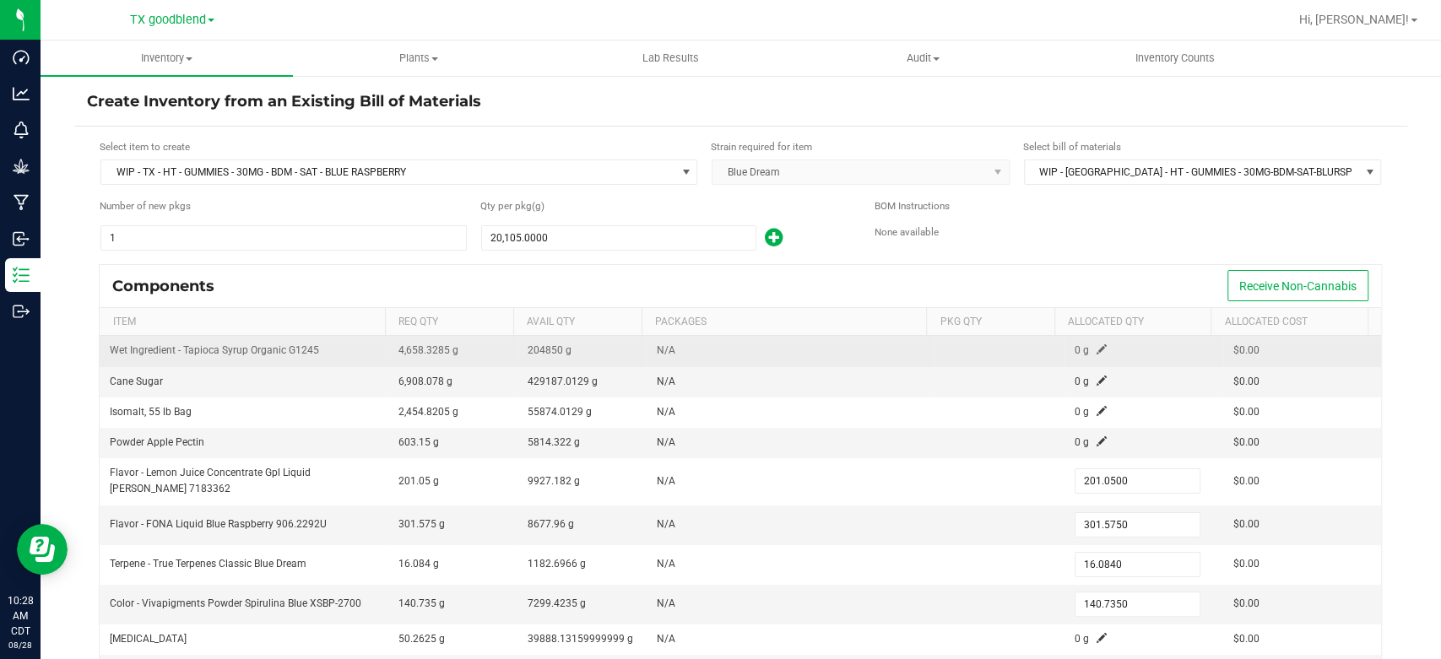
click at [1097, 345] on span at bounding box center [1102, 349] width 10 height 10
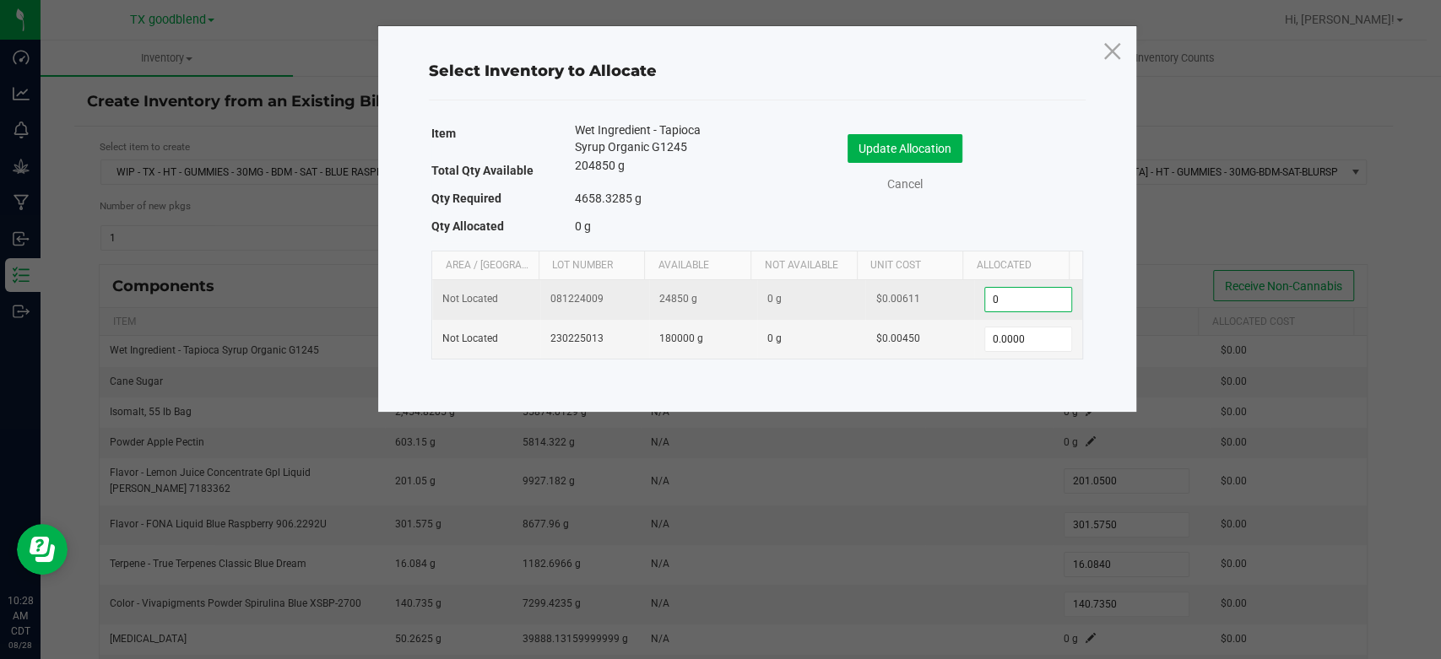
click at [1015, 295] on input "0" at bounding box center [1028, 300] width 86 height 24
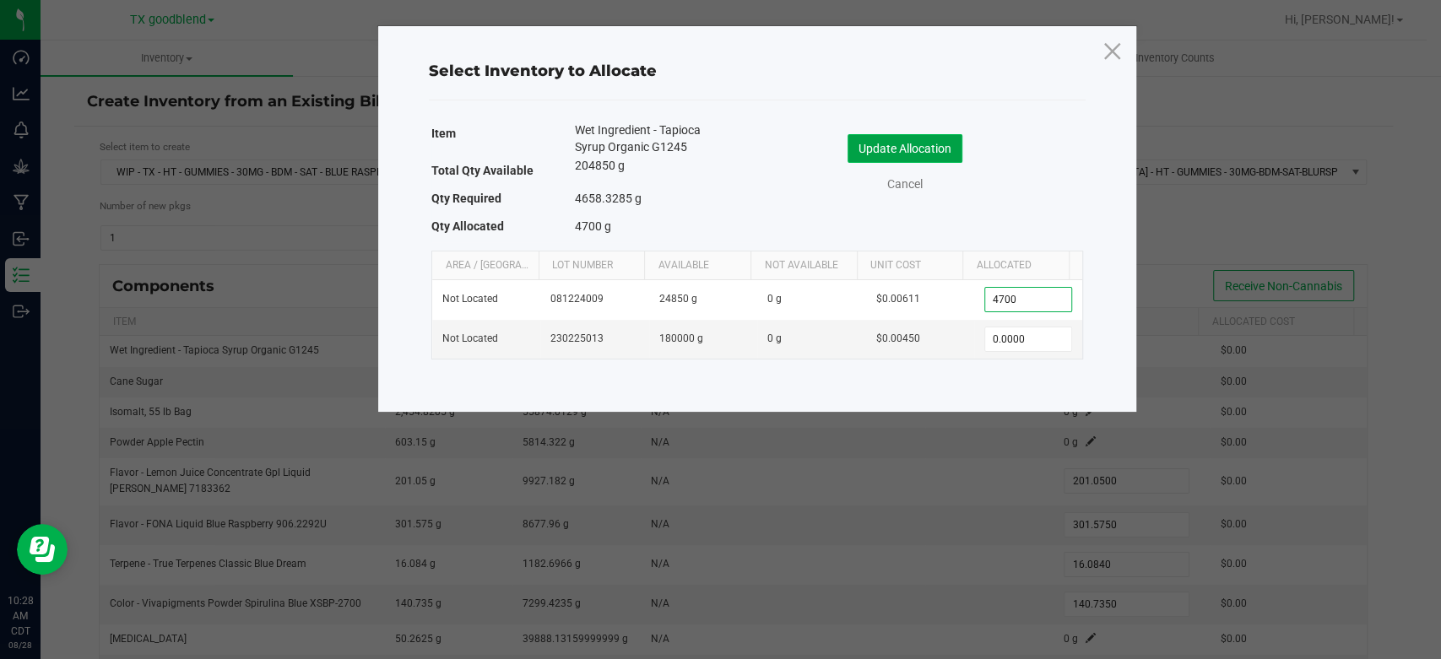
type input "4,700.0000"
click at [896, 151] on button "Update Allocation" at bounding box center [905, 148] width 115 height 29
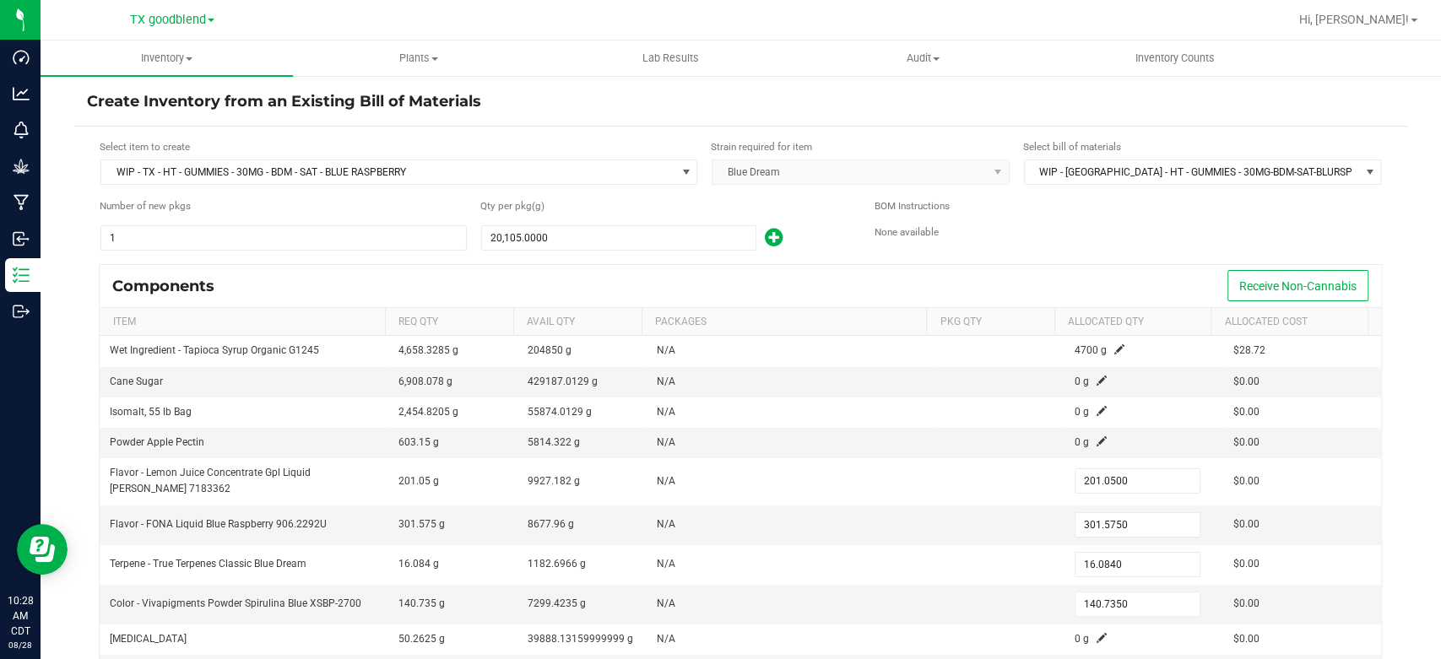
scroll to position [57, 0]
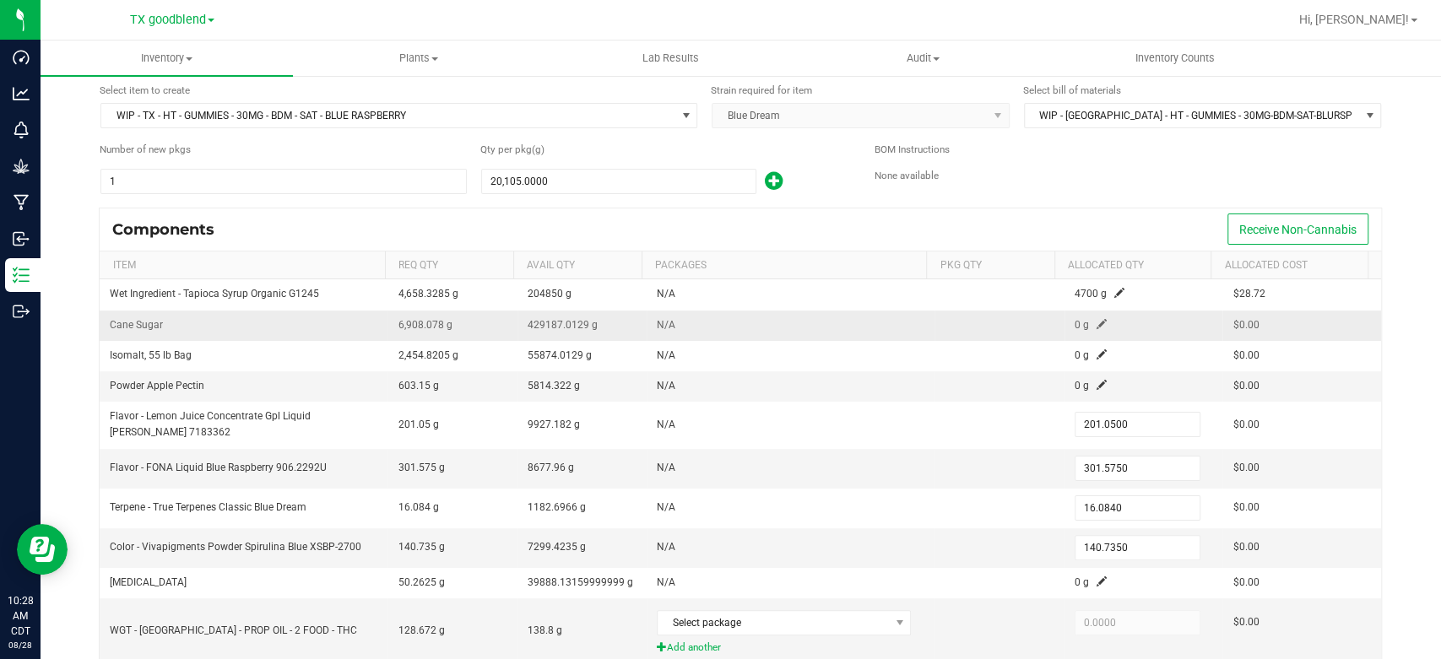
click at [1097, 323] on span at bounding box center [1102, 324] width 10 height 10
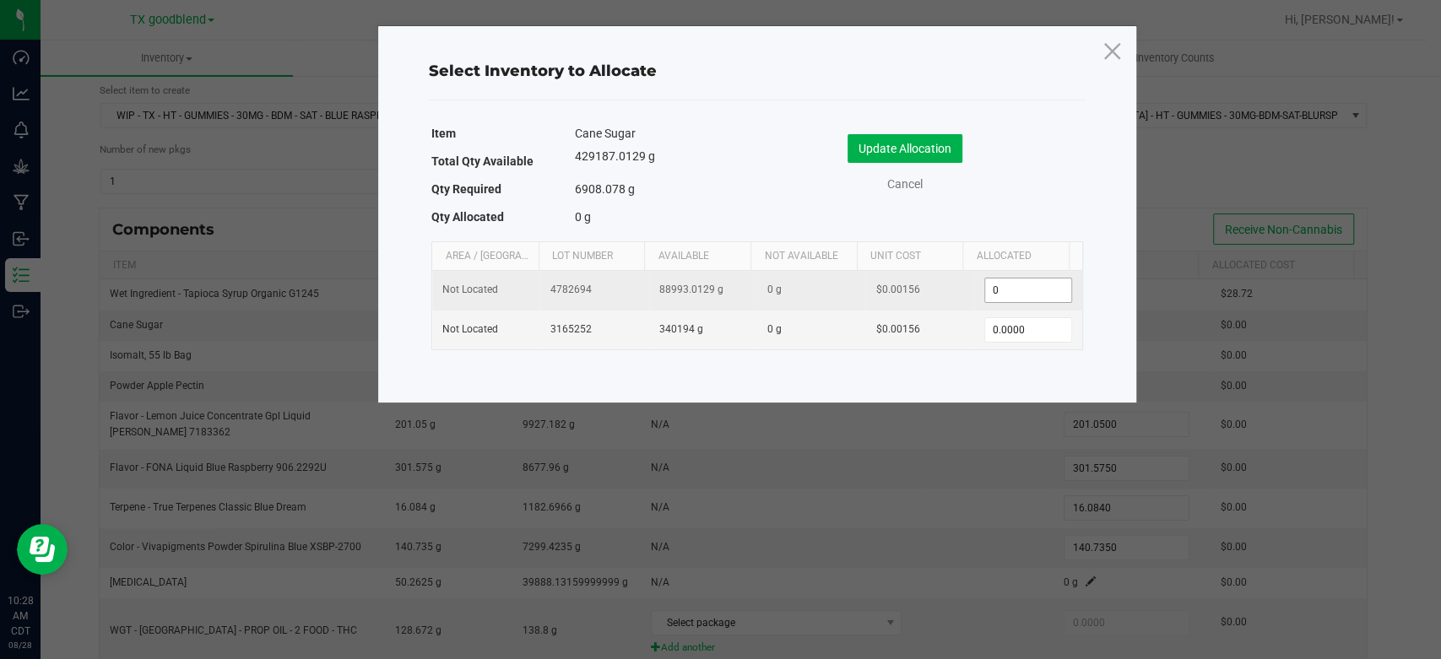
click at [1027, 289] on input "0" at bounding box center [1028, 291] width 86 height 24
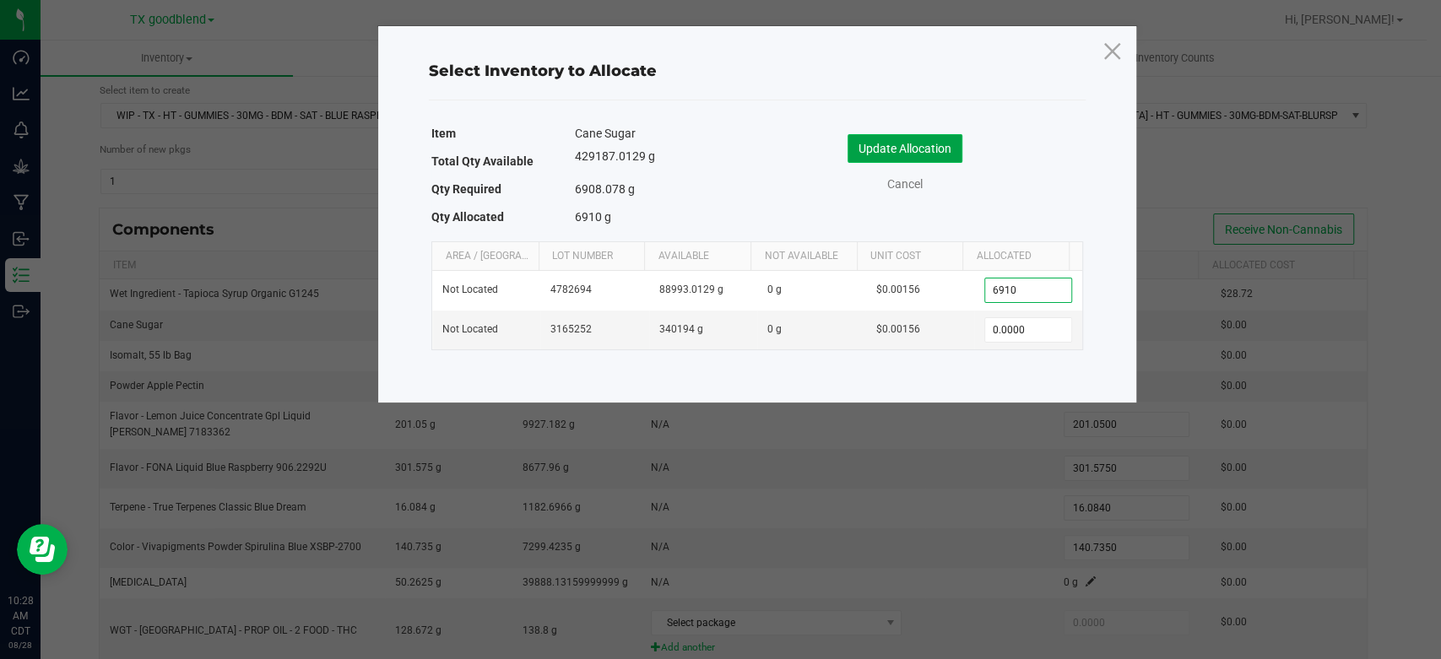
type input "6,910.0000"
click at [880, 147] on button "Update Allocation" at bounding box center [905, 148] width 115 height 29
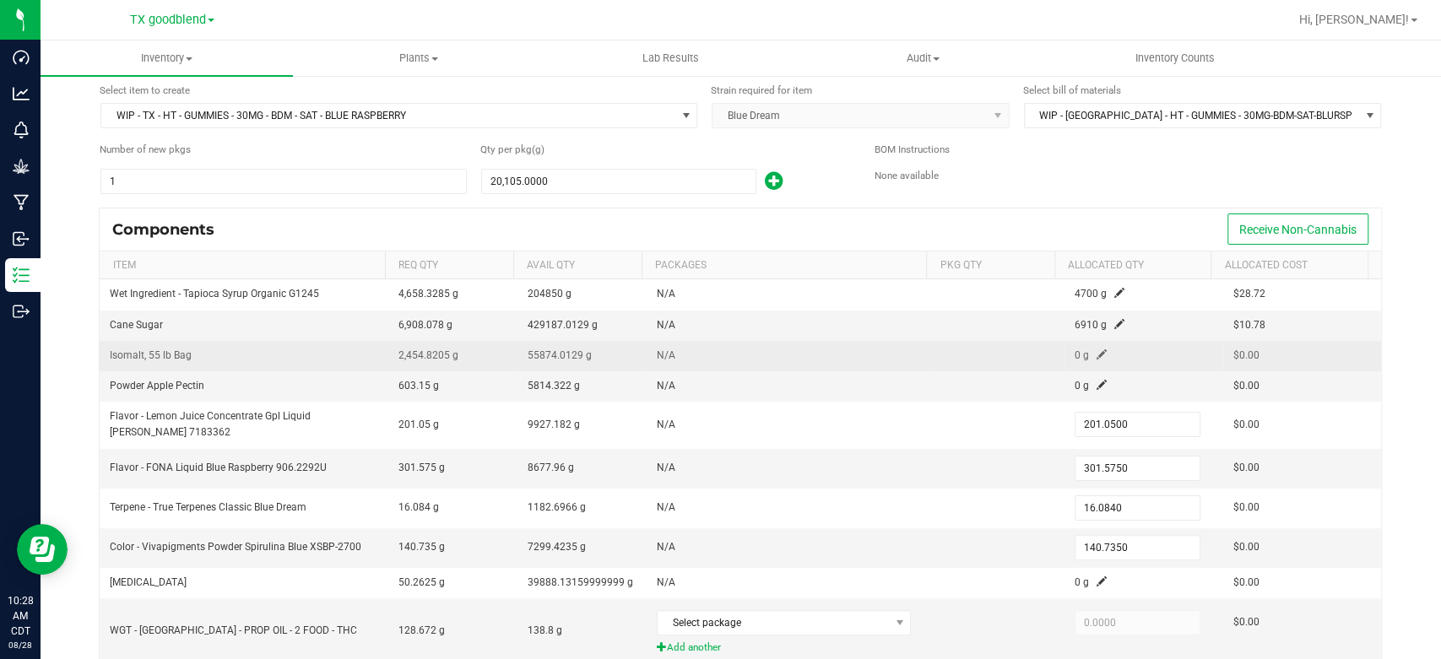
click at [1097, 350] on span at bounding box center [1102, 355] width 10 height 10
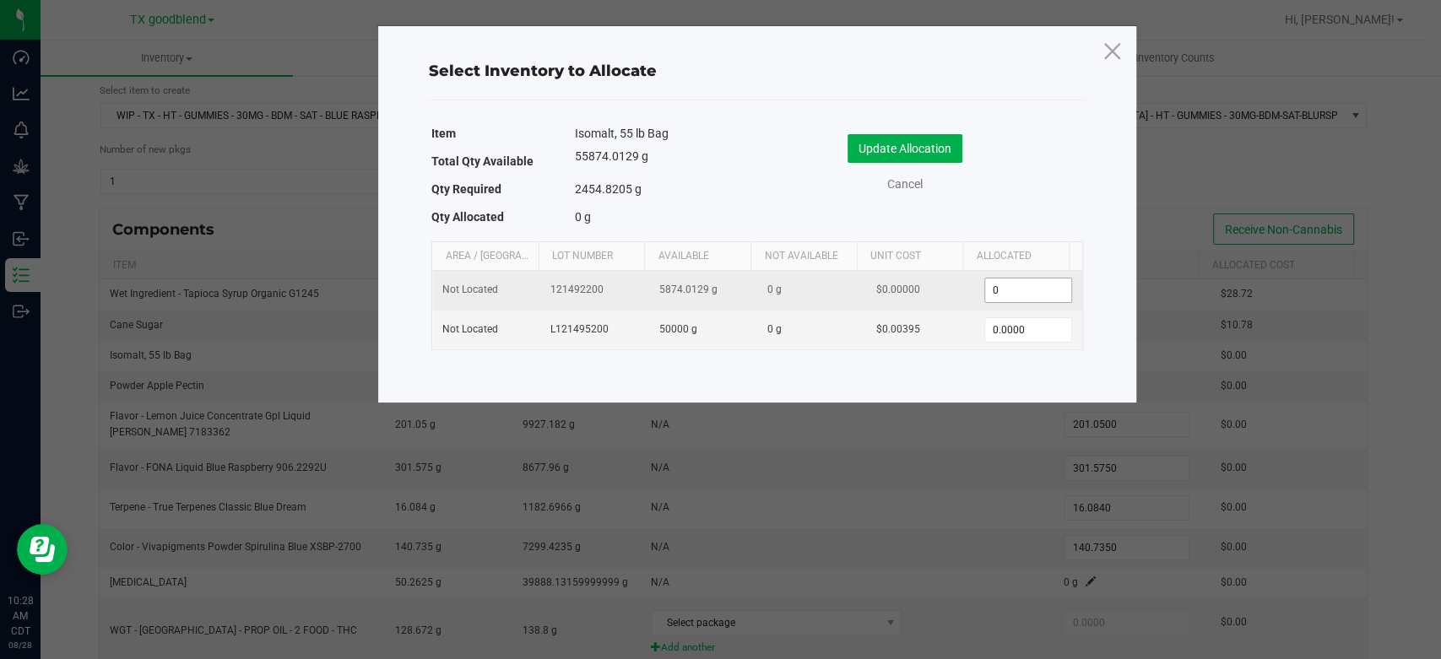
click at [1033, 289] on input "0" at bounding box center [1028, 291] width 86 height 24
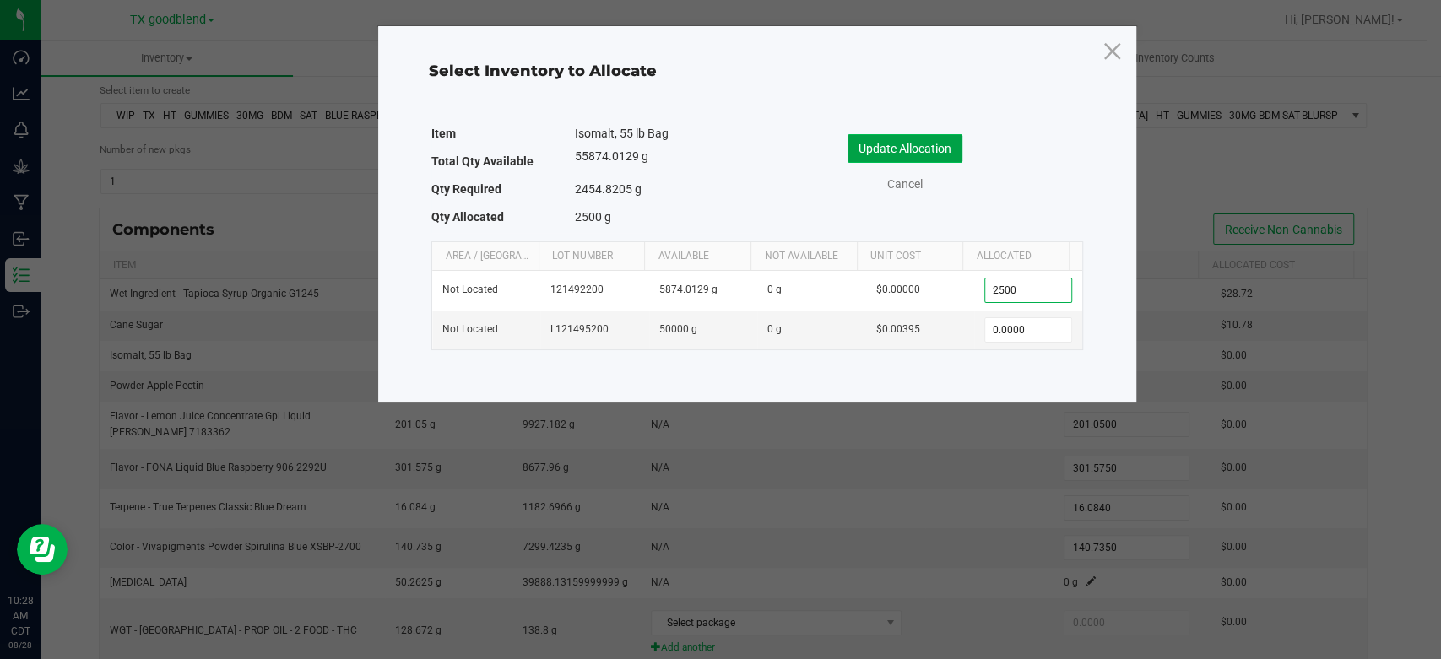
type input "2,500.0000"
click at [900, 138] on button "Update Allocation" at bounding box center [905, 148] width 115 height 29
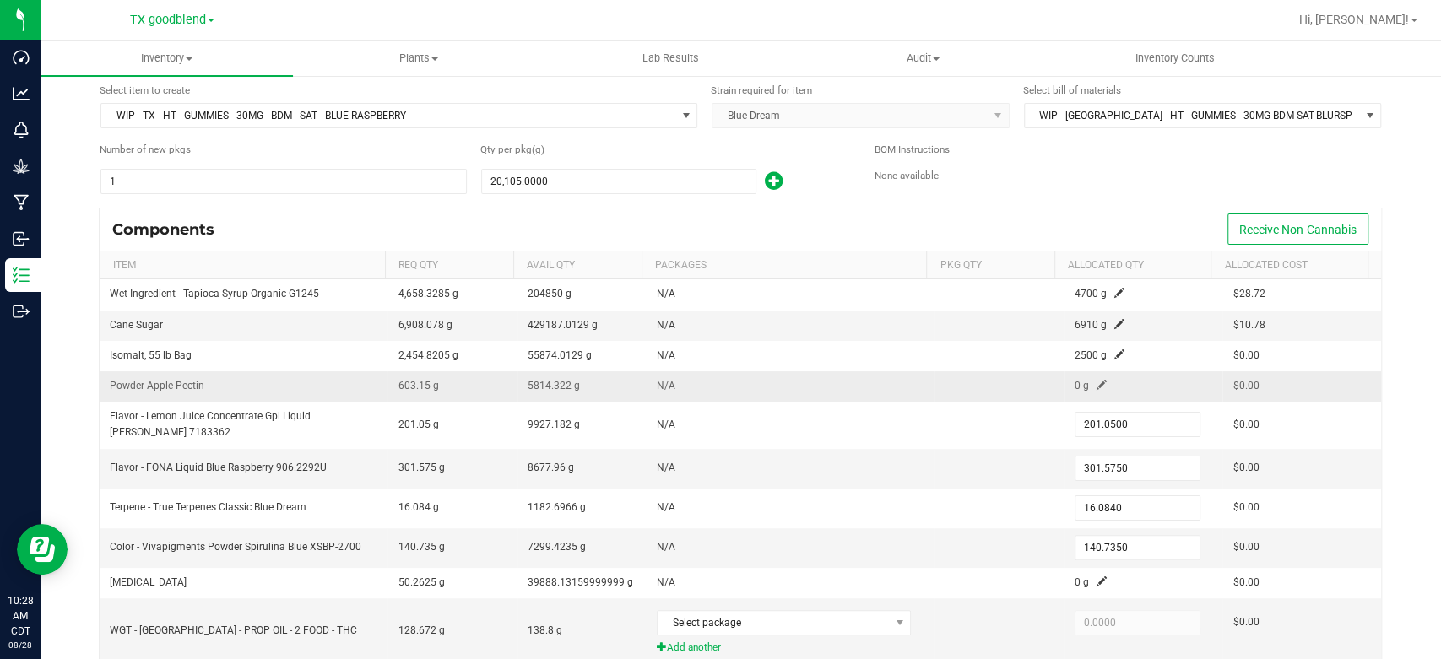
click at [1097, 386] on span at bounding box center [1102, 385] width 10 height 10
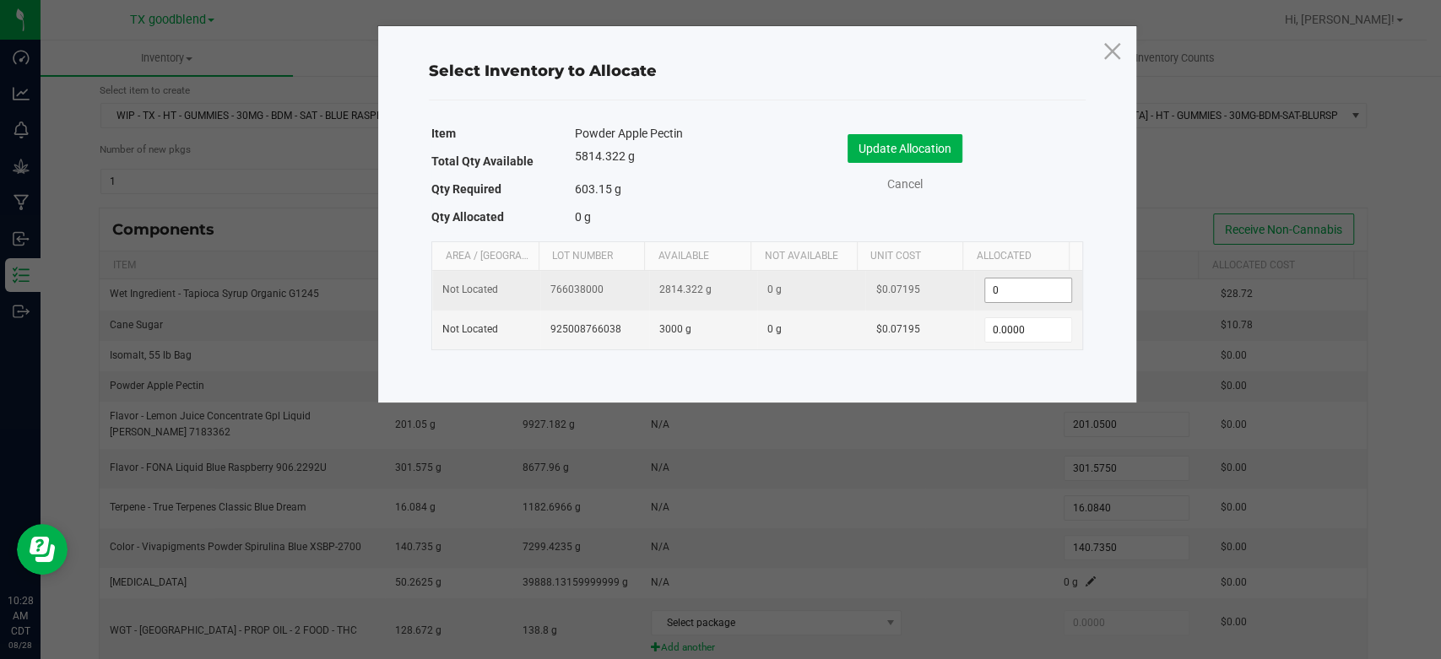
click at [1029, 291] on input "0" at bounding box center [1028, 291] width 86 height 24
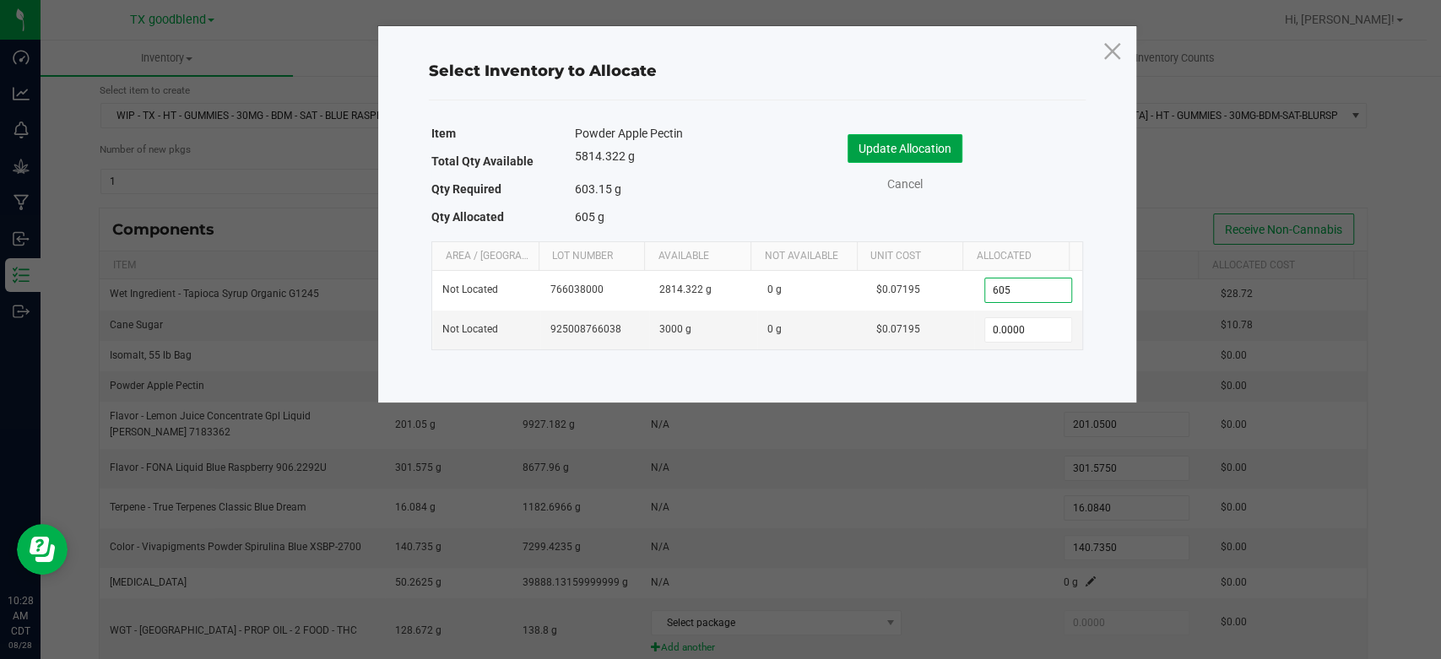
type input "605.0000"
click at [878, 149] on button "Update Allocation" at bounding box center [905, 148] width 115 height 29
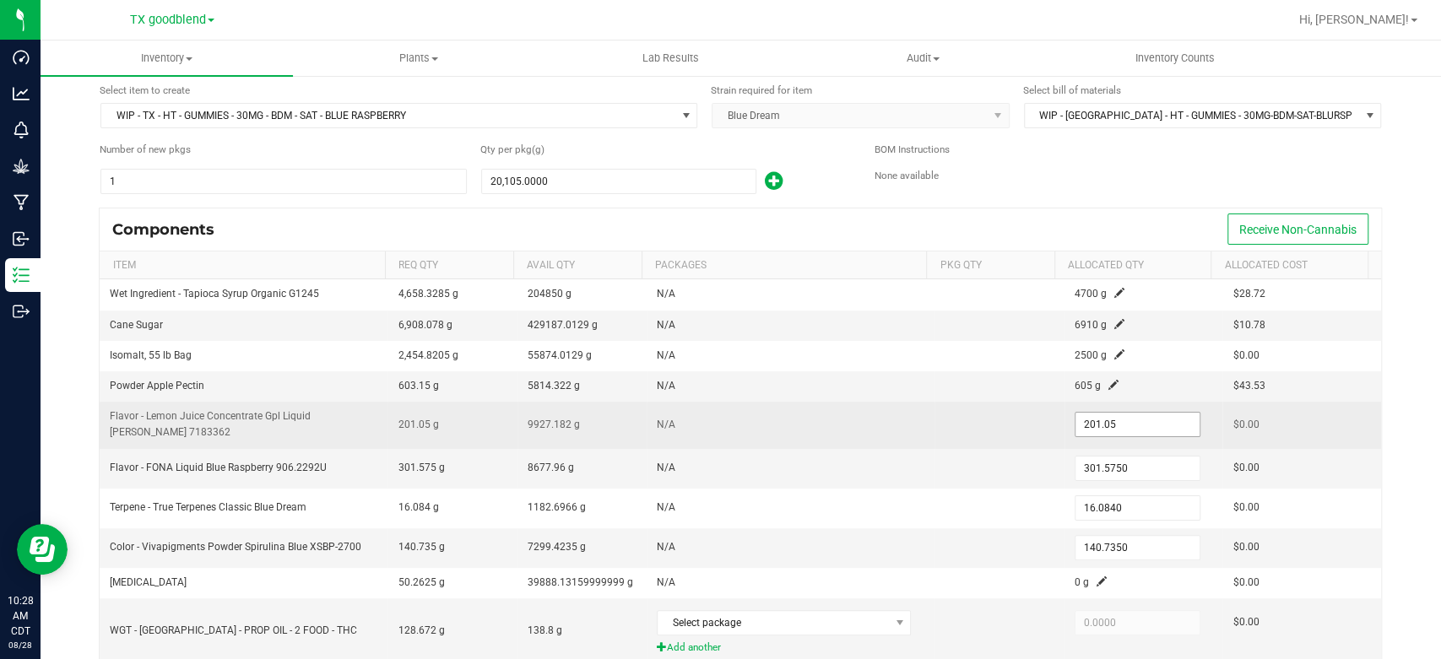
click at [1107, 426] on input "201.05" at bounding box center [1138, 425] width 124 height 24
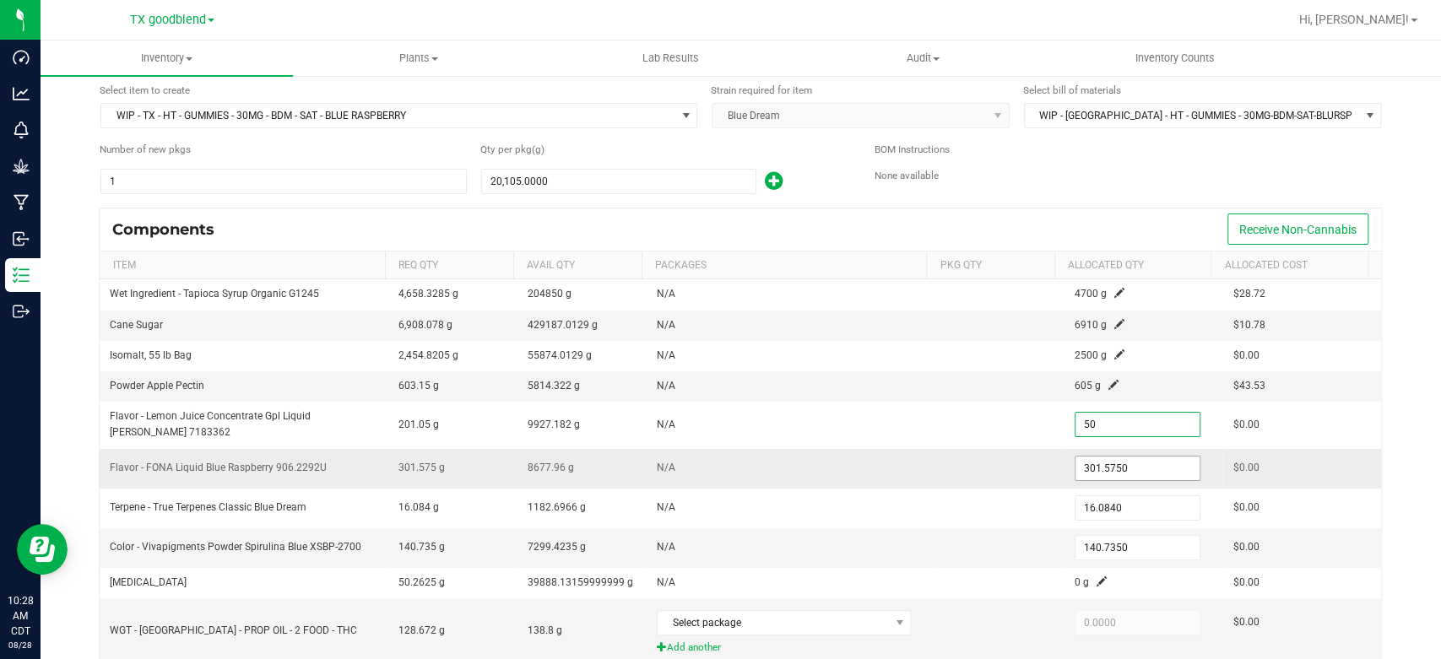
type input "50.0000"
click at [1107, 465] on input "301.575" at bounding box center [1138, 469] width 124 height 24
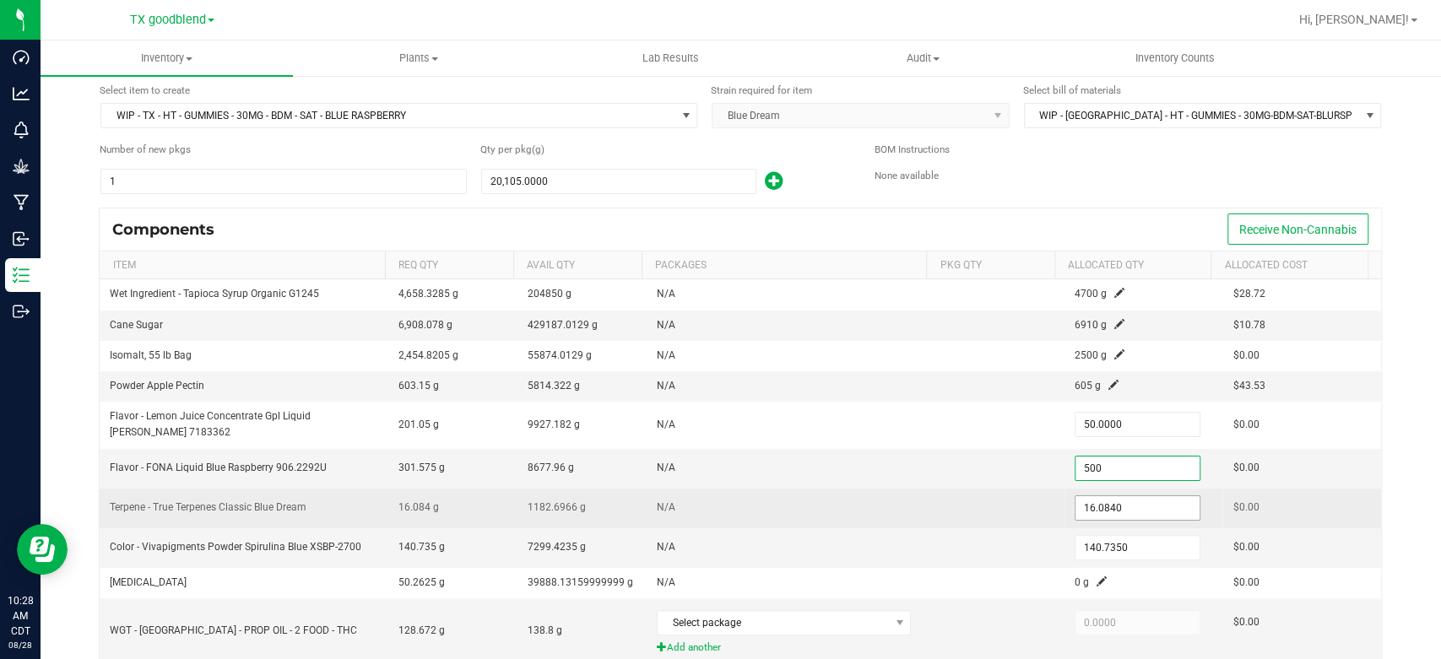
type input "500.0000"
click at [1106, 503] on input "16.084" at bounding box center [1138, 508] width 124 height 24
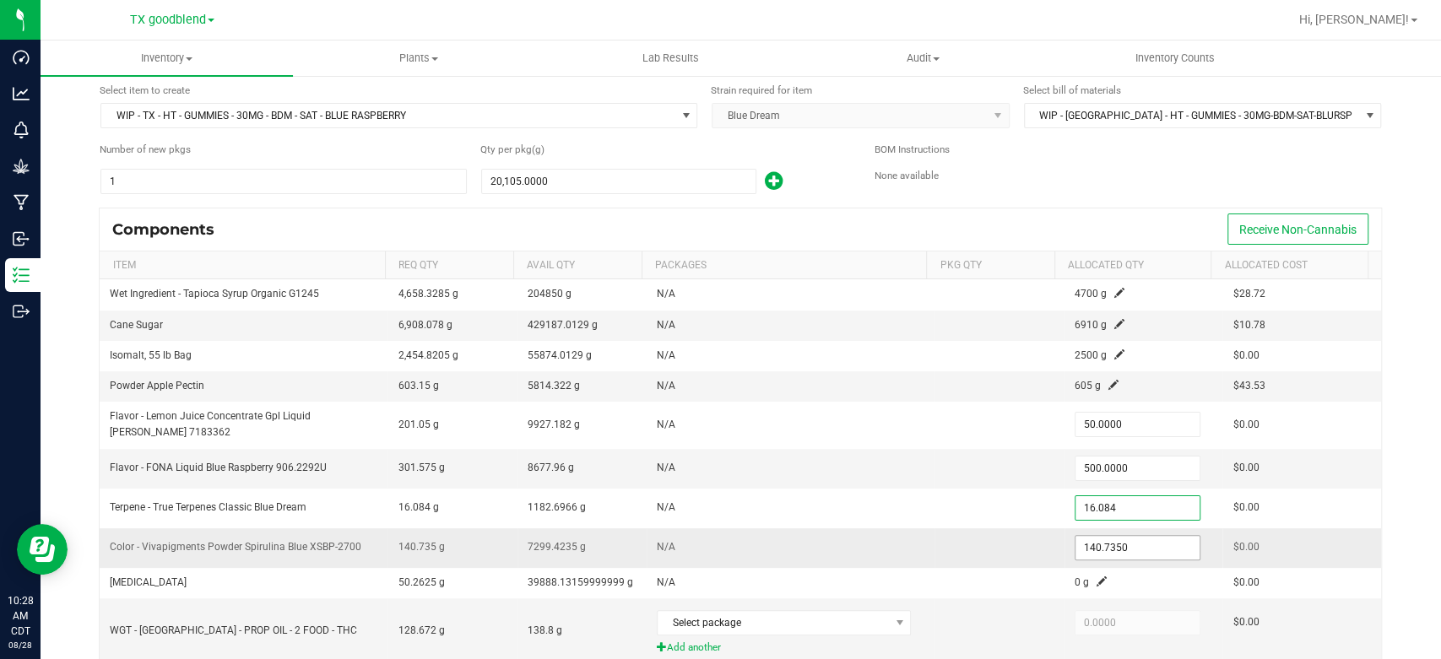
type input "16.0840"
click at [1110, 542] on input "140.735" at bounding box center [1138, 548] width 124 height 24
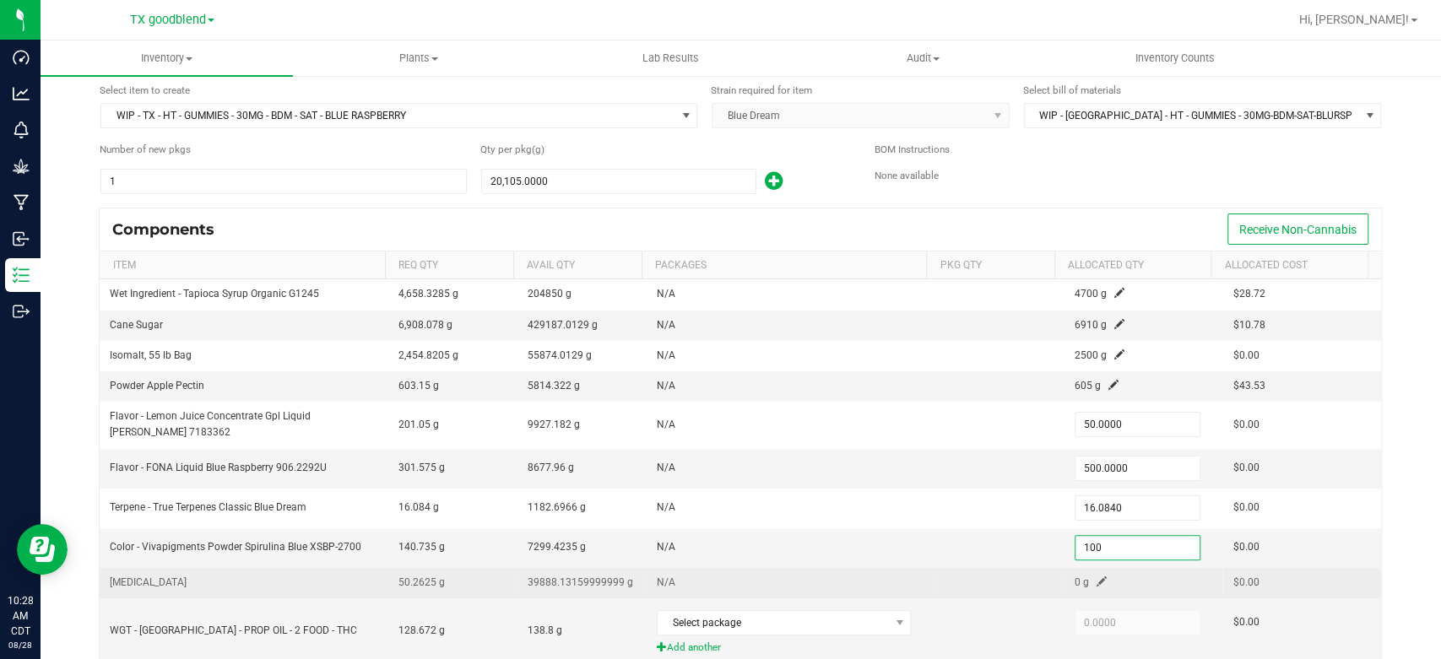
type input "100.0000"
click at [1080, 586] on td "0 g" at bounding box center [1144, 583] width 159 height 30
click at [1097, 581] on span at bounding box center [1102, 582] width 10 height 10
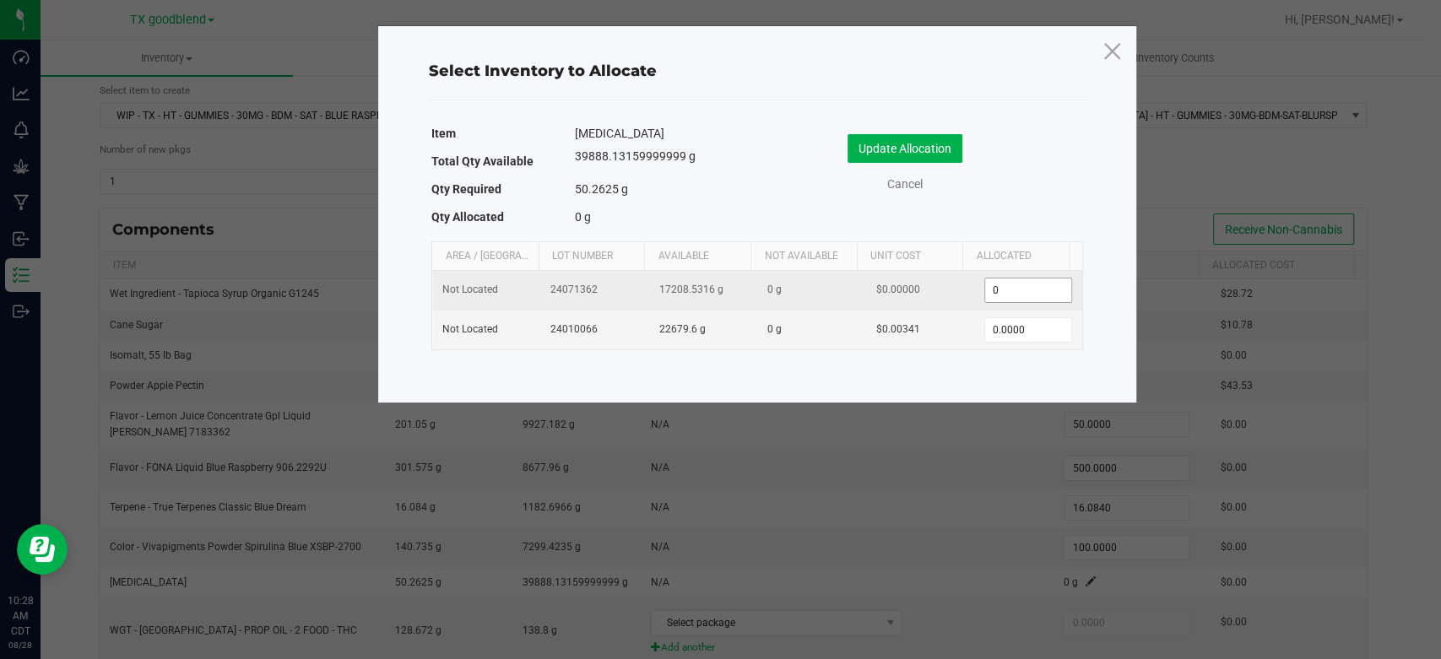
click at [1017, 289] on input "0" at bounding box center [1028, 291] width 86 height 24
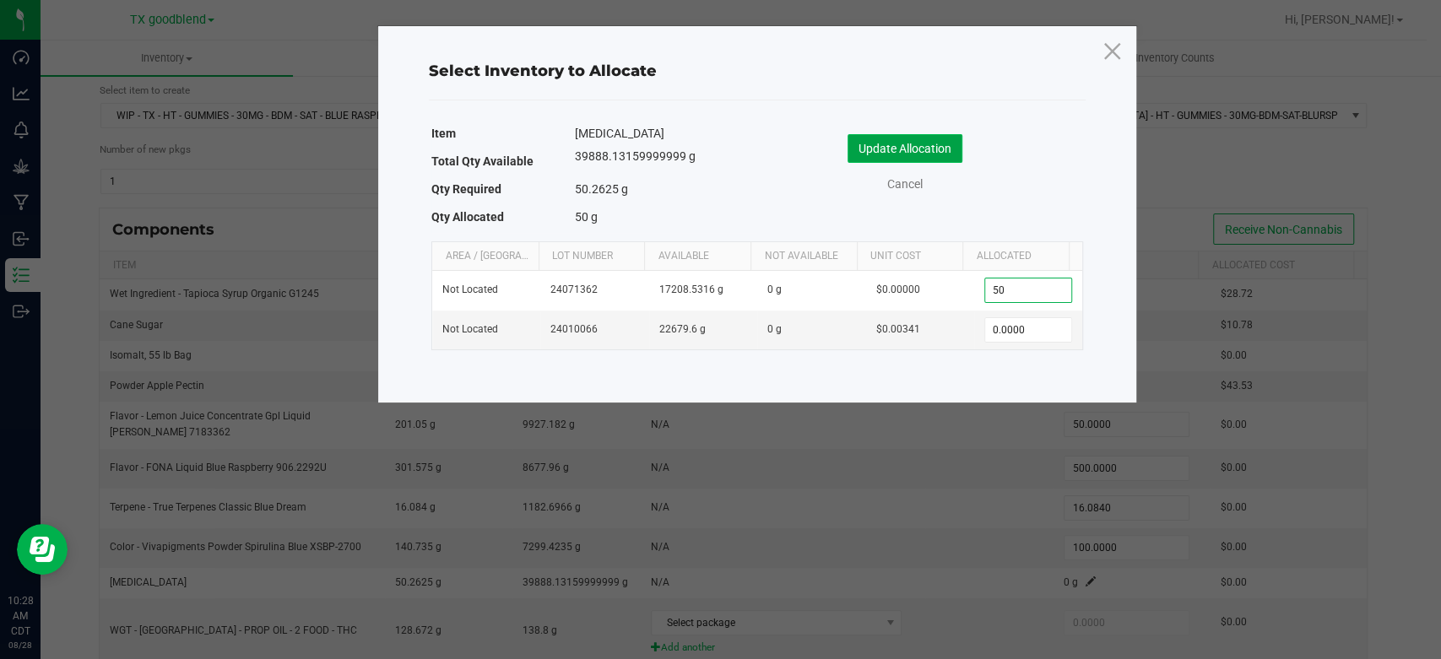
type input "50.0000"
click at [885, 135] on button "Update Allocation" at bounding box center [905, 148] width 115 height 29
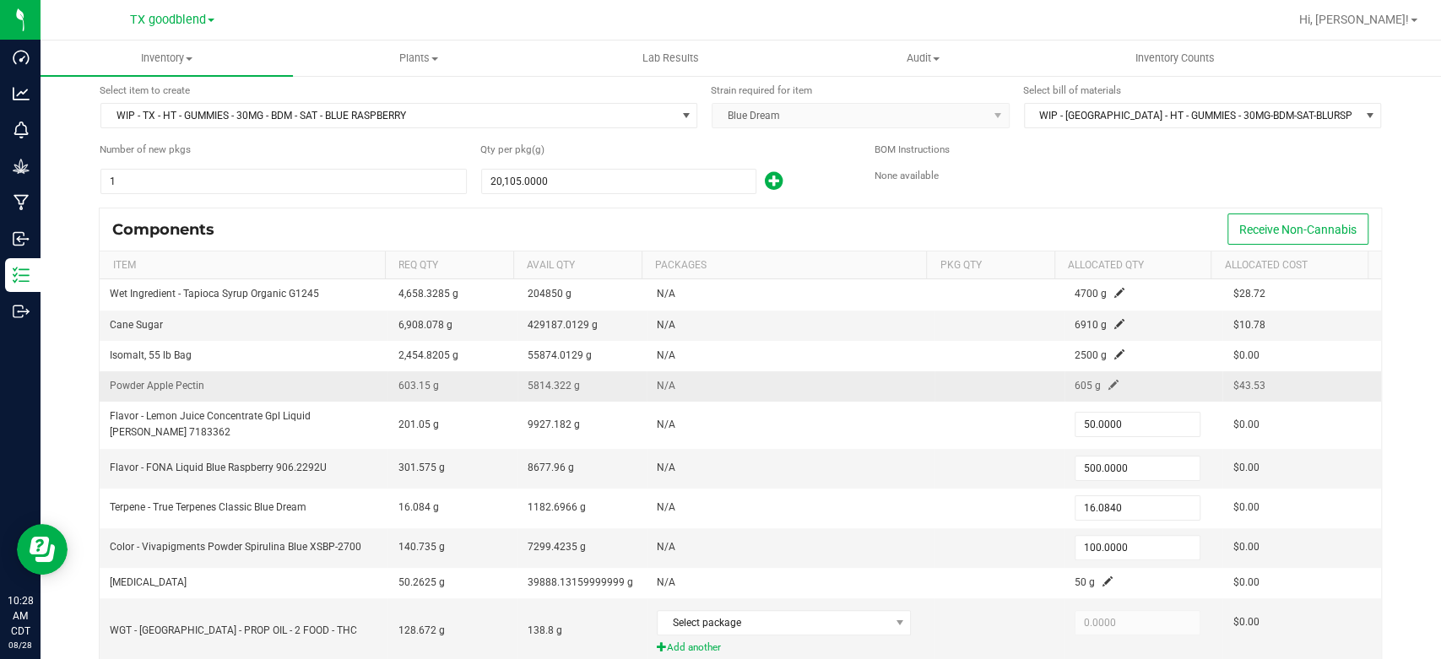
scroll to position [142, 0]
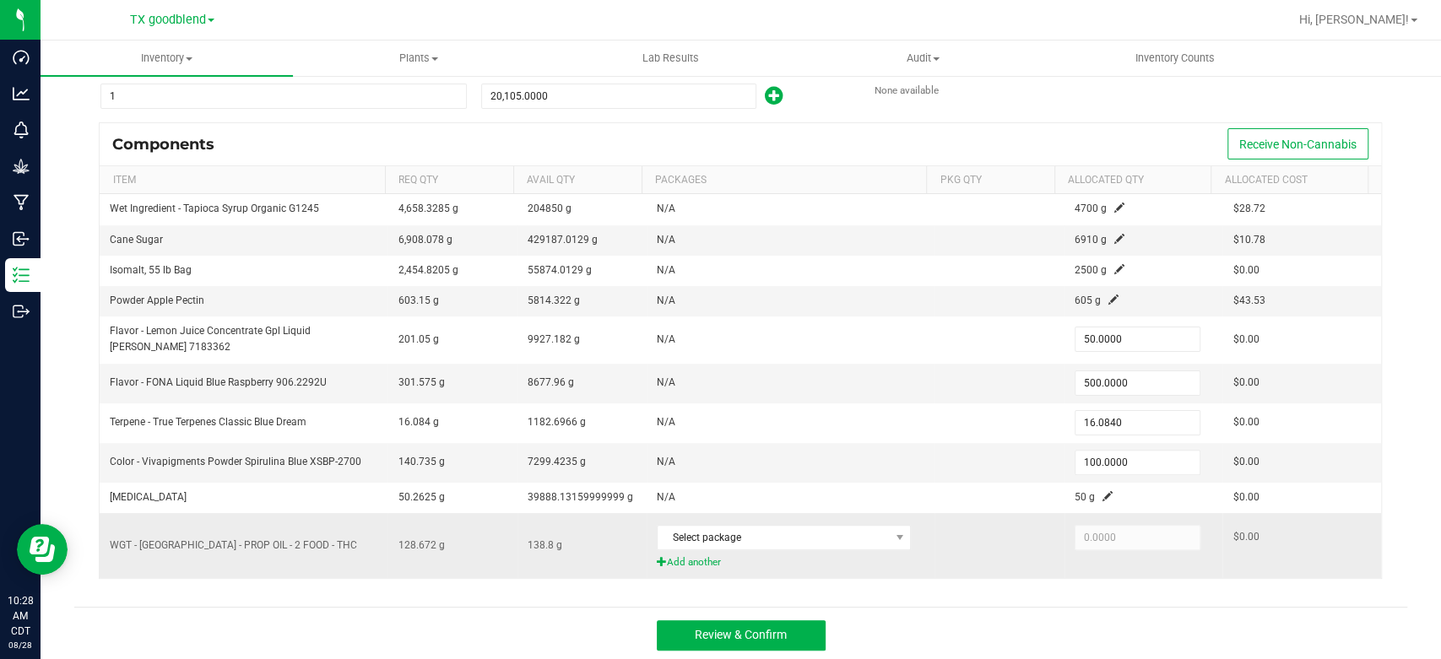
click at [680, 561] on span "Add another" at bounding box center [791, 563] width 268 height 16
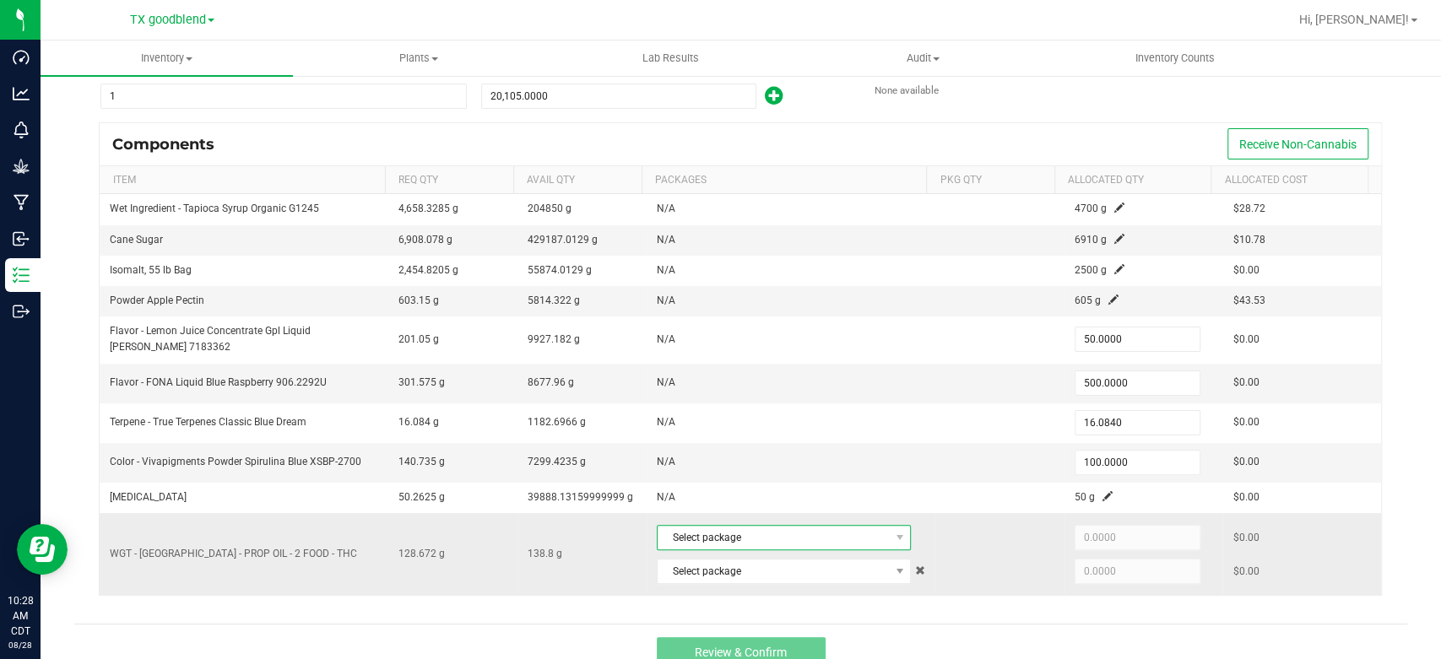
click at [763, 538] on span "Select package" at bounding box center [773, 538] width 231 height 24
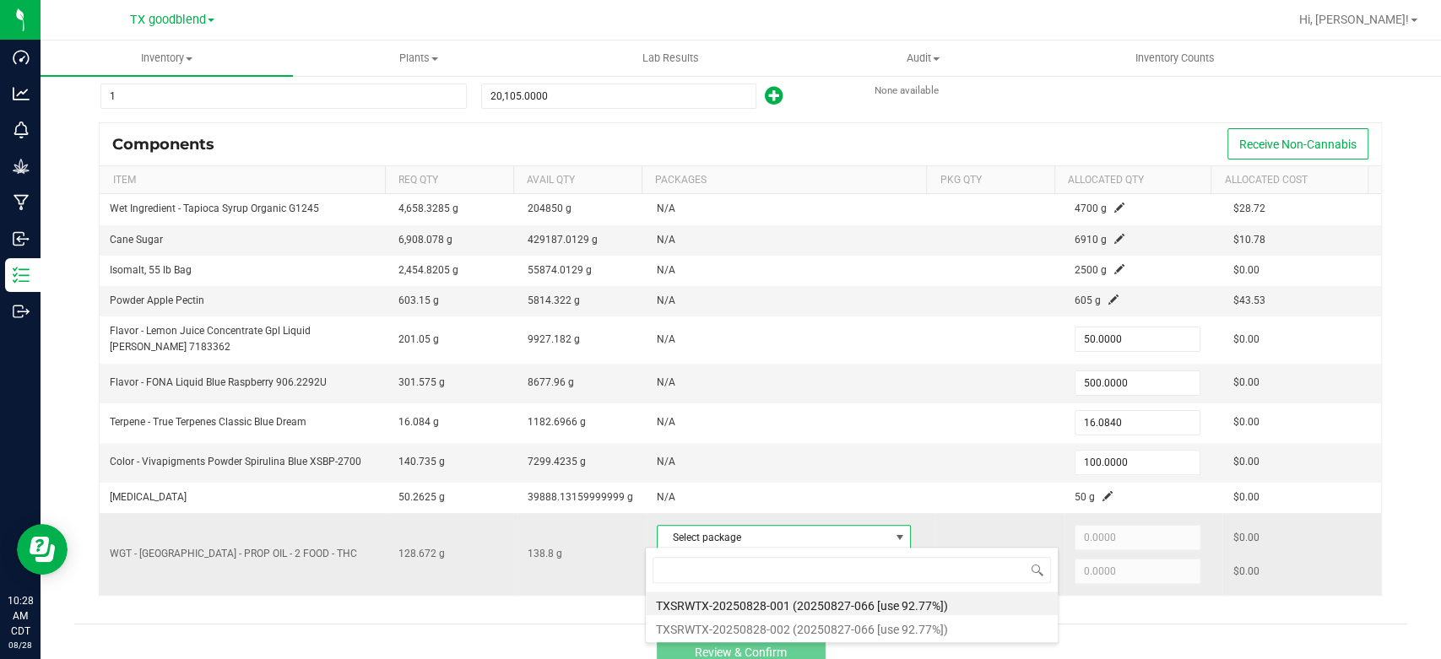
scroll to position [24, 247]
click at [766, 597] on li "TXSRWTX-20250828-001 (20250827-066 [use 92.77%])" at bounding box center [852, 604] width 412 height 24
type input "69.4000"
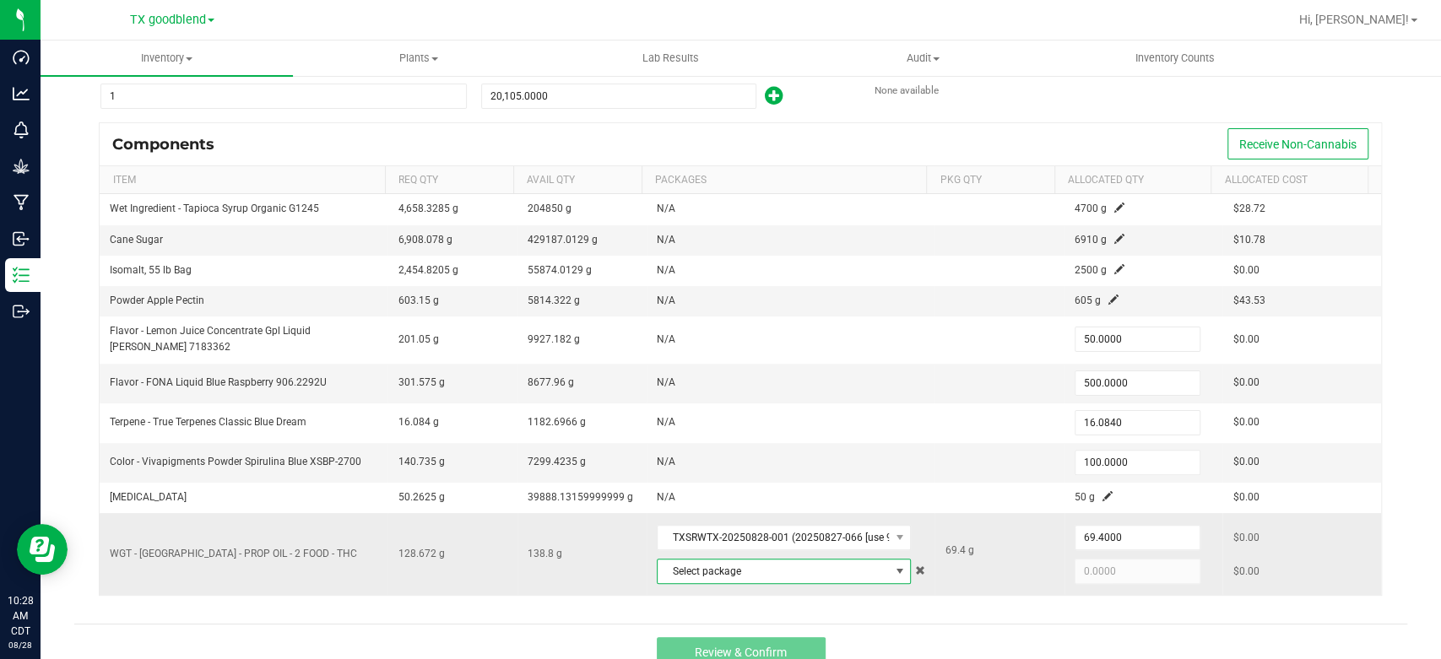
click at [756, 571] on span "Select package" at bounding box center [773, 572] width 231 height 24
click at [786, 546] on li "TXSRWTX-20250828-002 (20250827-066 [use 92.77%])" at bounding box center [852, 541] width 412 height 24
click at [1125, 566] on input "59.272" at bounding box center [1138, 572] width 124 height 24
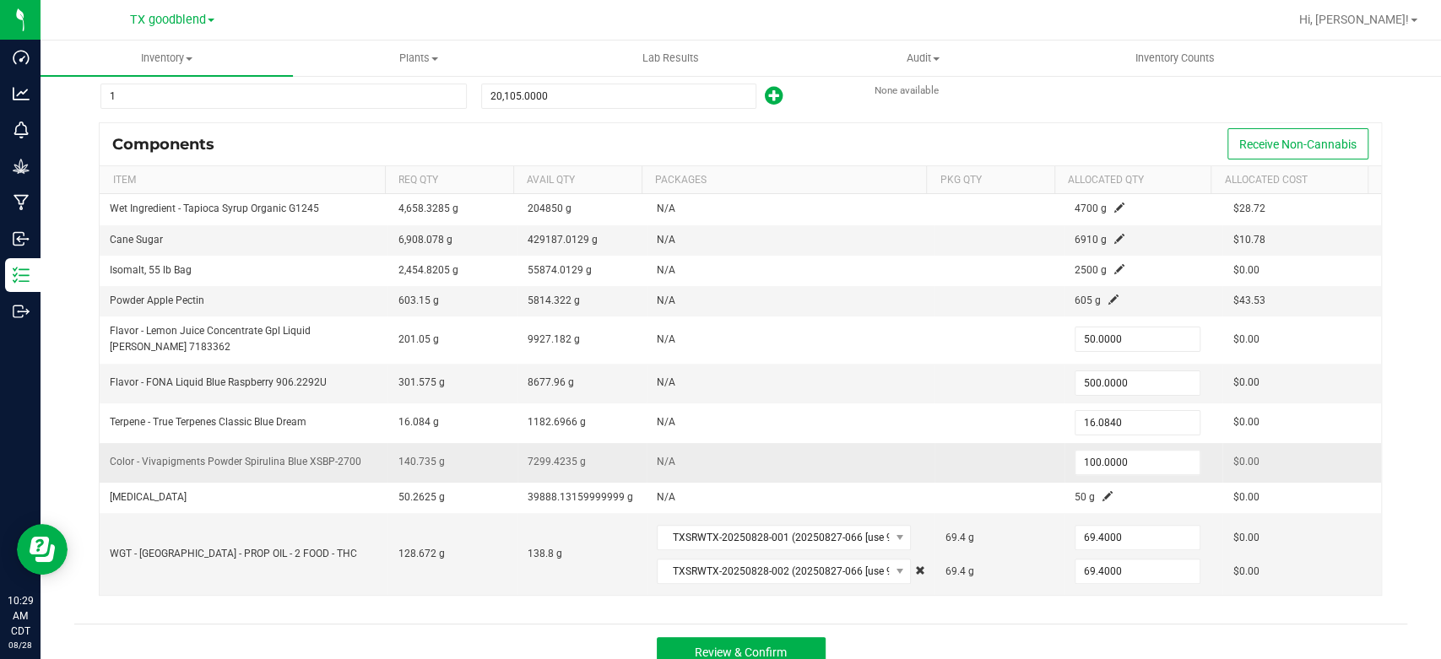
scroll to position [159, 0]
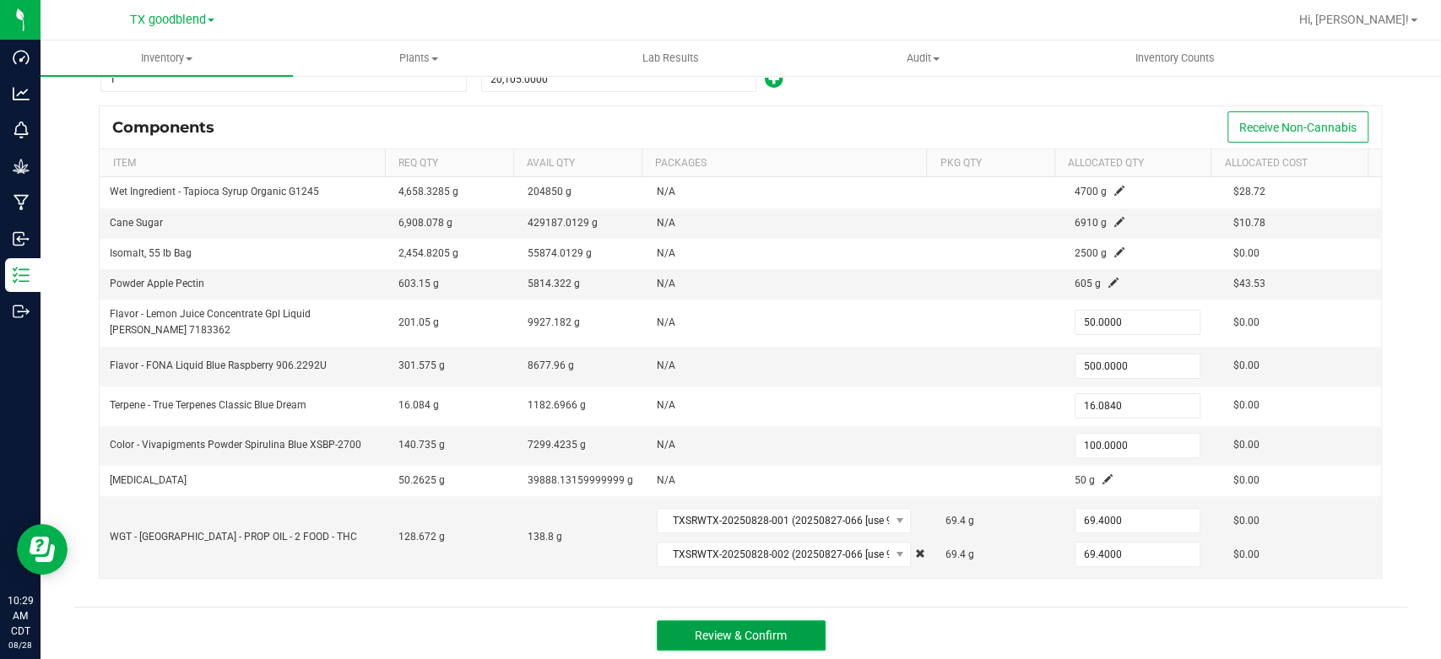
type input "69.4000"
click at [743, 634] on span "Review & Confirm" at bounding box center [741, 636] width 92 height 14
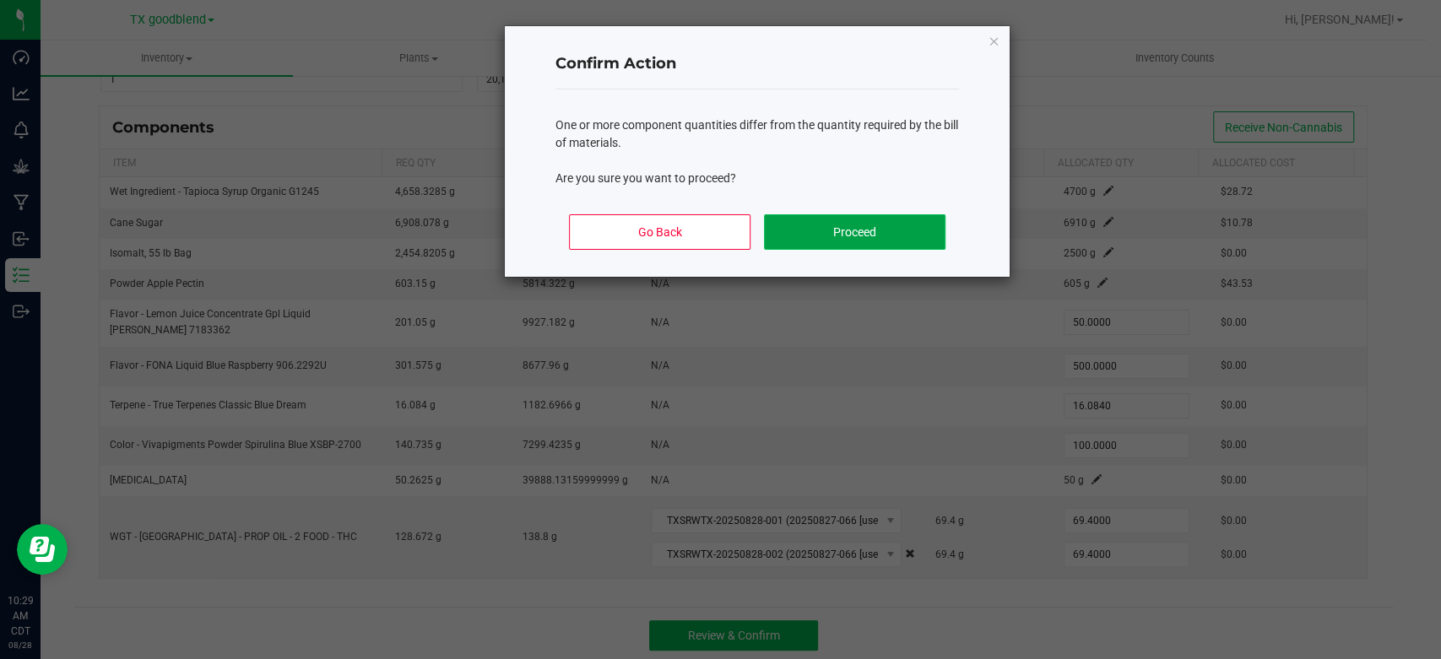
click at [843, 227] on button "Proceed" at bounding box center [855, 231] width 182 height 35
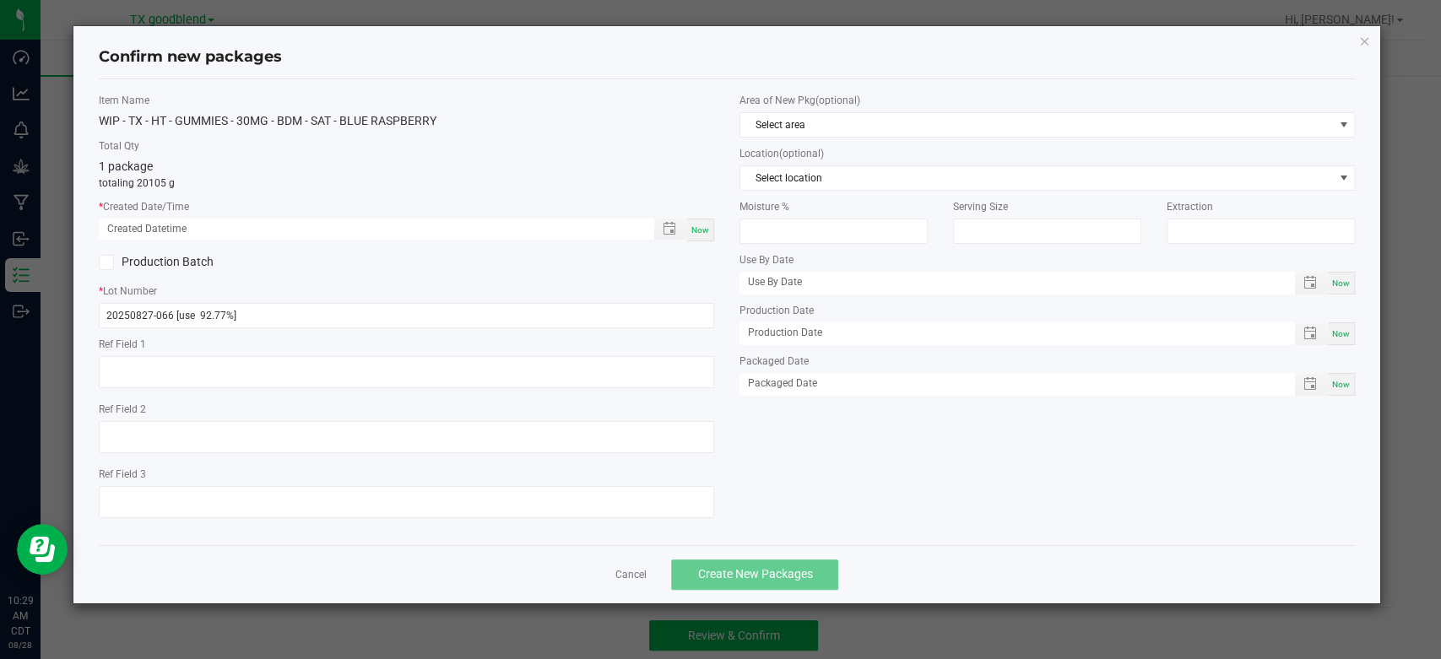
click at [700, 222] on div "Now" at bounding box center [700, 230] width 27 height 23
type input "[DATE] 10:29 AM"
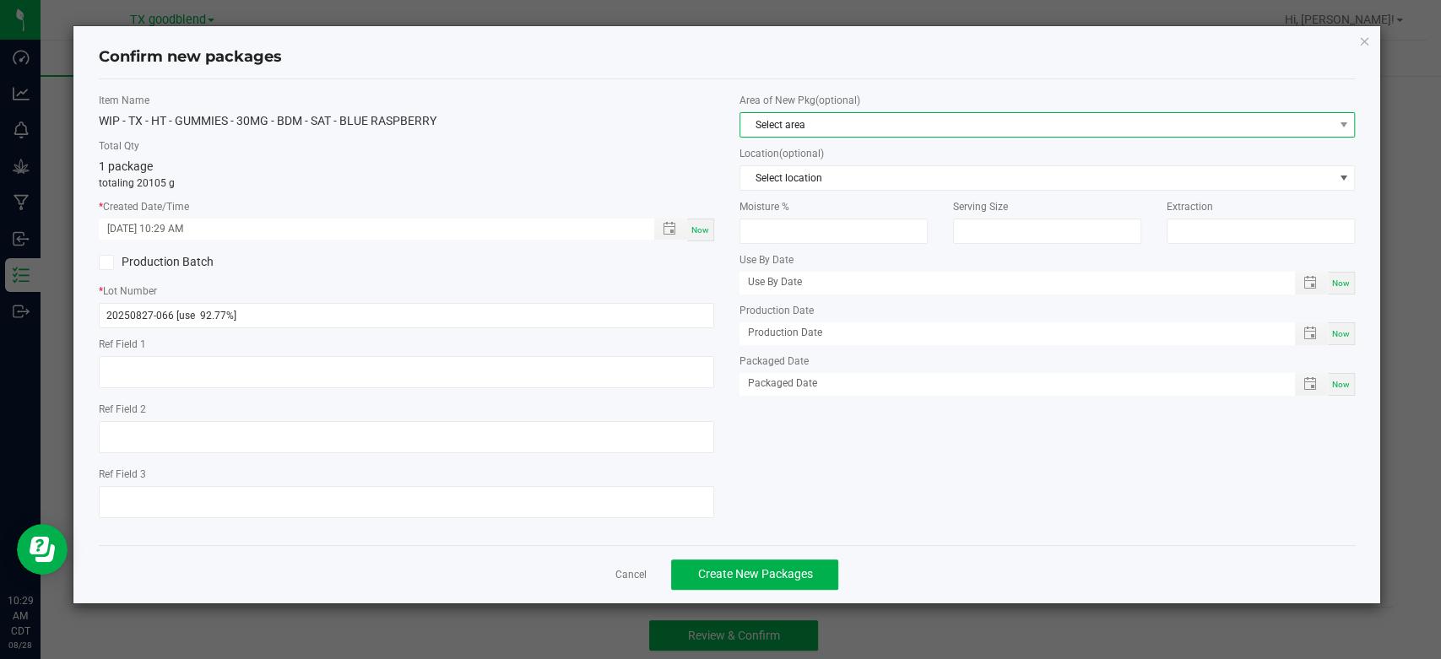
click at [791, 117] on span "Select area" at bounding box center [1036, 125] width 593 height 24
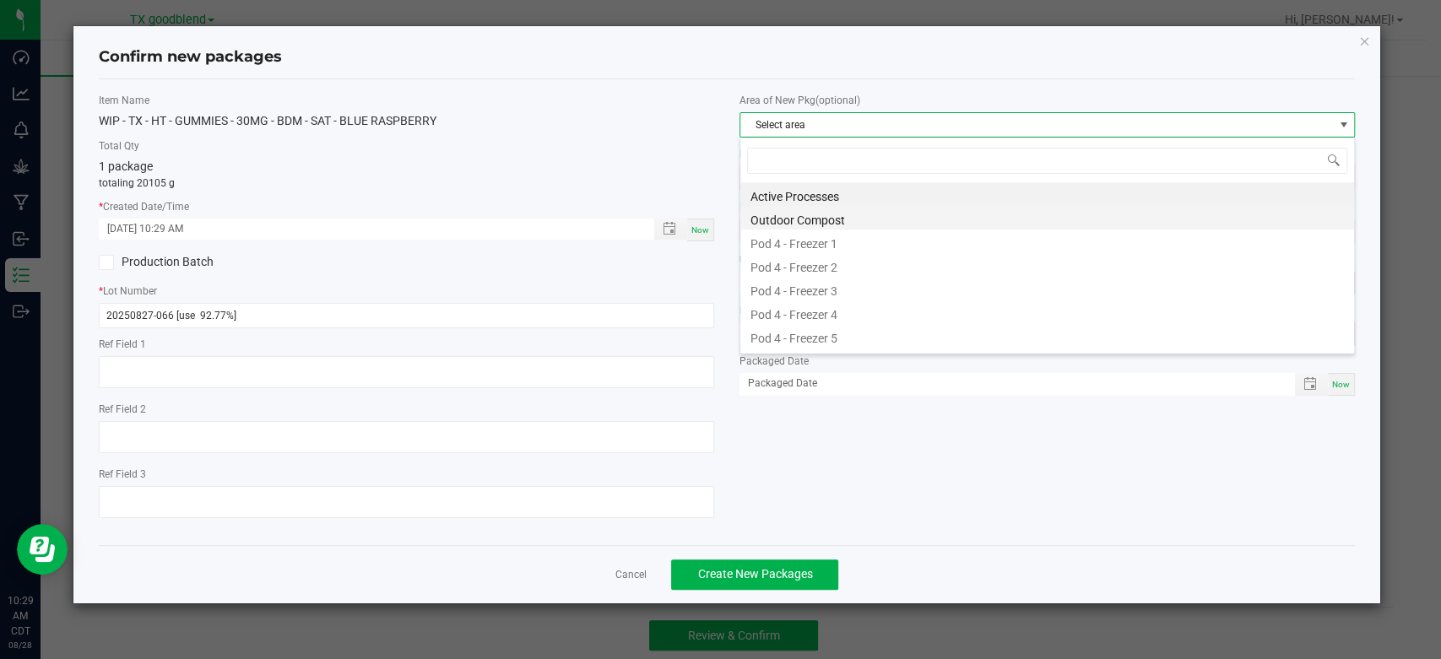
scroll to position [24, 615]
click at [796, 196] on li "Active Processes" at bounding box center [1047, 194] width 614 height 24
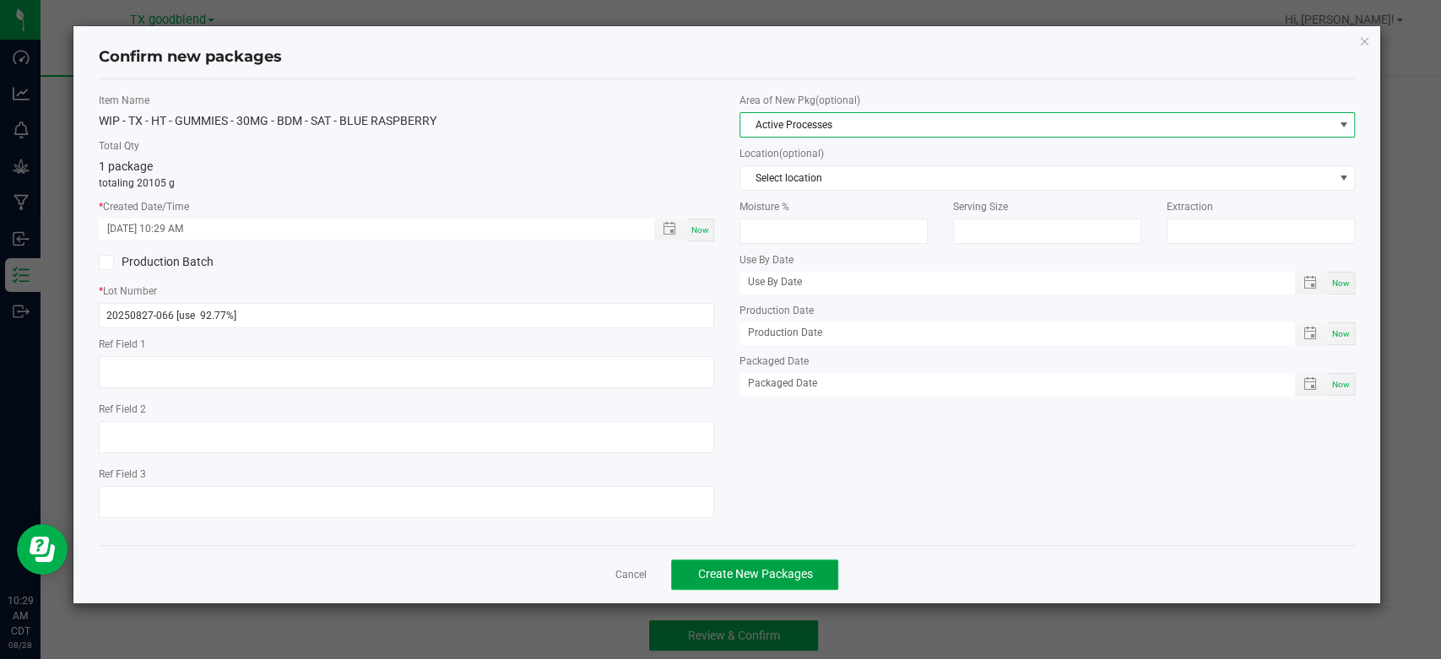
click at [739, 577] on span "Create New Packages" at bounding box center [754, 574] width 115 height 14
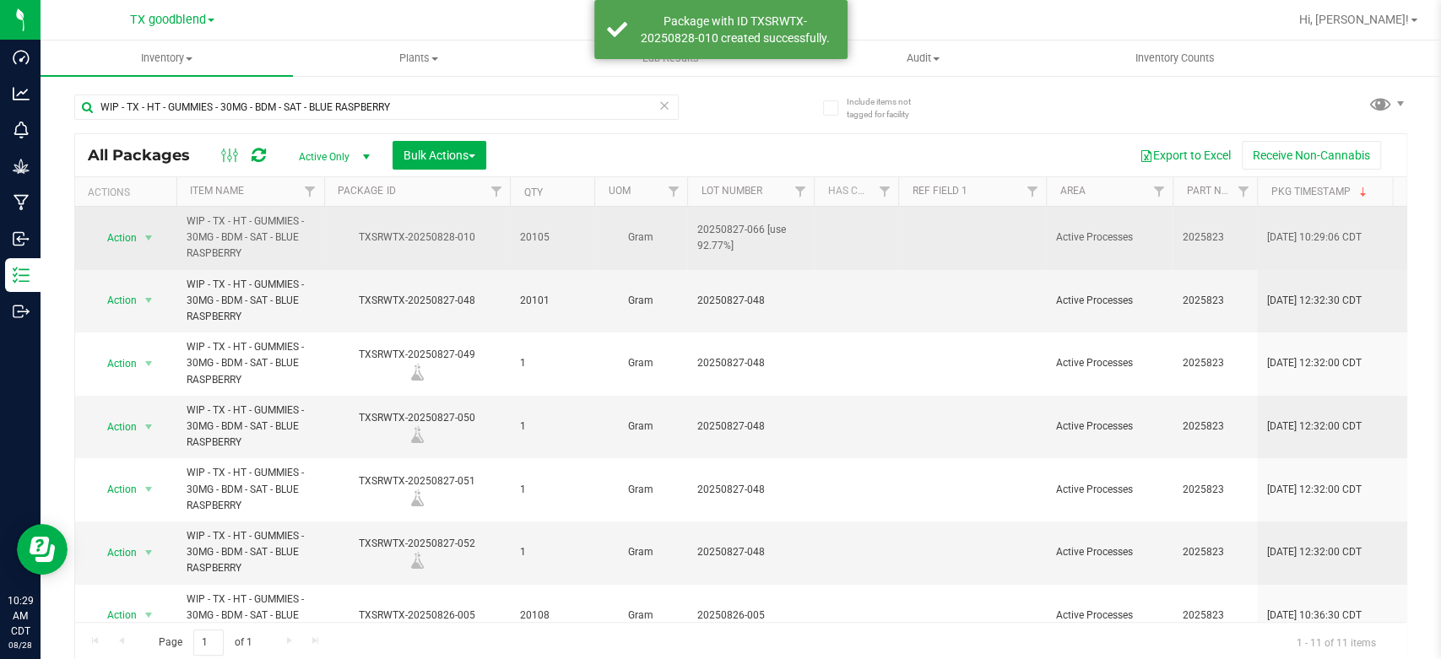
click at [730, 241] on span "20250827-066 [use 92.77%]" at bounding box center [750, 238] width 106 height 32
click at [729, 241] on input "20250827-066 [use 92.77%]" at bounding box center [746, 238] width 121 height 26
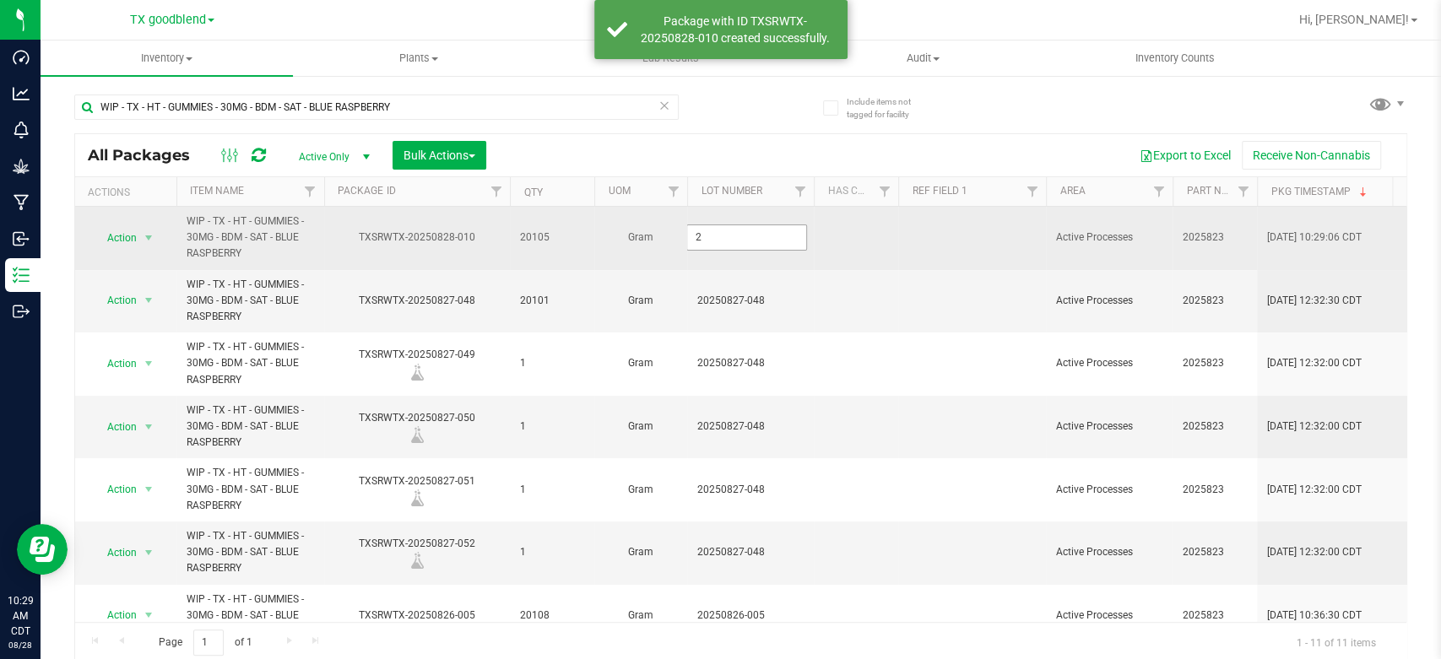
scroll to position [0, 0]
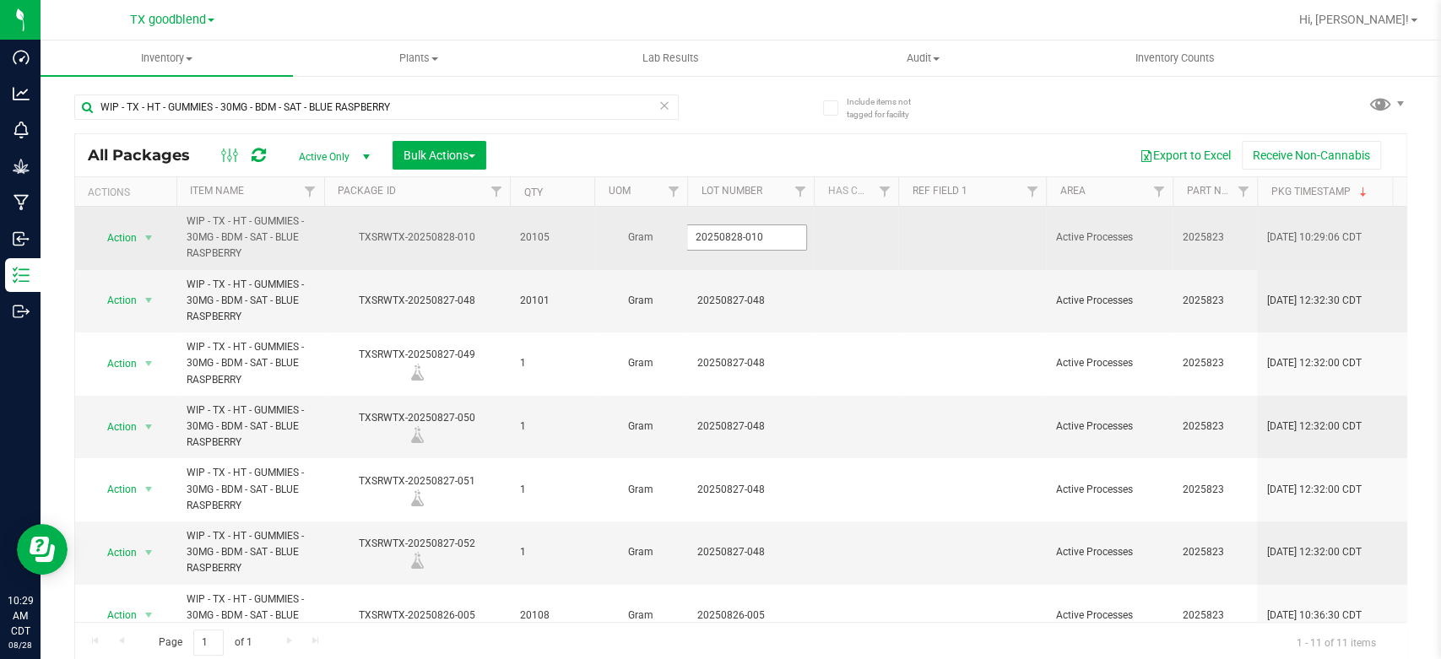
type input "20250828-010"
click at [117, 244] on span "Action" at bounding box center [115, 238] width 46 height 24
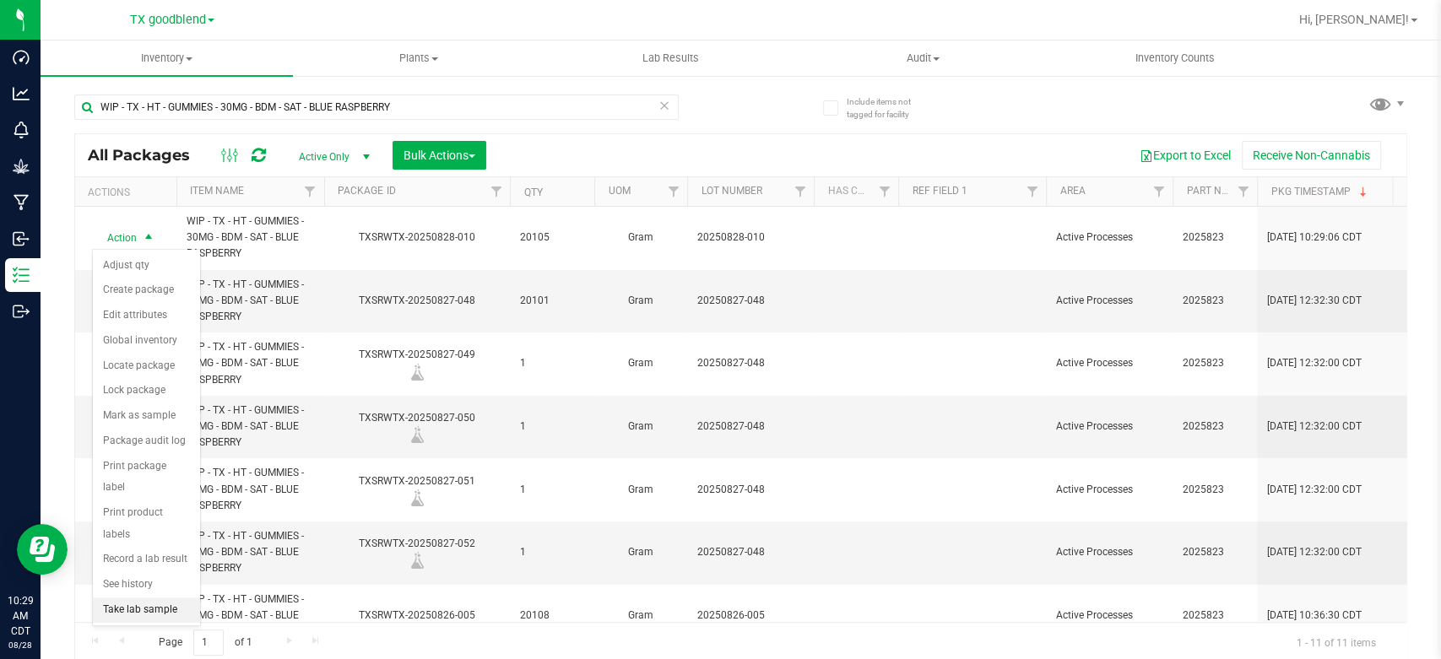
click at [127, 598] on li "Take lab sample" at bounding box center [146, 610] width 107 height 25
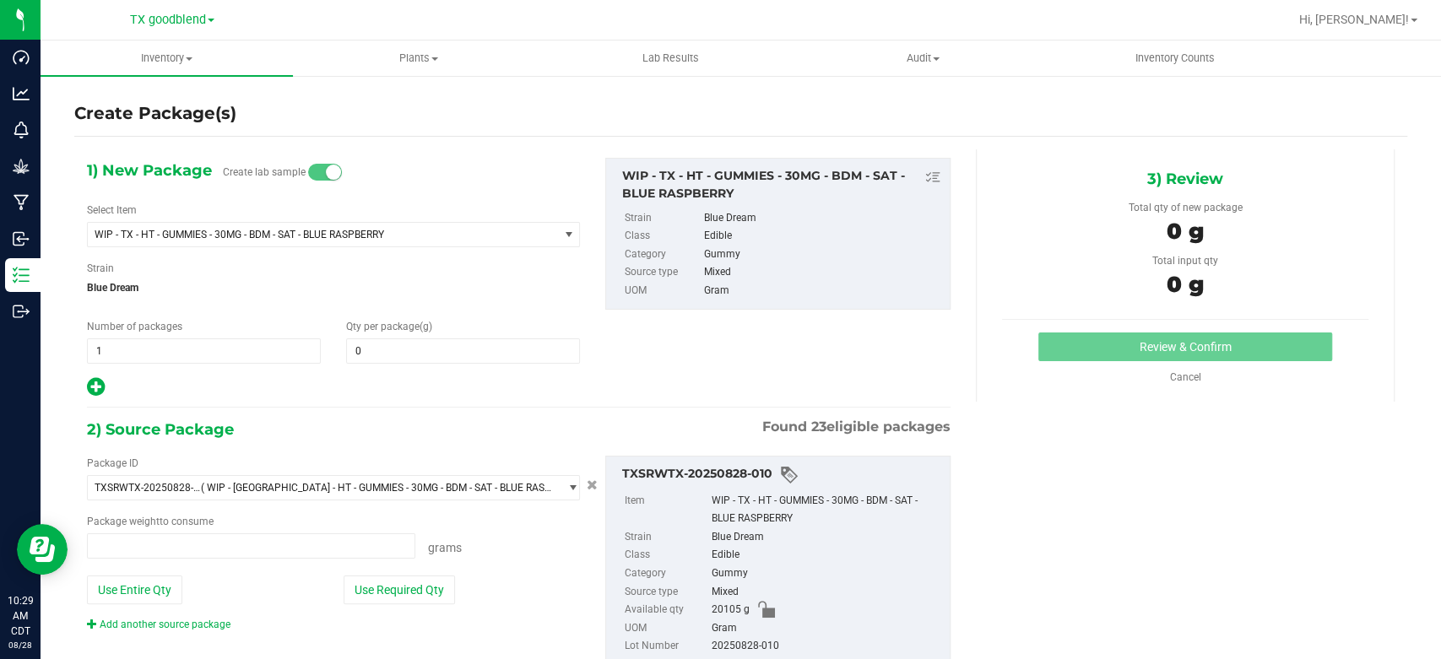
type input "0.0000"
type input "0.0000 g"
click at [239, 347] on span "1 1" at bounding box center [204, 351] width 234 height 25
type input "4"
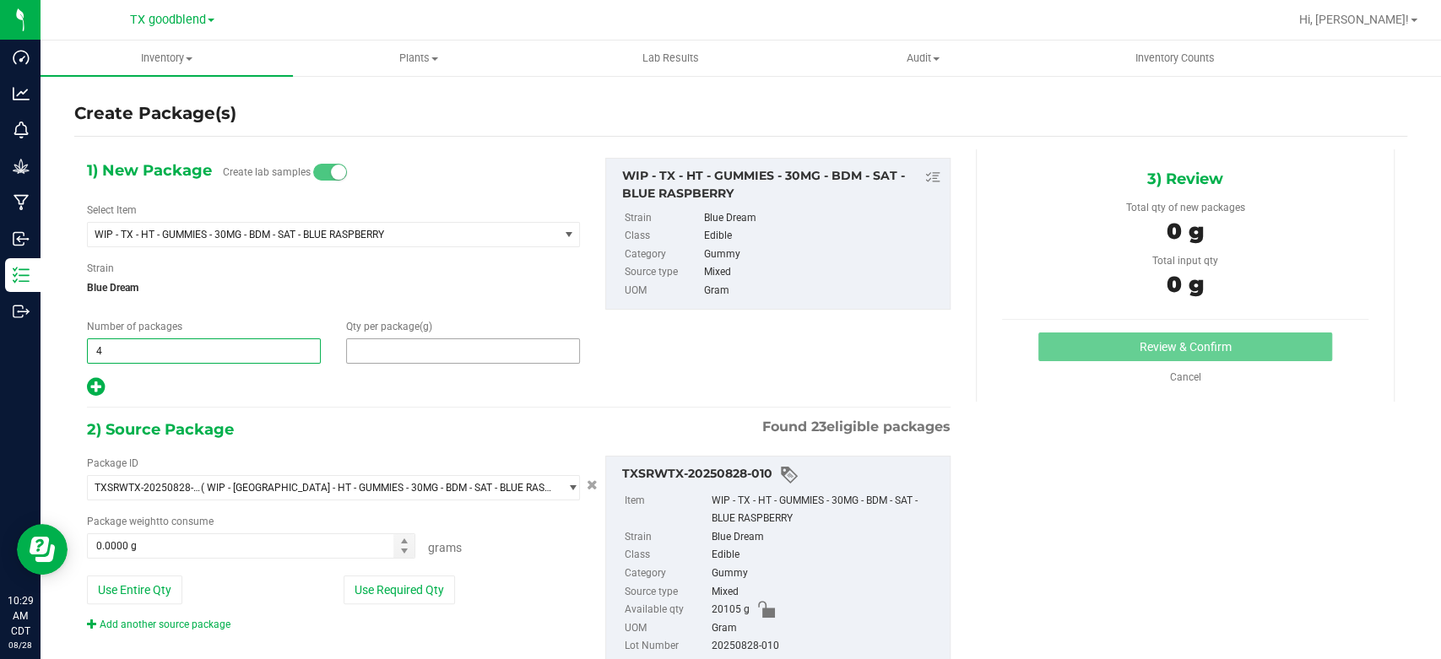
click at [396, 347] on span at bounding box center [463, 351] width 234 height 25
type input "1"
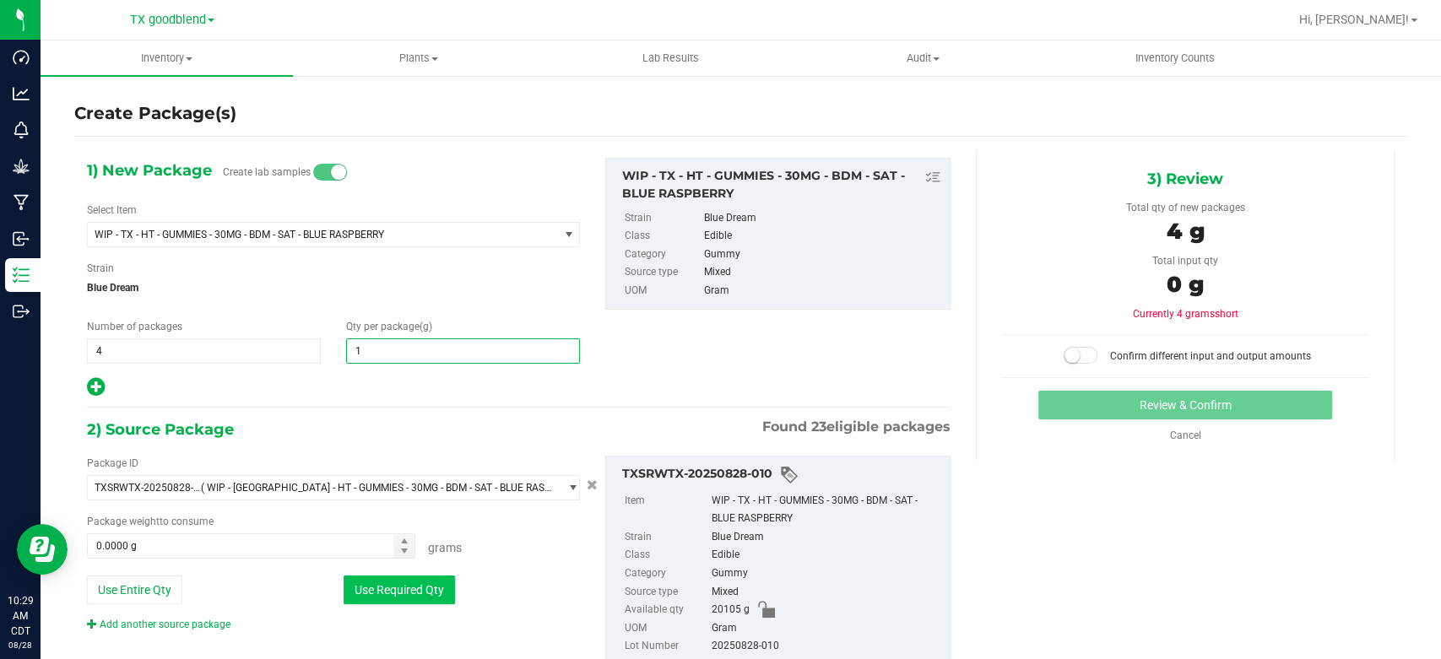
type input "1.0000"
click at [399, 591] on button "Use Required Qty" at bounding box center [399, 590] width 111 height 29
type input "4.0000 g"
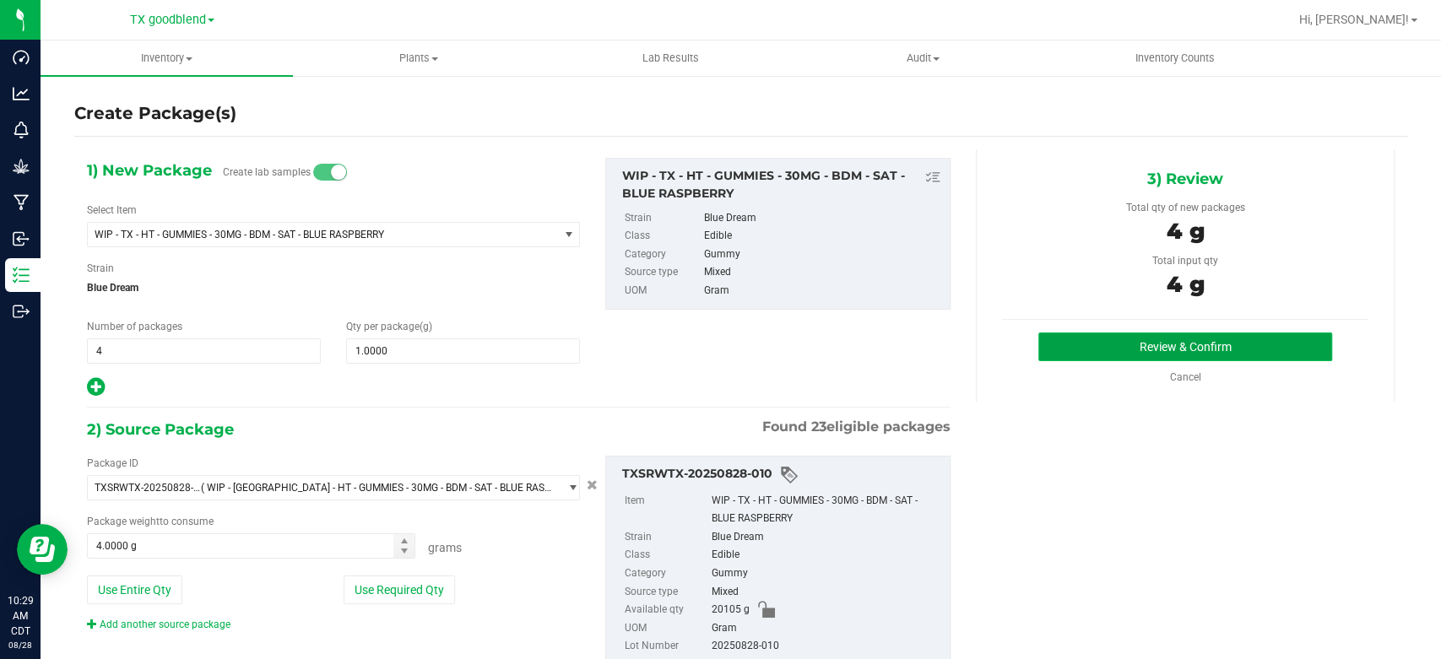
click at [1075, 348] on button "Review & Confirm" at bounding box center [1184, 347] width 293 height 29
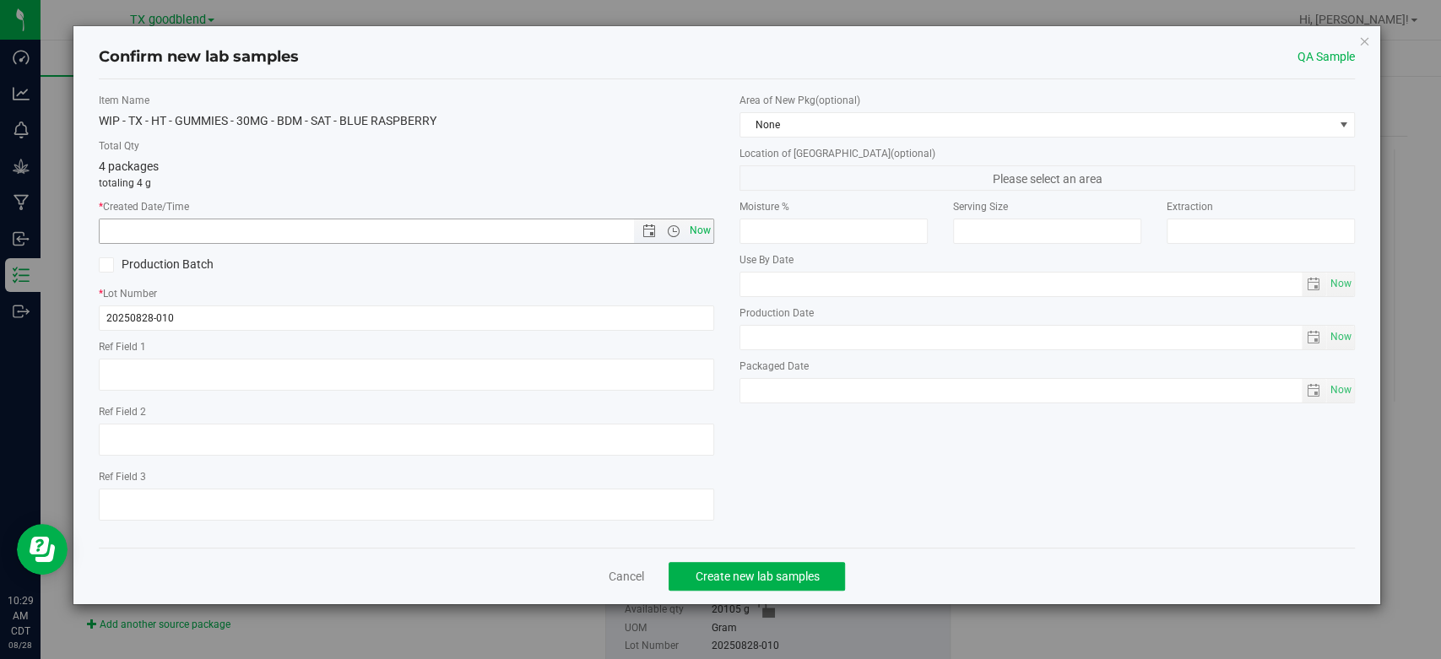
click at [703, 241] on span "Now" at bounding box center [700, 231] width 29 height 24
type input "[DATE] 10:29 AM"
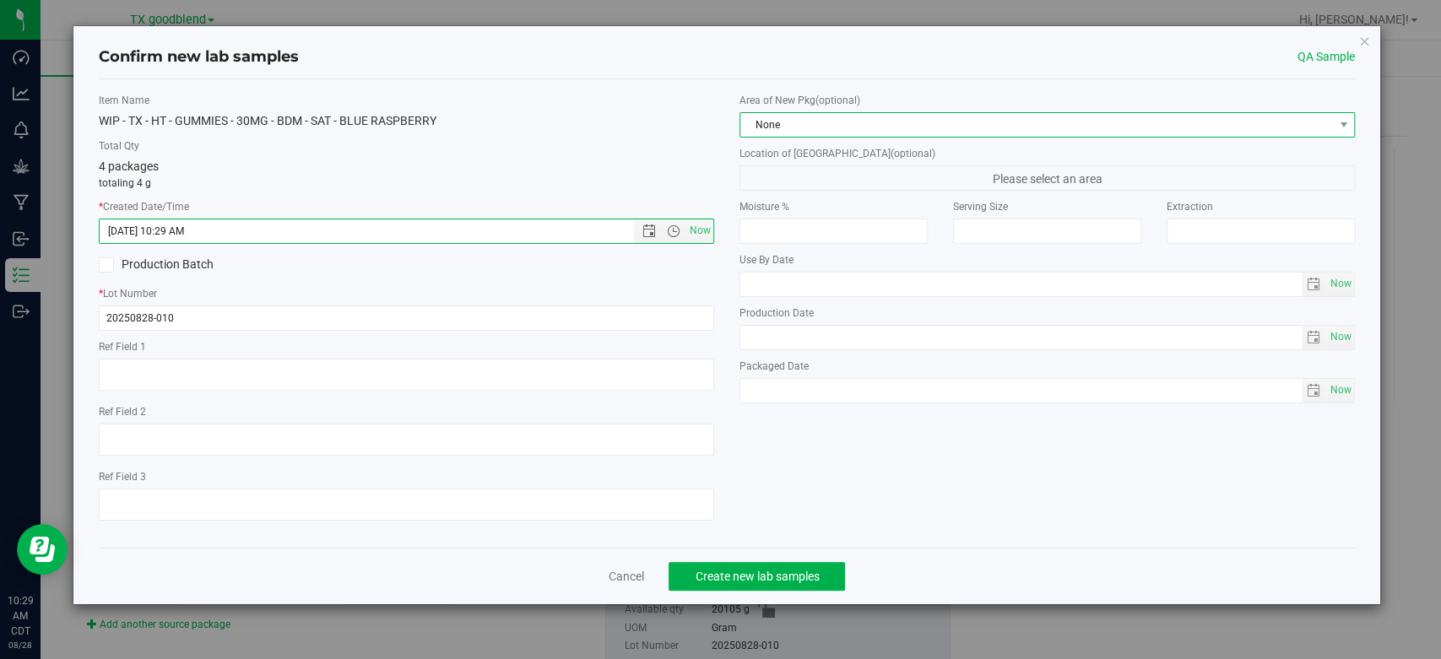
click at [809, 127] on span "None" at bounding box center [1036, 125] width 593 height 24
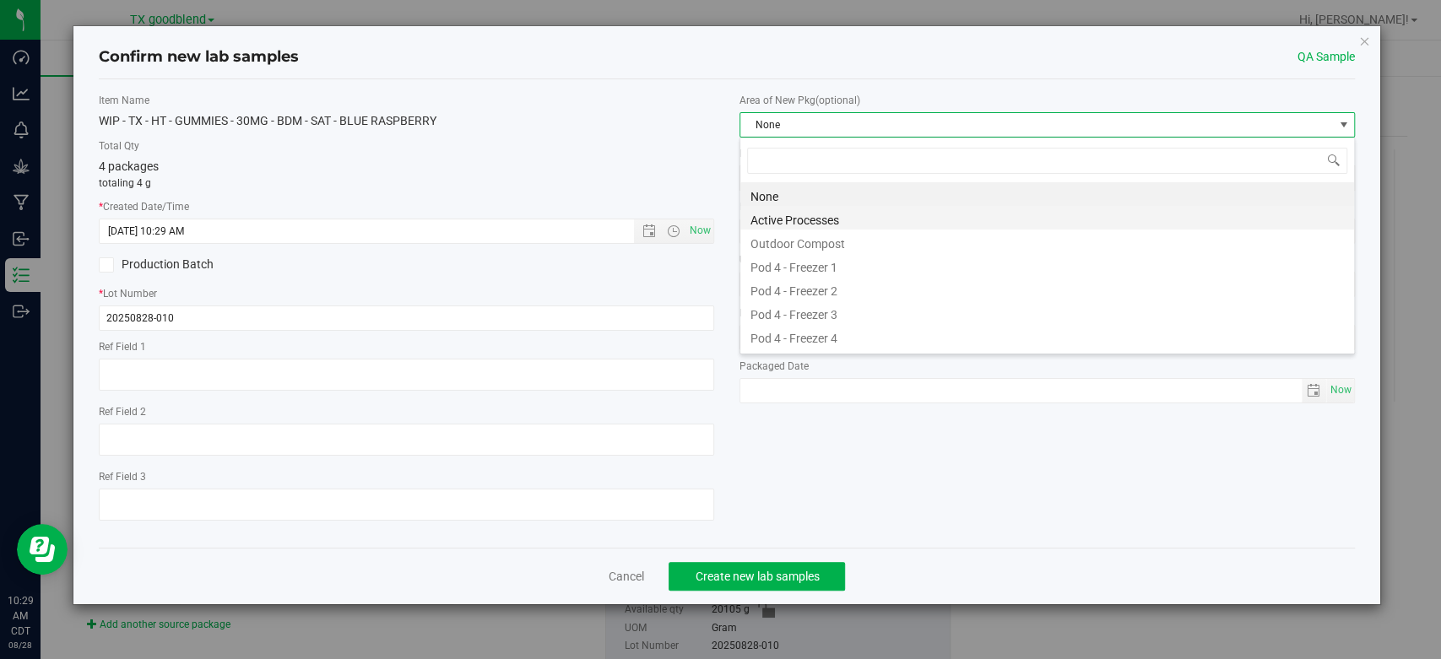
scroll to position [24, 615]
click at [814, 215] on li "Active Processes" at bounding box center [1047, 218] width 614 height 24
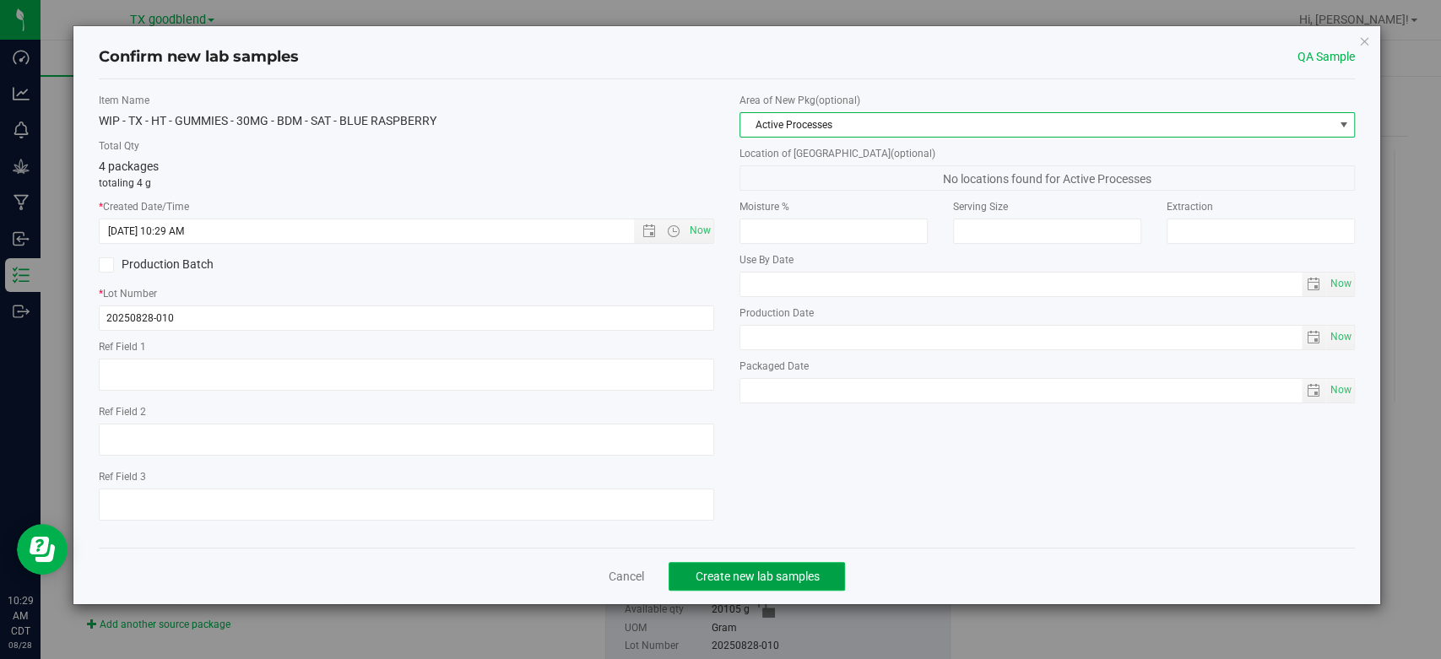
click at [750, 570] on span "Create new lab samples" at bounding box center [757, 577] width 124 height 14
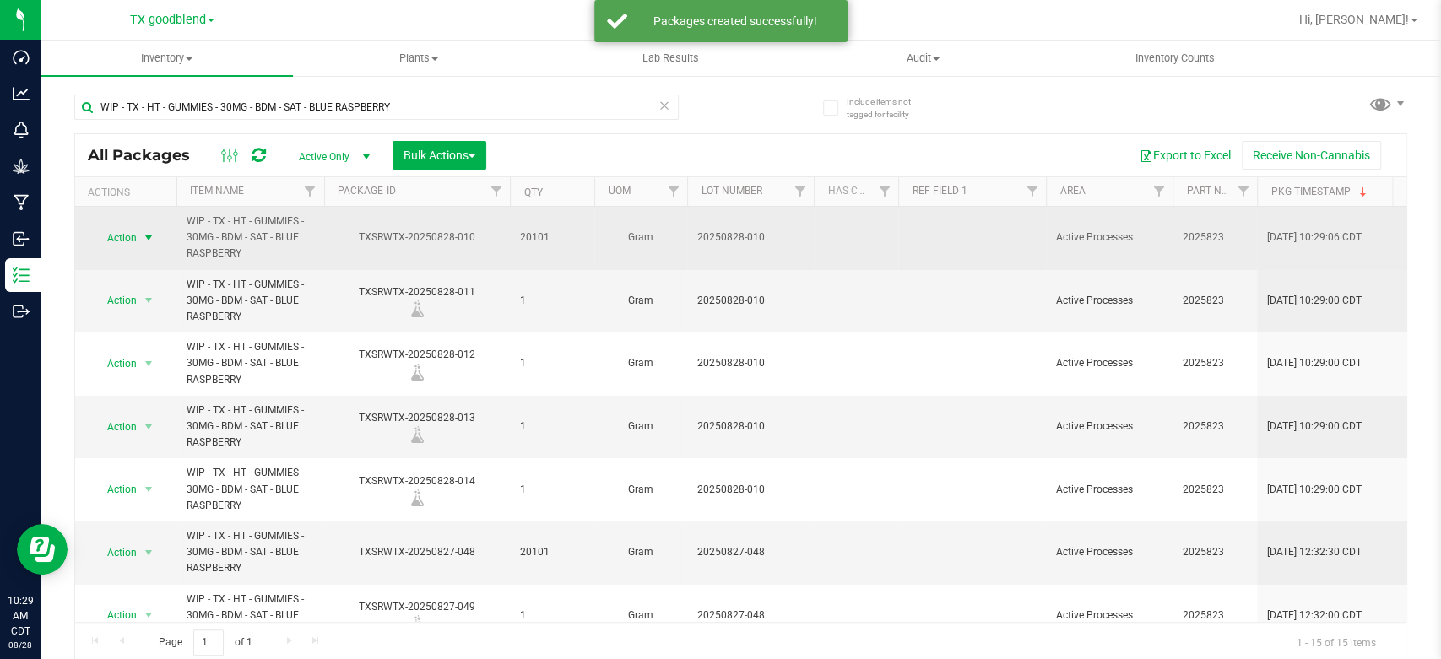
click at [105, 235] on span "Action" at bounding box center [115, 238] width 46 height 24
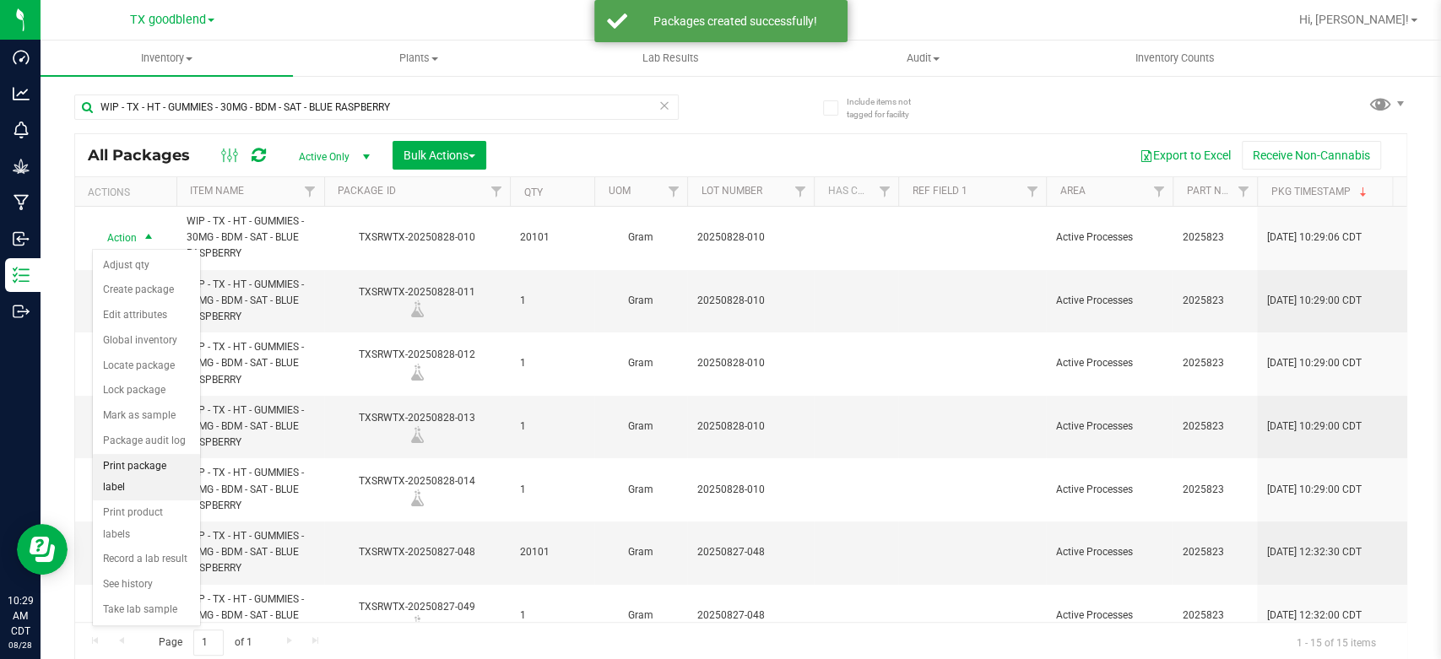
click at [127, 464] on li "Print package label" at bounding box center [146, 477] width 107 height 46
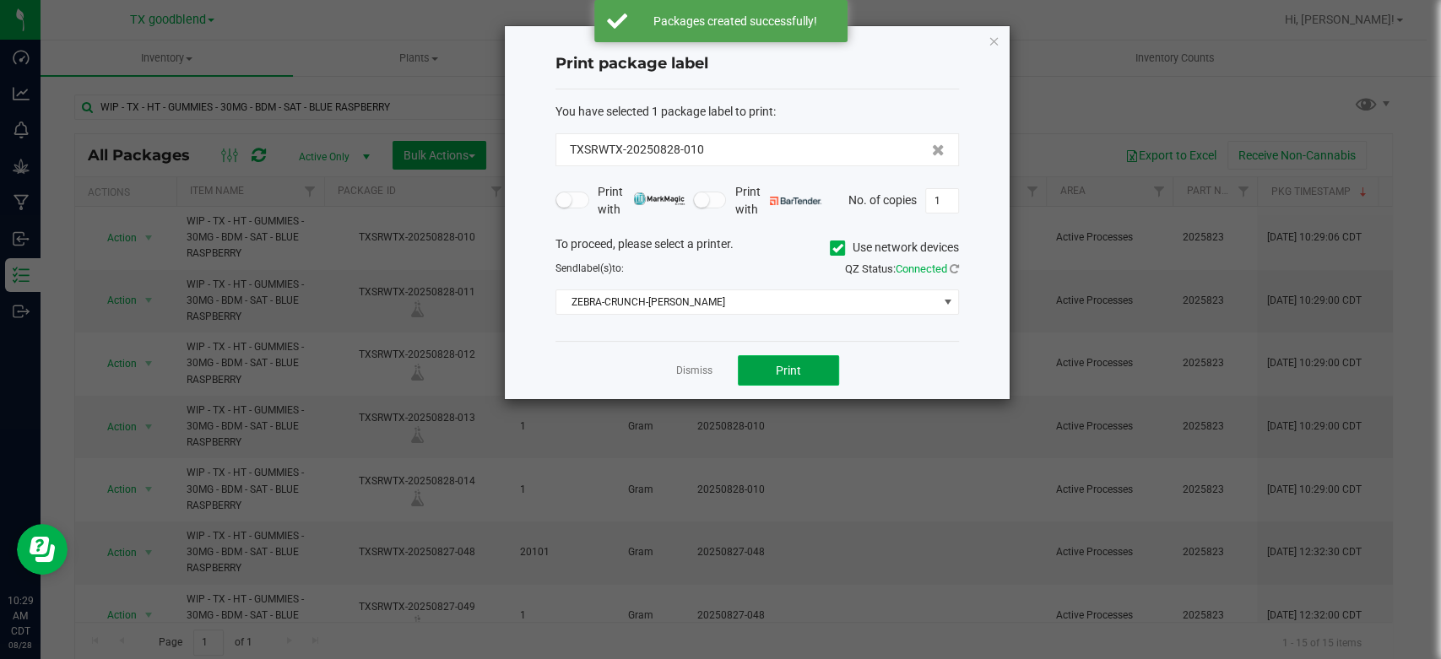
click at [772, 371] on button "Print" at bounding box center [788, 370] width 101 height 30
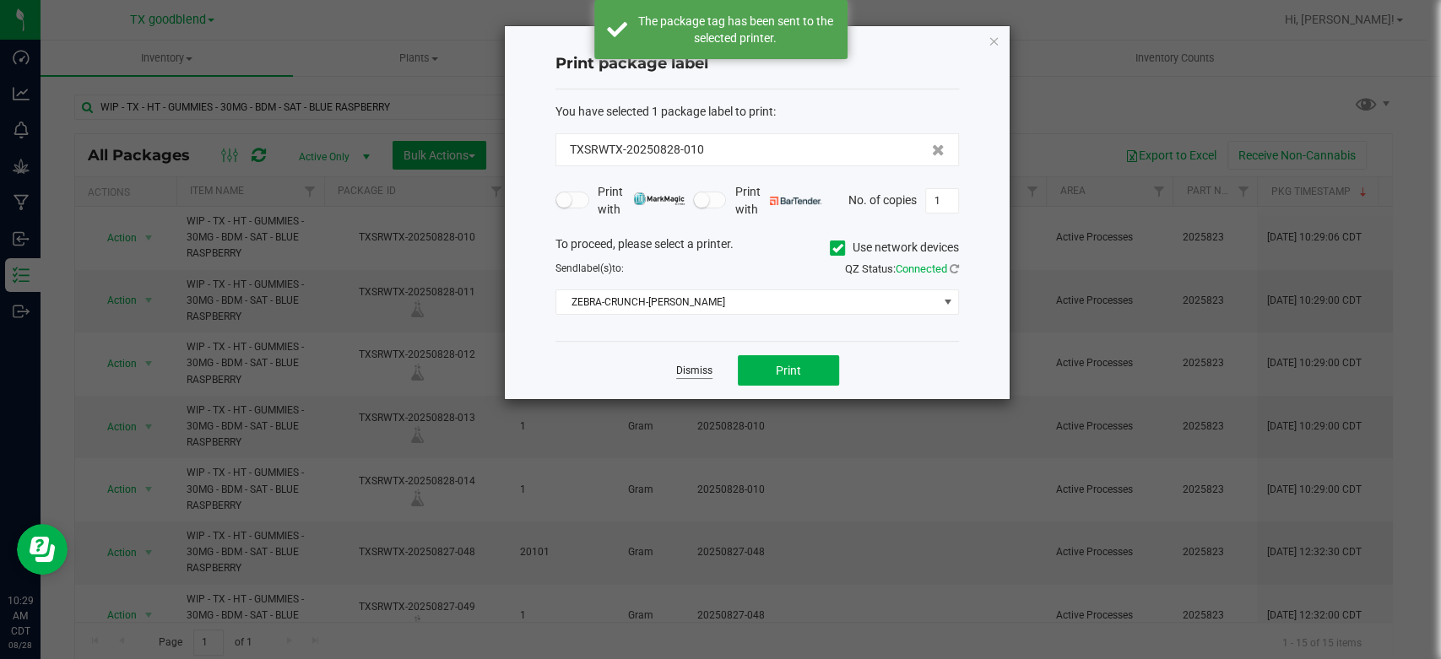
click at [703, 371] on link "Dismiss" at bounding box center [694, 371] width 36 height 14
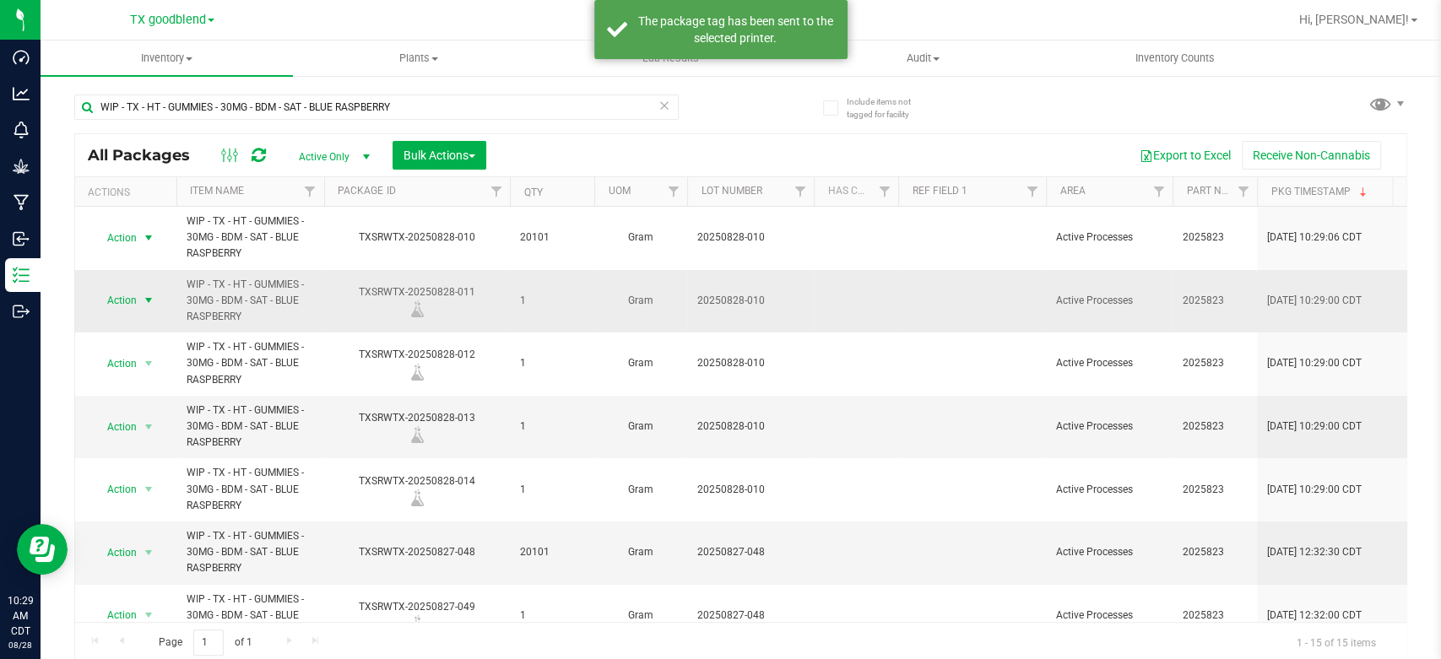
click at [122, 307] on span "Action" at bounding box center [115, 301] width 46 height 24
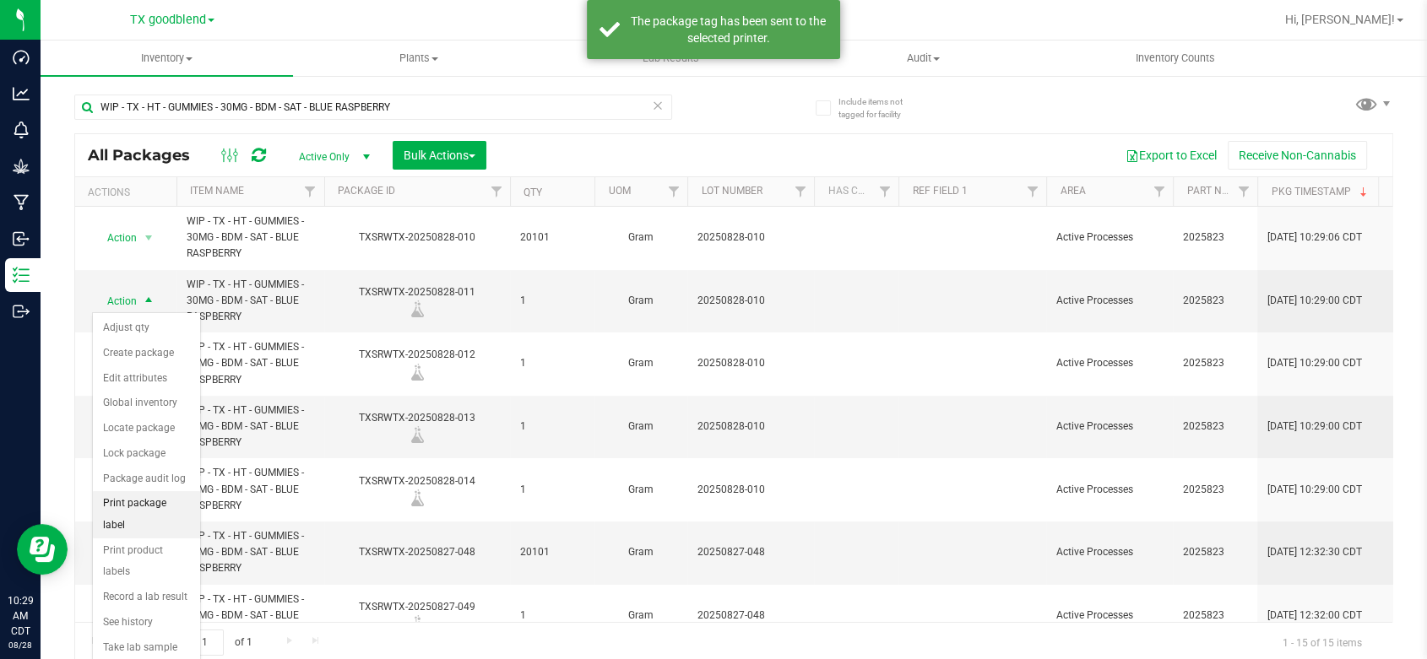
click at [166, 505] on li "Print package label" at bounding box center [146, 514] width 107 height 46
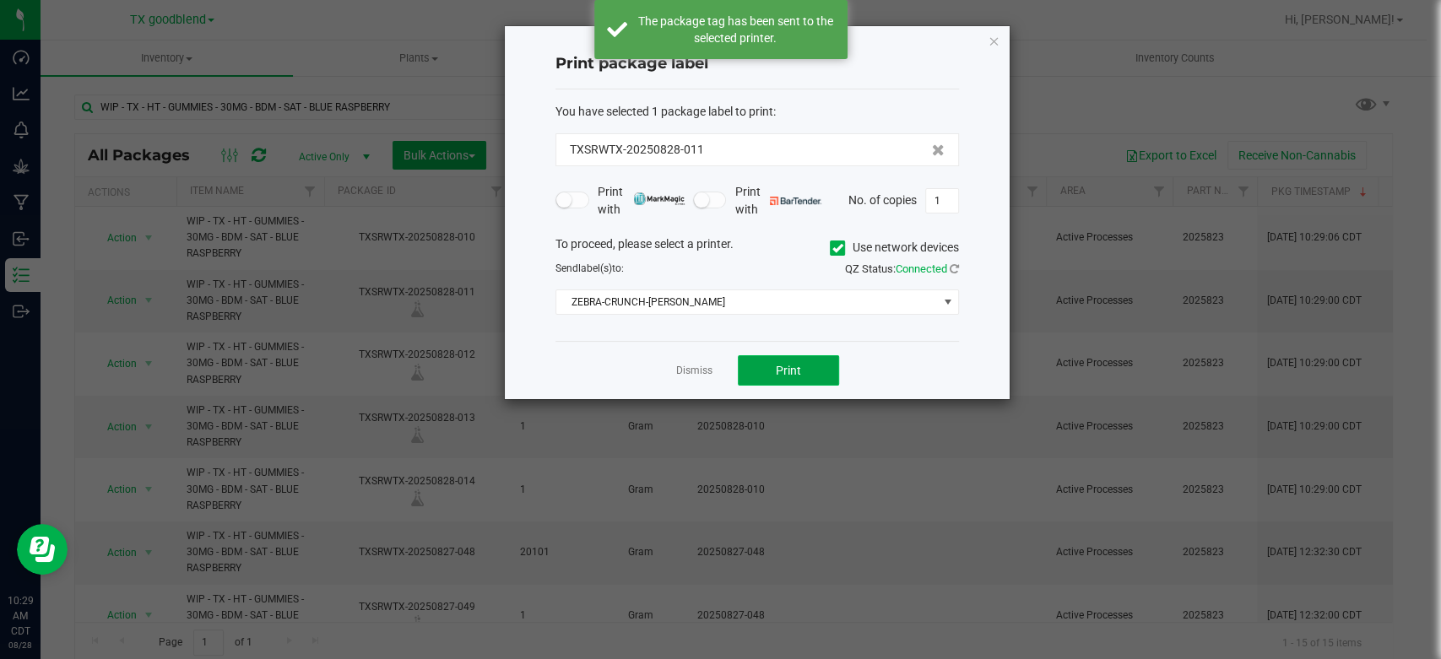
click at [791, 371] on span "Print" at bounding box center [788, 371] width 25 height 14
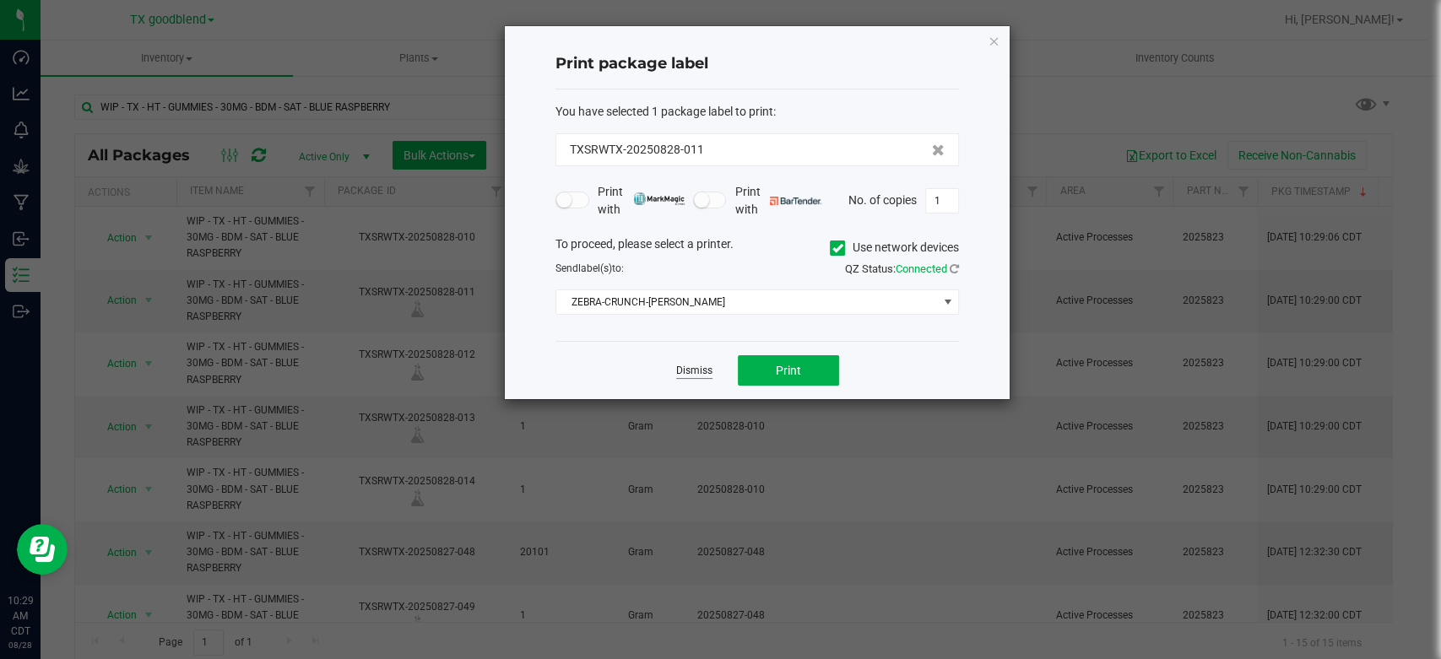
click at [682, 371] on link "Dismiss" at bounding box center [694, 371] width 36 height 14
